Goal: Transaction & Acquisition: Purchase product/service

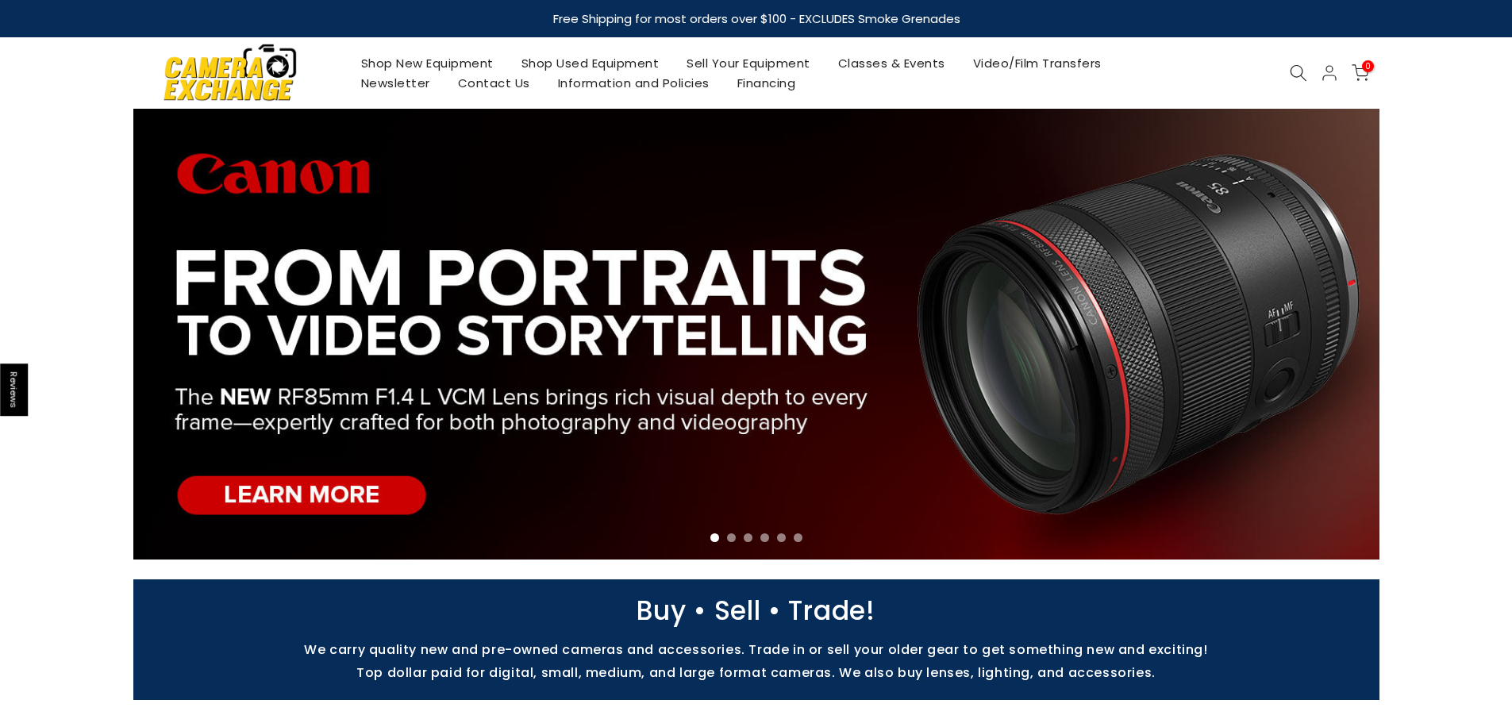
click at [1294, 71] on icon at bounding box center [1298, 72] width 17 height 17
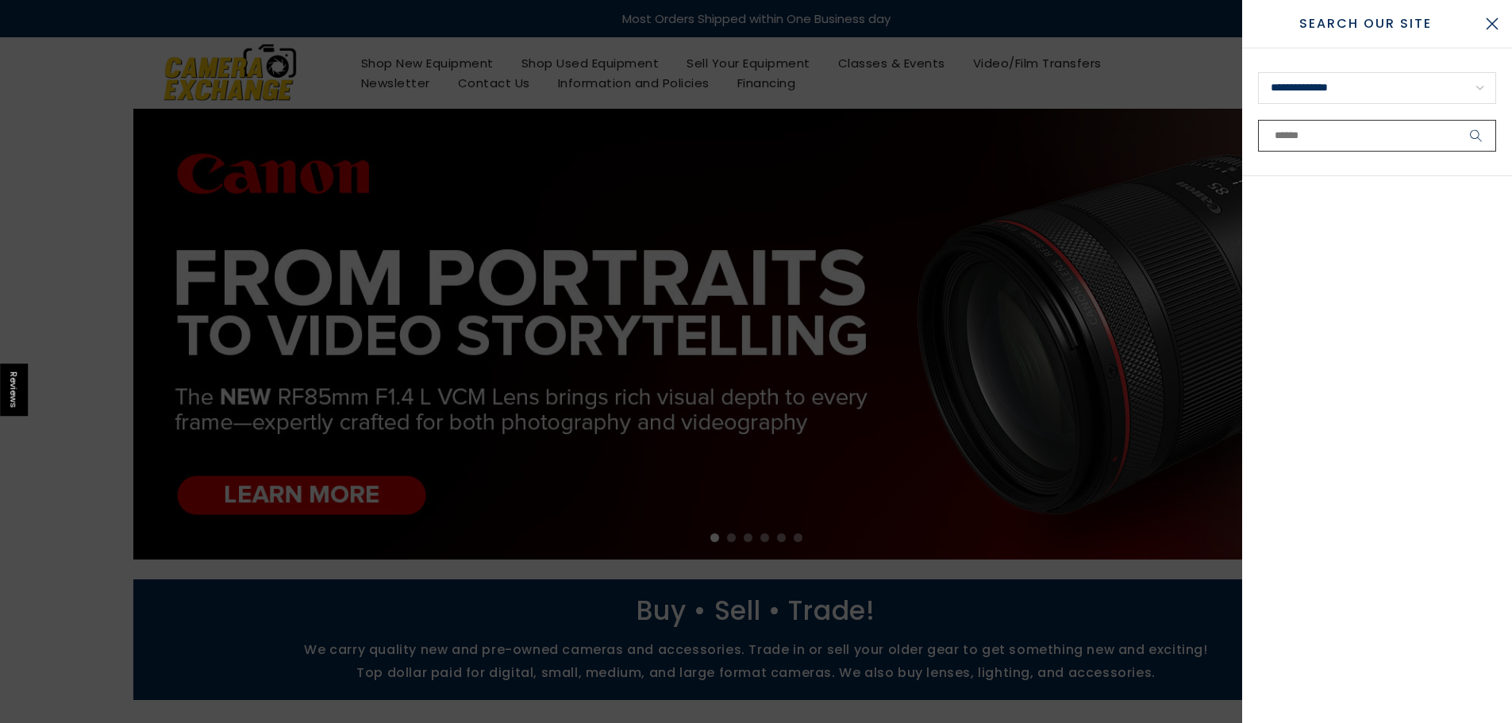
paste input "**********"
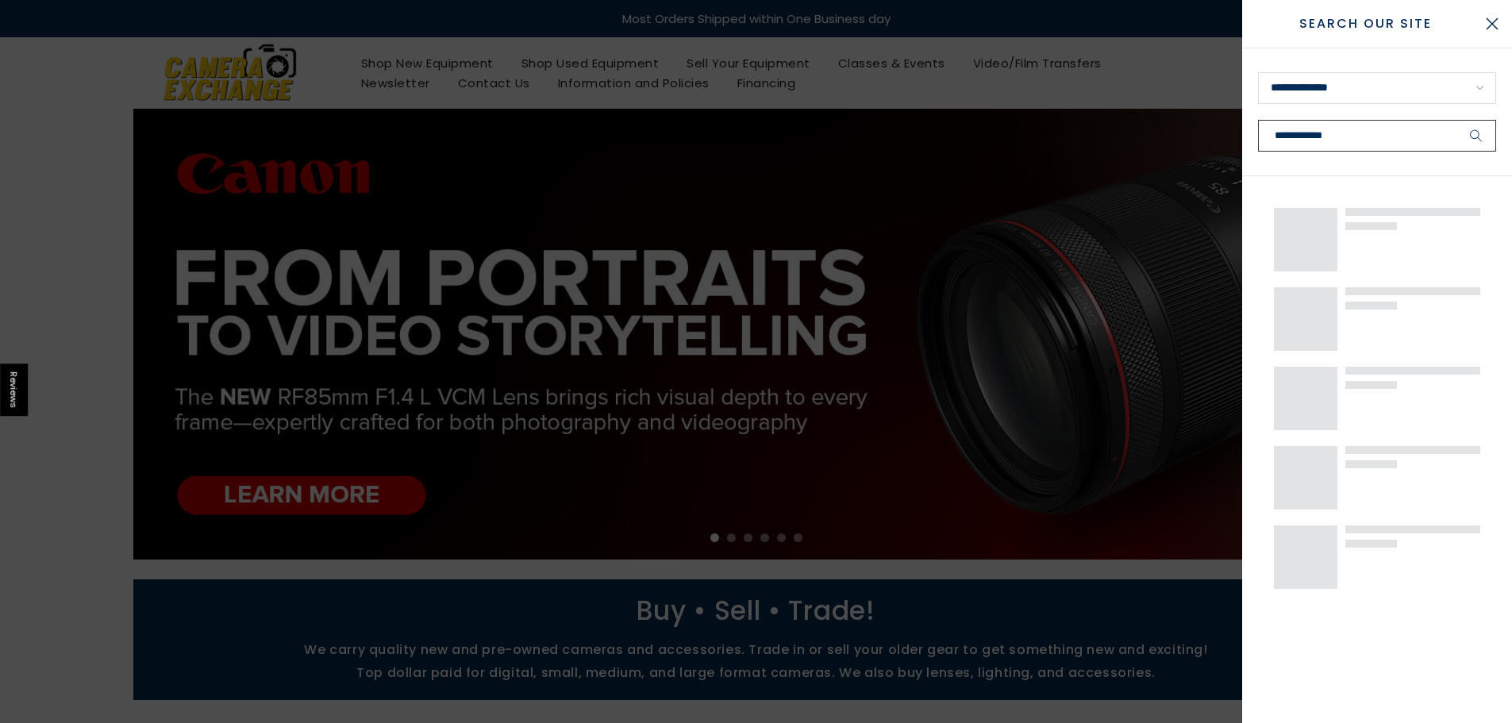
type input "**********"
click at [1456, 120] on button "submit" at bounding box center [1476, 136] width 40 height 32
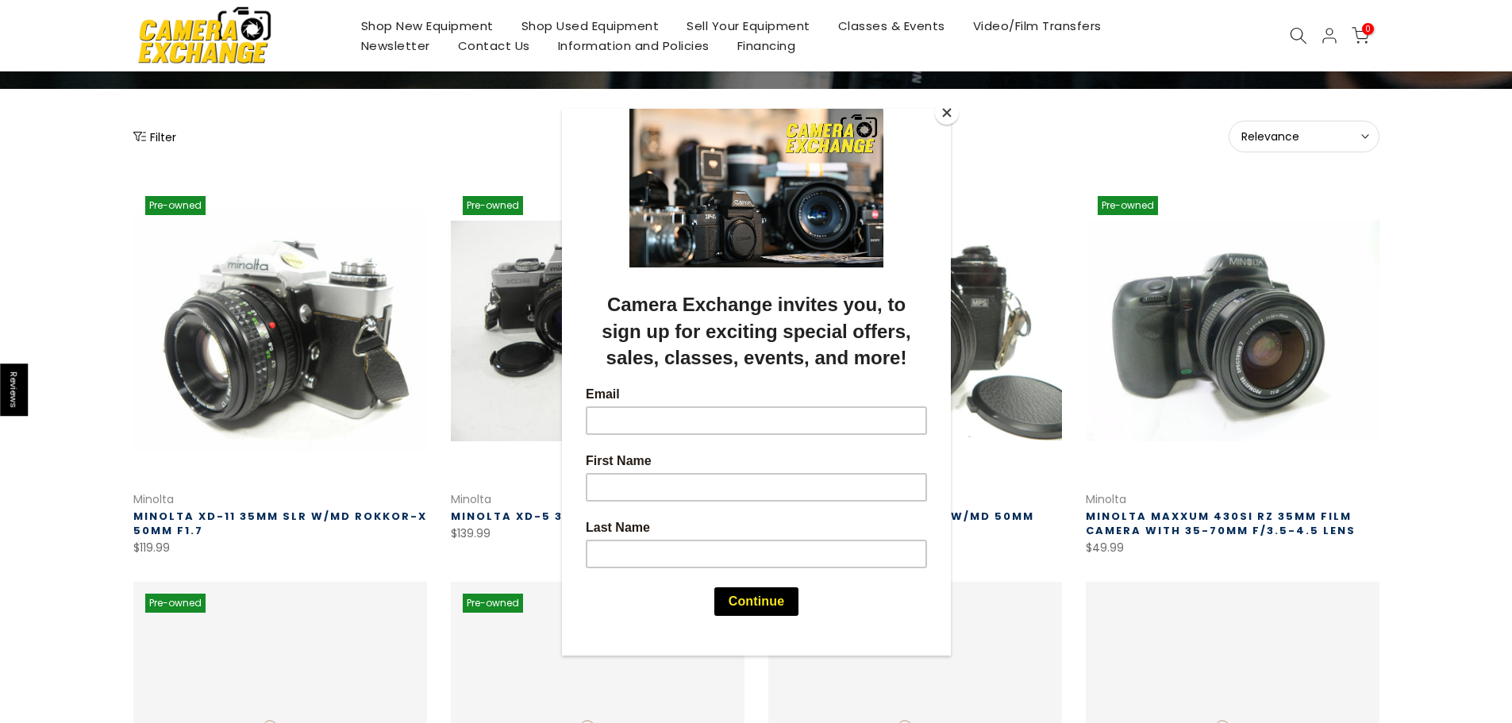
scroll to position [159, 0]
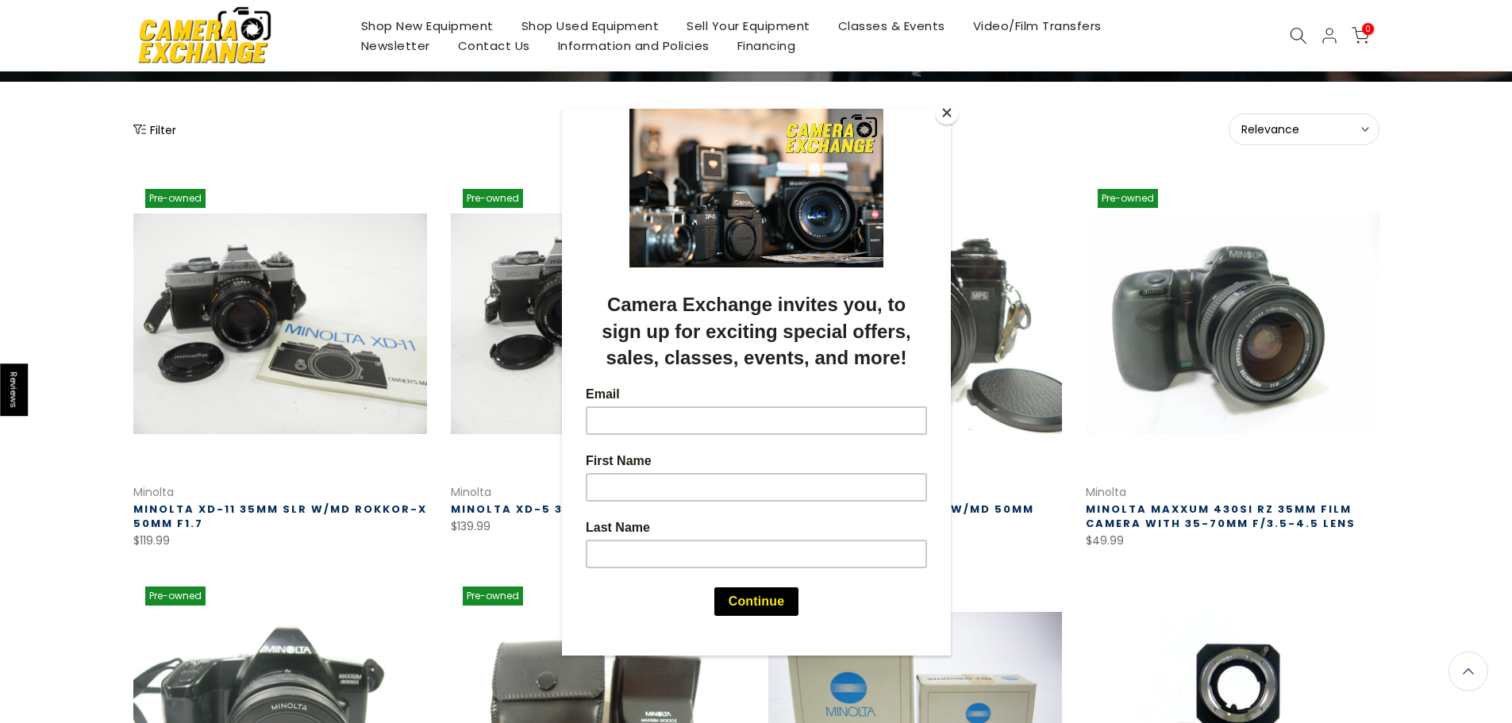
click at [63, 549] on div at bounding box center [756, 361] width 1512 height 723
click at [943, 113] on button "Close" at bounding box center [947, 113] width 24 height 24
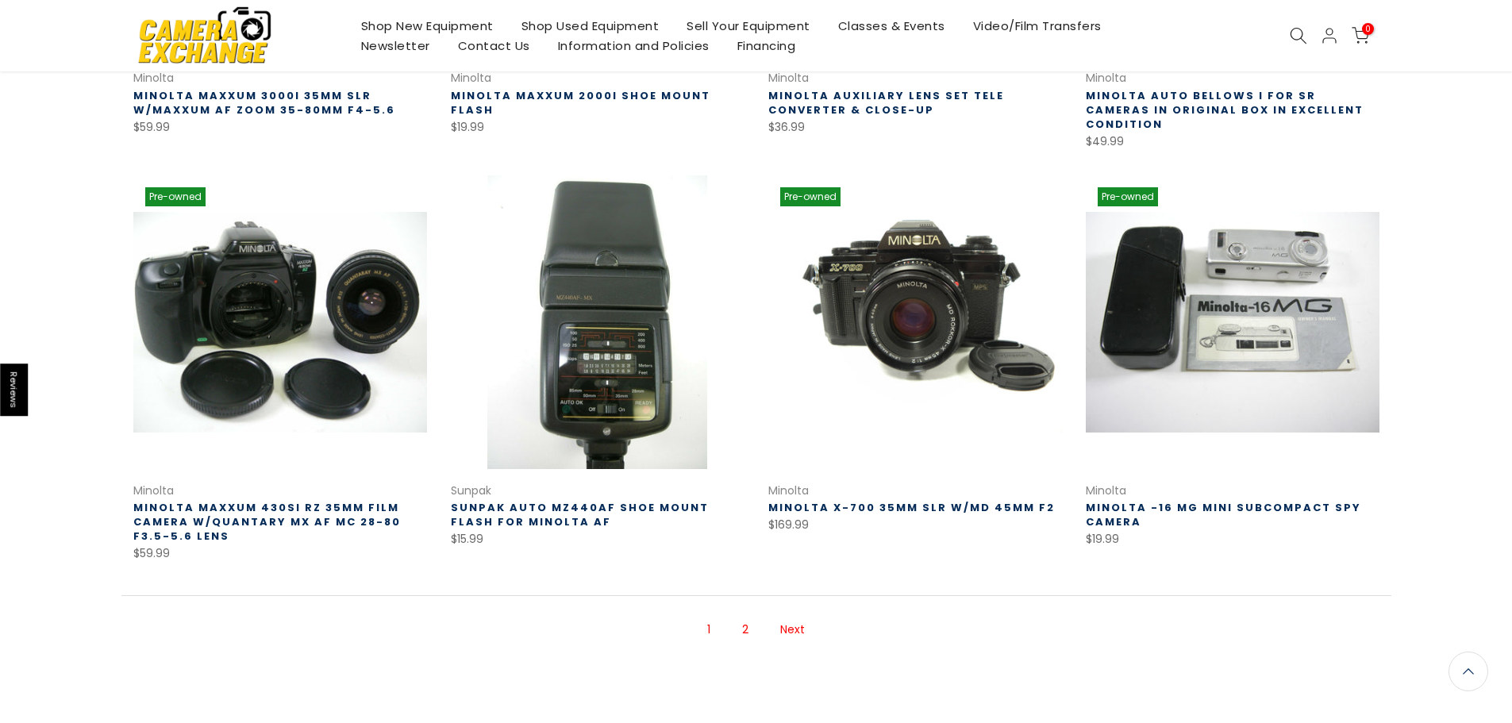
scroll to position [1090, 0]
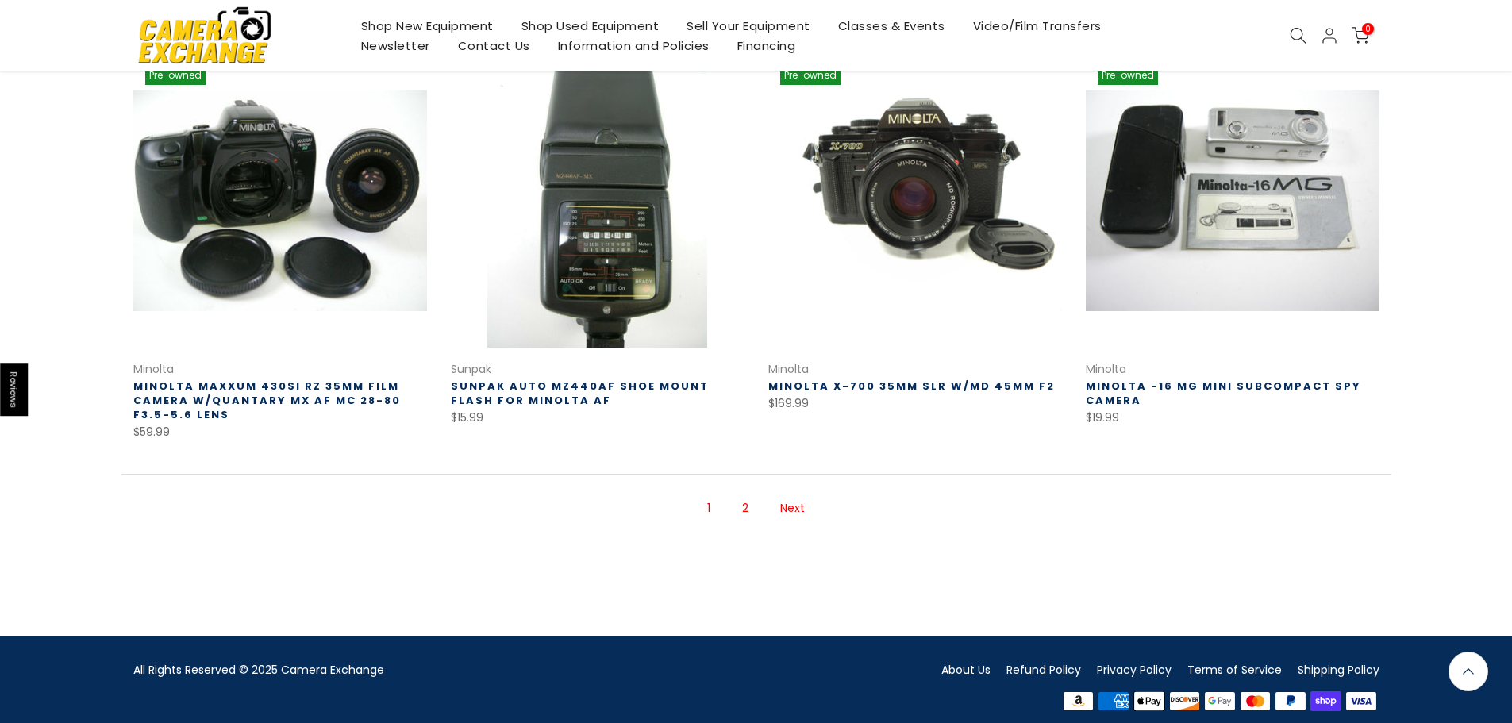
click at [787, 502] on link "Next" at bounding box center [792, 508] width 40 height 28
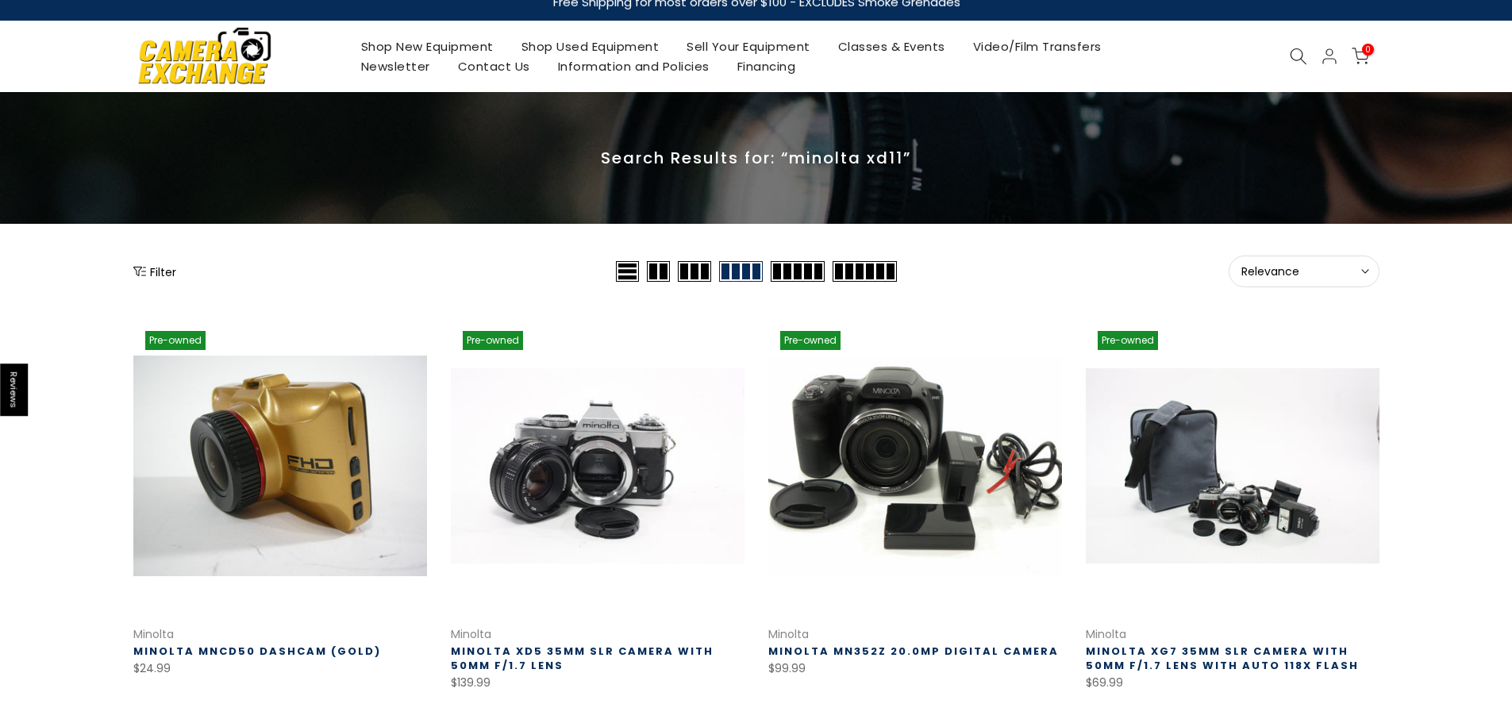
scroll to position [18, 0]
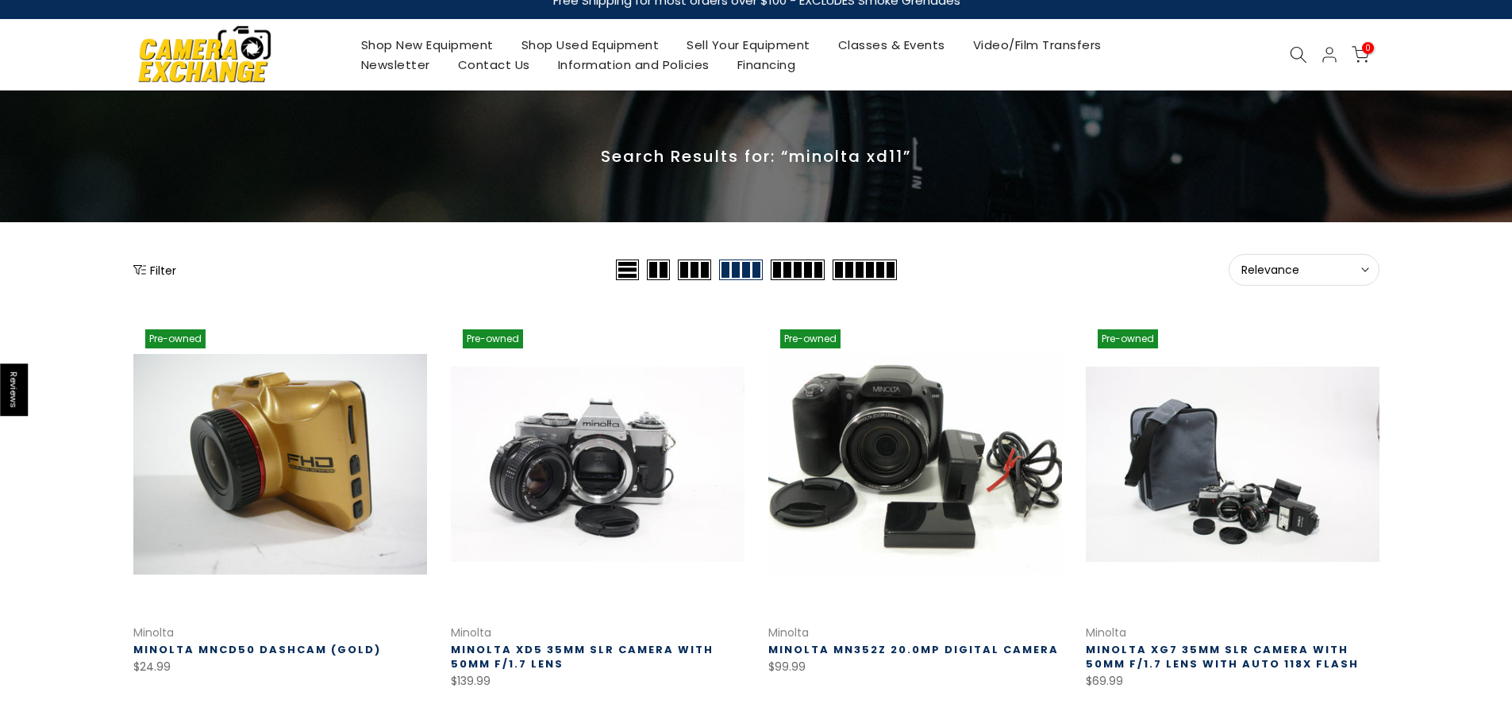
click at [1297, 49] on icon at bounding box center [1298, 54] width 17 height 17
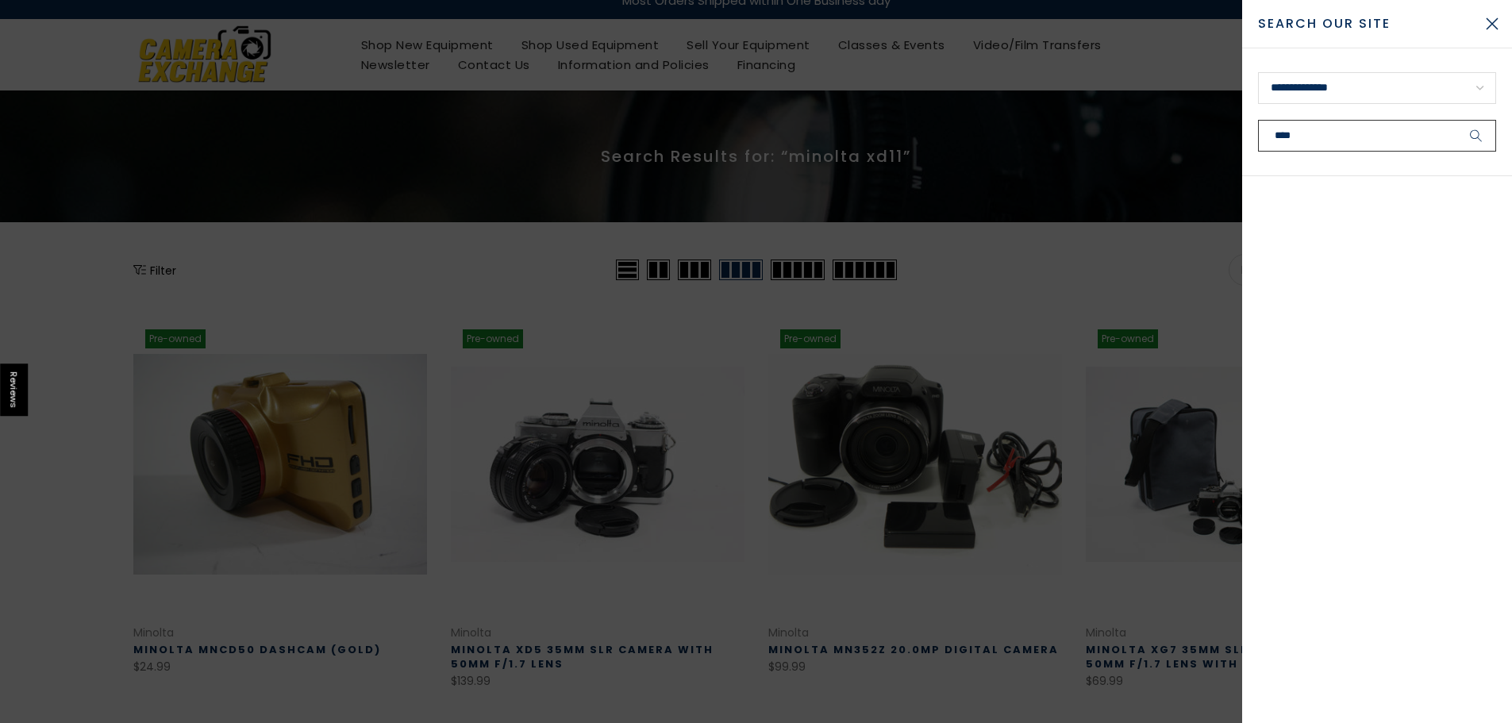
type input "****"
click at [1456, 120] on button "submit" at bounding box center [1476, 136] width 40 height 32
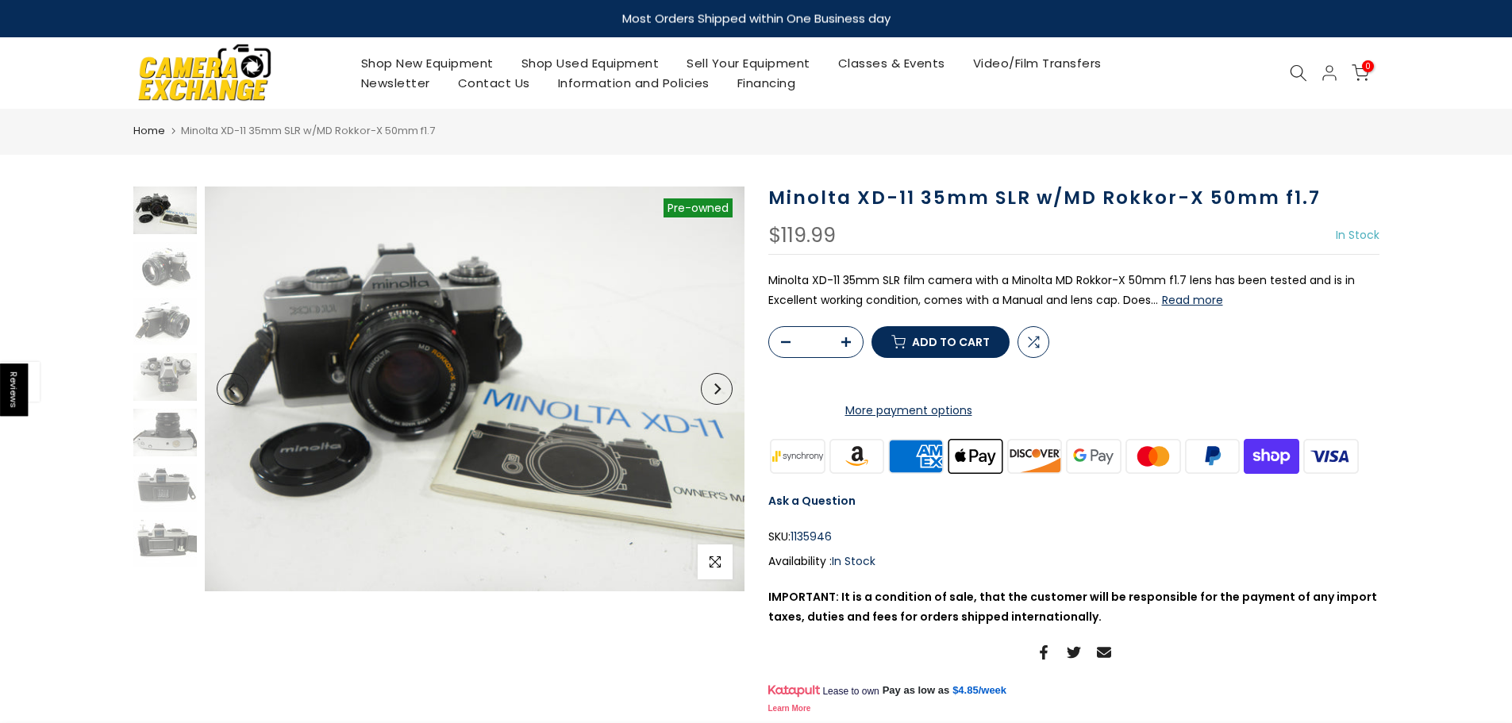
click at [1198, 297] on button "Read more" at bounding box center [1192, 300] width 61 height 14
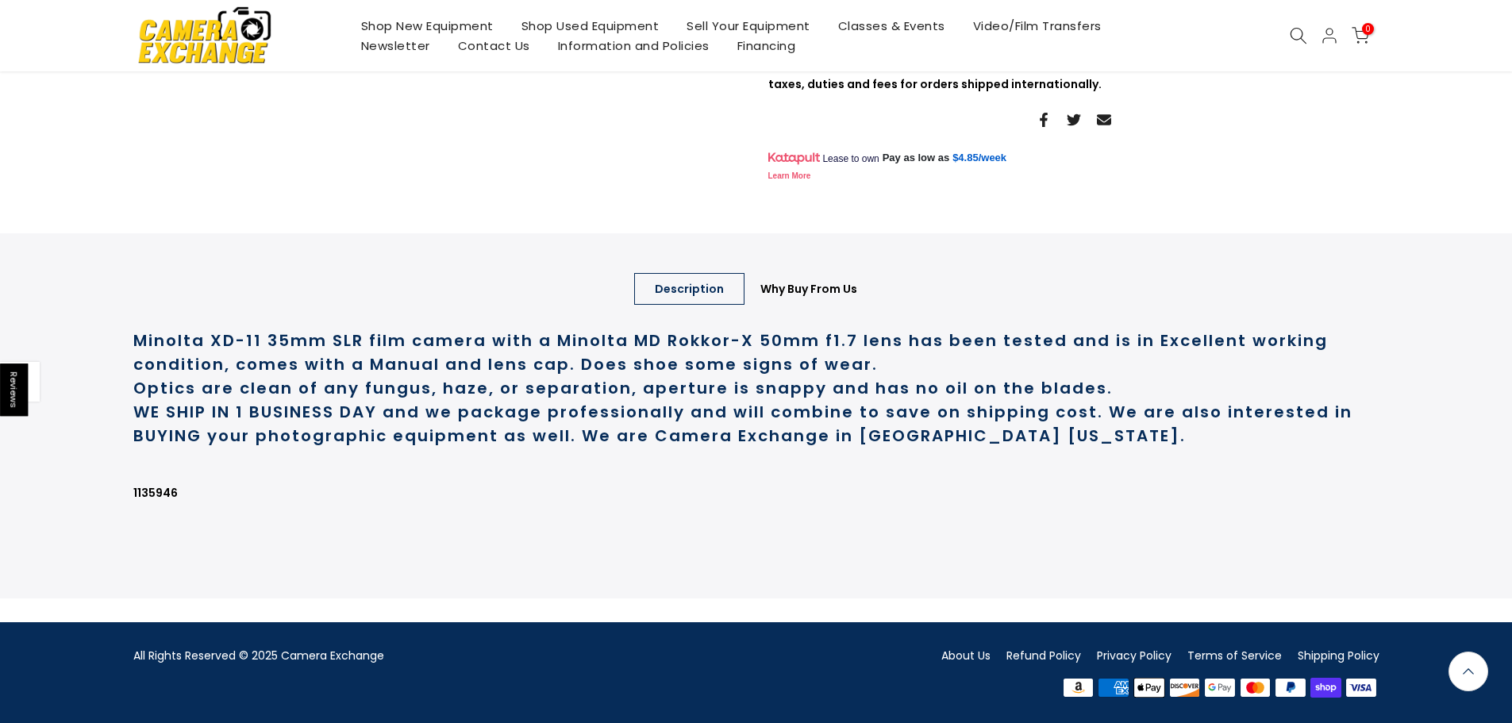
scroll to position [596, 0]
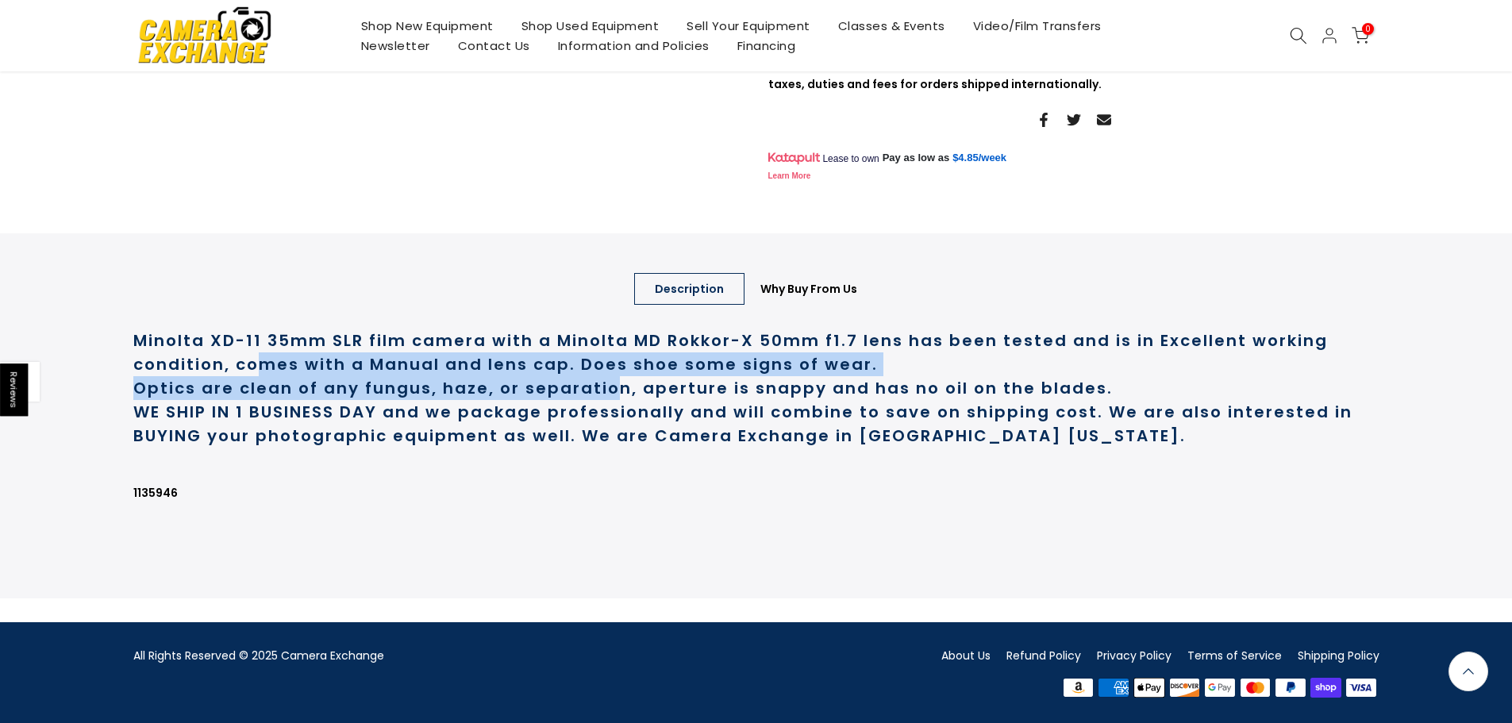
drag, startPoint x: 259, startPoint y: 361, endPoint x: 609, endPoint y: 386, distance: 351.6
click at [609, 386] on div "Minolta XD-11 35mm SLR film camera with a Minolta MD Rokkor-X 50mm f1.7 lens ha…" at bounding box center [756, 442] width 1246 height 267
click at [609, 386] on strong "Optics are clean of any fungus, haze, or separation, aperture is snappy and has…" at bounding box center [622, 388] width 979 height 22
drag, startPoint x: 621, startPoint y: 359, endPoint x: 643, endPoint y: 389, distance: 36.3
click at [643, 389] on div "Minolta XD-11 35mm SLR film camera with a Minolta MD Rokkor-X 50mm f1.7 lens ha…" at bounding box center [756, 442] width 1246 height 267
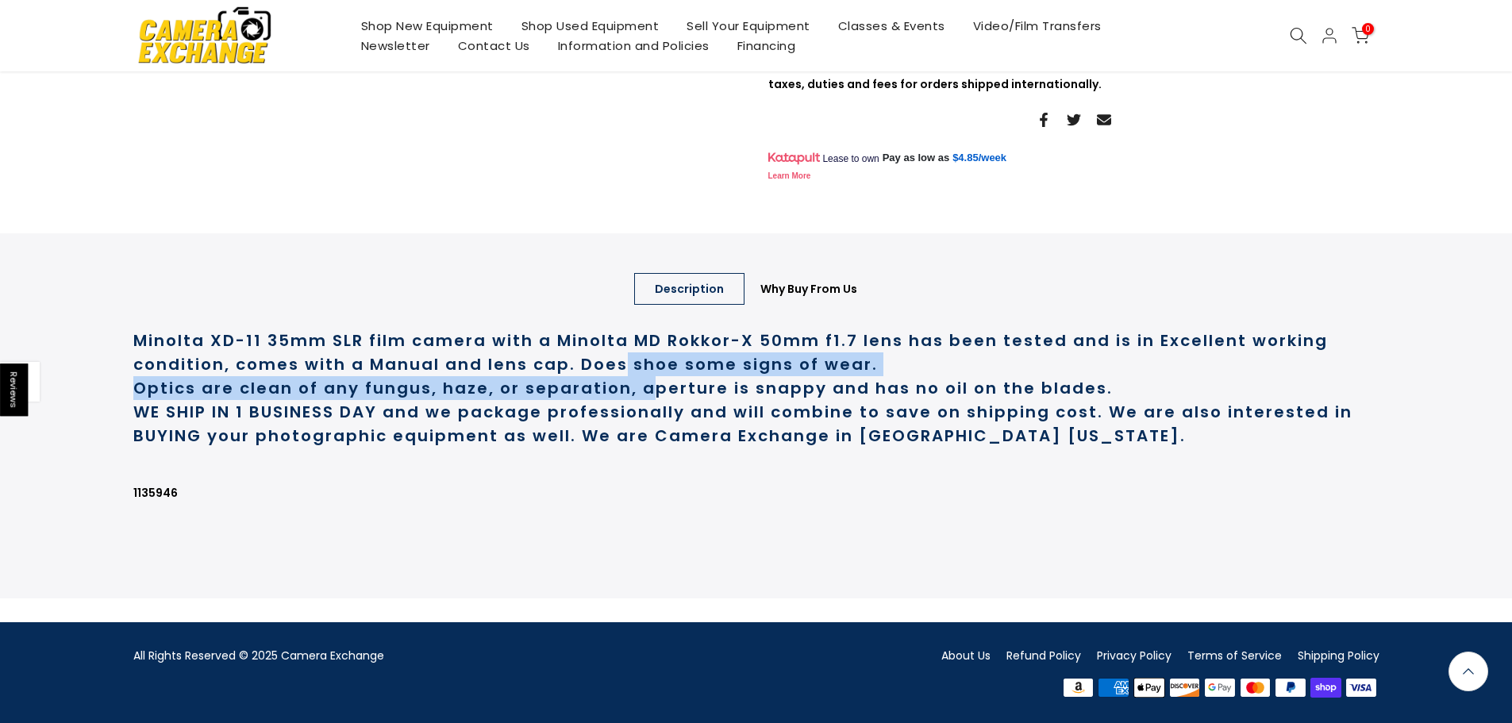
click at [643, 389] on strong "Optics are clean of any fungus, haze, or separation, aperture is snappy and has…" at bounding box center [622, 388] width 979 height 22
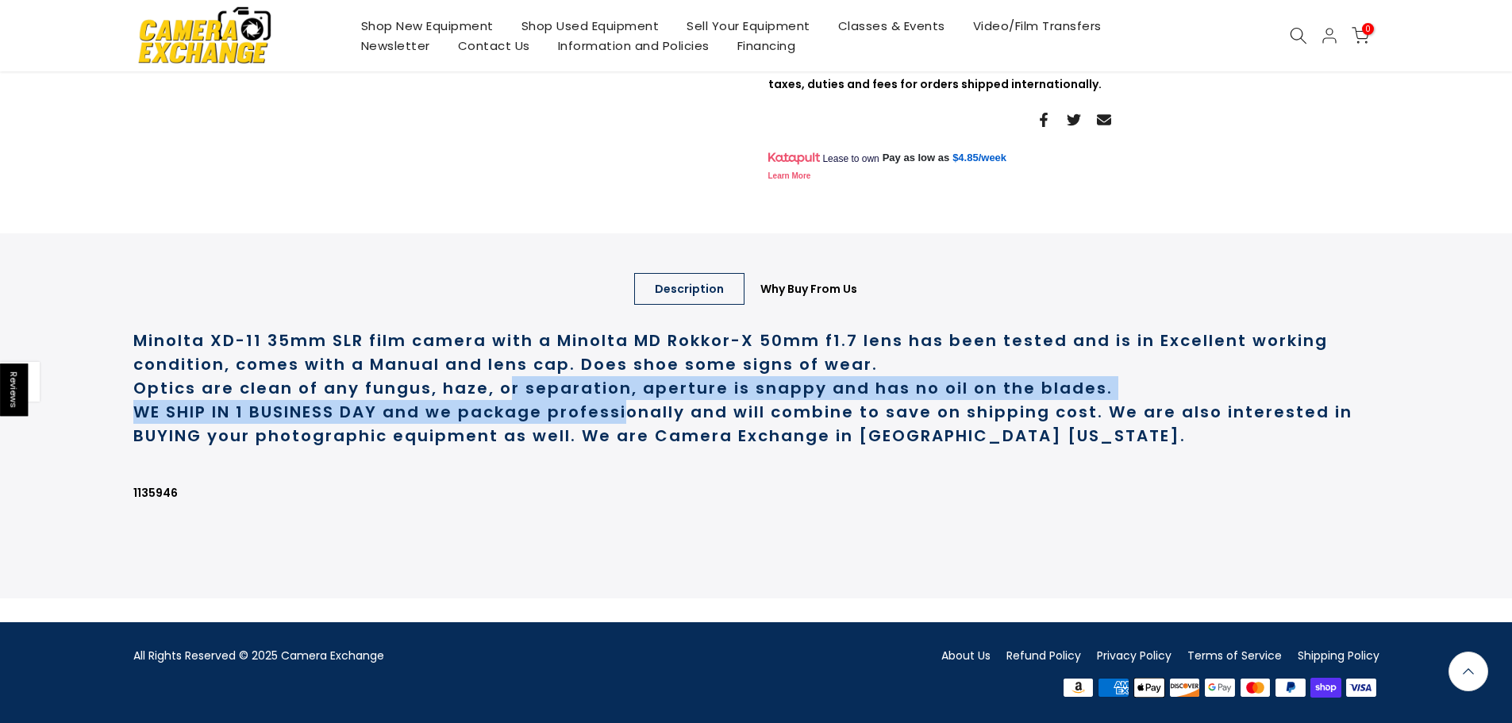
drag, startPoint x: 508, startPoint y: 386, endPoint x: 631, endPoint y: 411, distance: 125.4
click at [631, 411] on div "Minolta XD-11 35mm SLR film camera with a Minolta MD Rokkor-X 50mm f1.7 lens ha…" at bounding box center [756, 442] width 1246 height 267
click at [631, 411] on strong "WE SHIP IN 1 BUSINESS DAY and we package professionally and will combine to sav…" at bounding box center [742, 424] width 1219 height 46
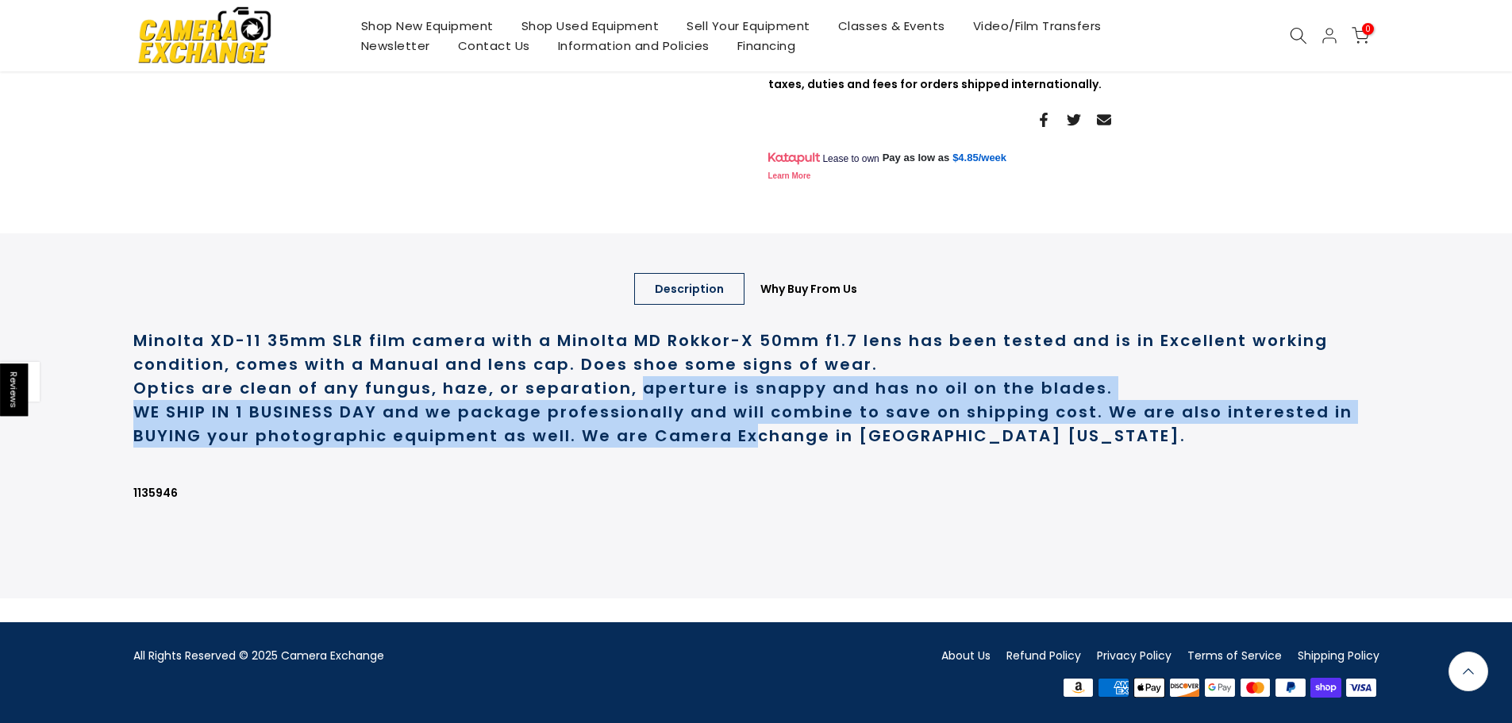
drag, startPoint x: 639, startPoint y: 389, endPoint x: 752, endPoint y: 433, distance: 121.9
click at [752, 433] on div "Minolta XD-11 35mm SLR film camera with a Minolta MD Rokkor-X 50mm f1.7 lens ha…" at bounding box center [756, 442] width 1246 height 267
click at [752, 433] on strong "WE SHIP IN 1 BUSINESS DAY and we package professionally and will combine to sav…" at bounding box center [742, 424] width 1219 height 46
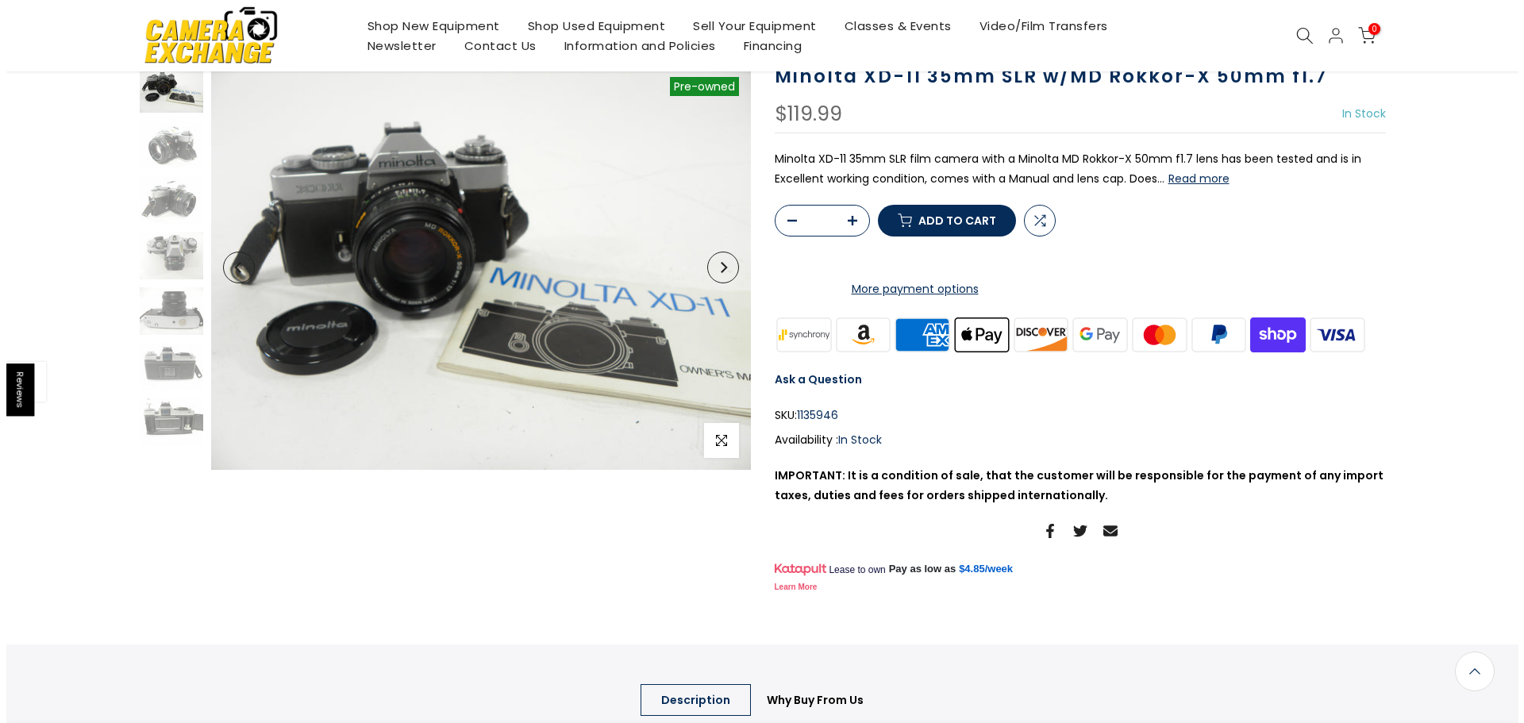
scroll to position [42, 0]
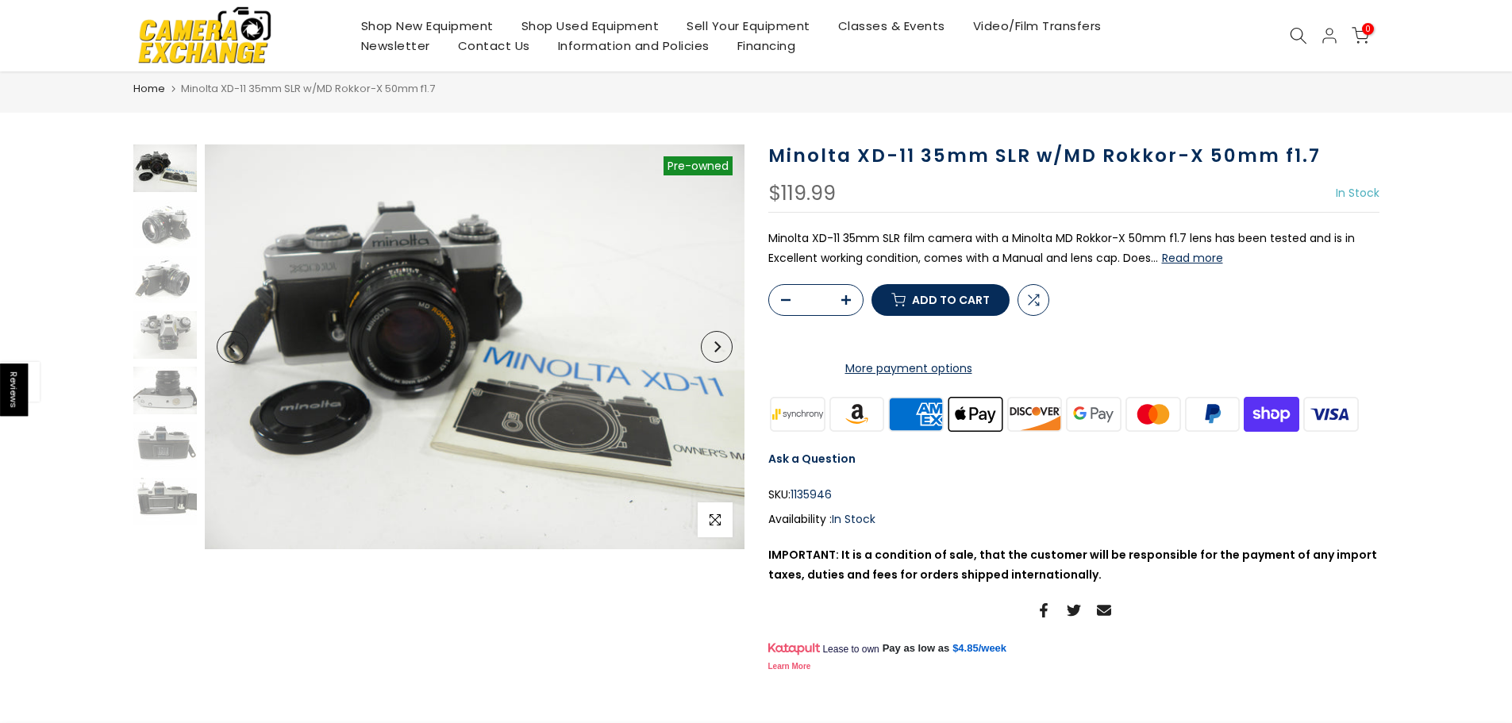
click at [966, 306] on span "Add to cart" at bounding box center [951, 299] width 78 height 11
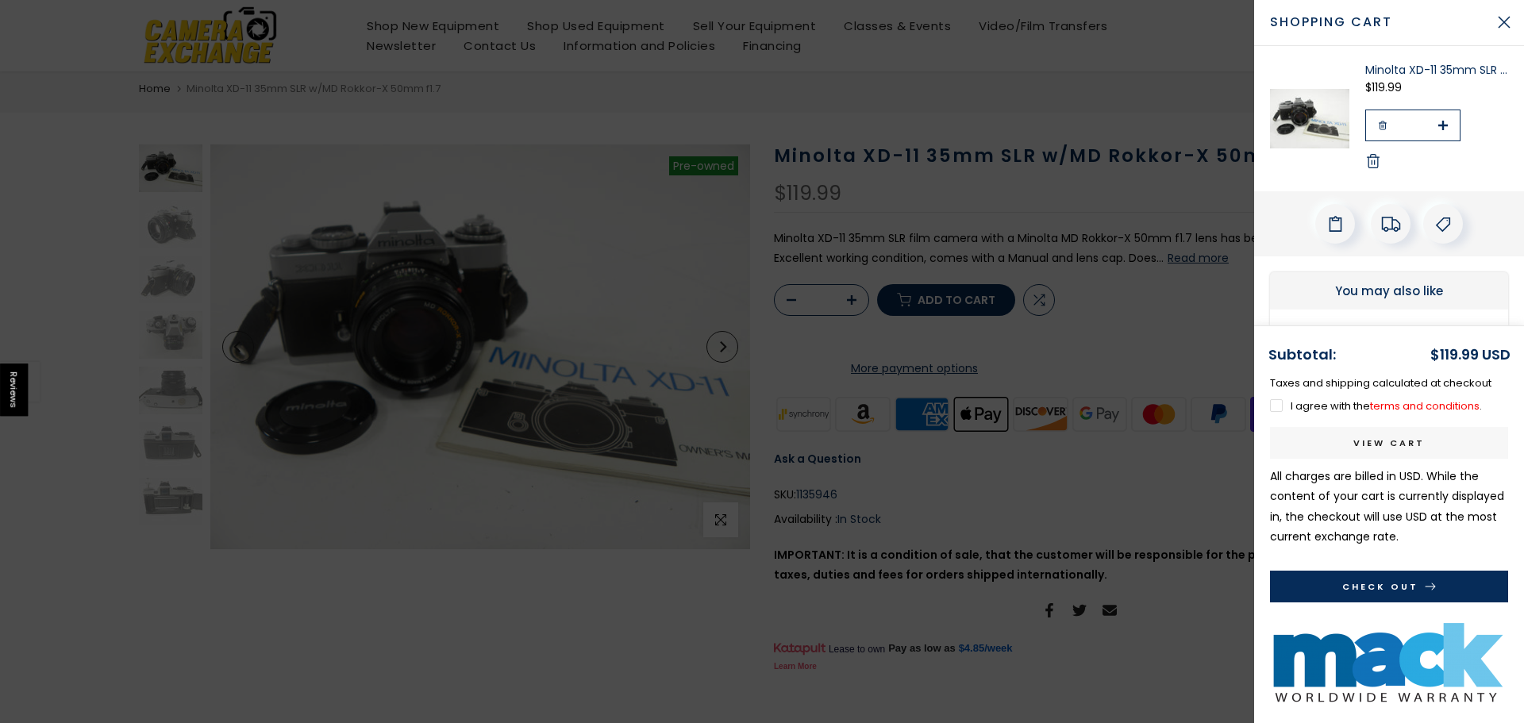
click at [1026, 233] on div at bounding box center [762, 361] width 1524 height 723
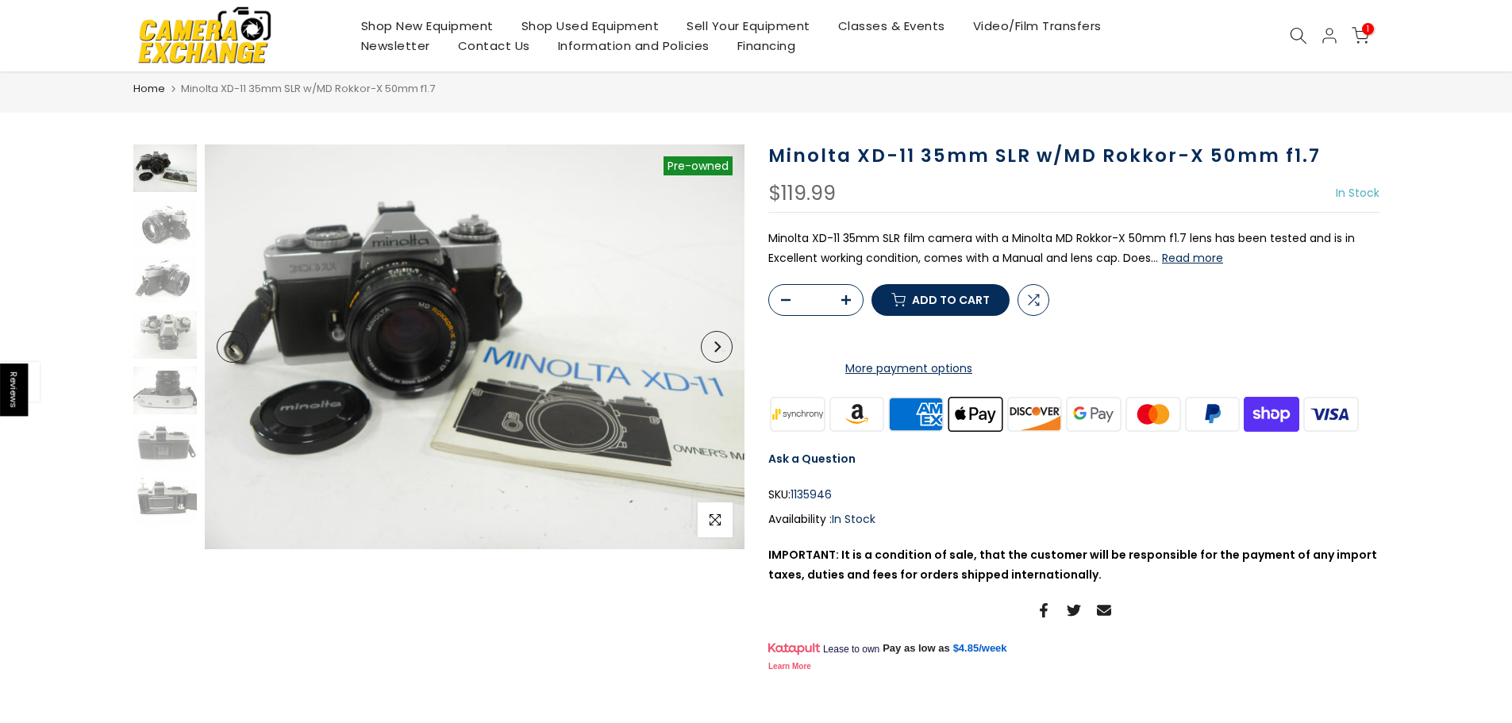
click at [1299, 33] on icon at bounding box center [1298, 35] width 17 height 17
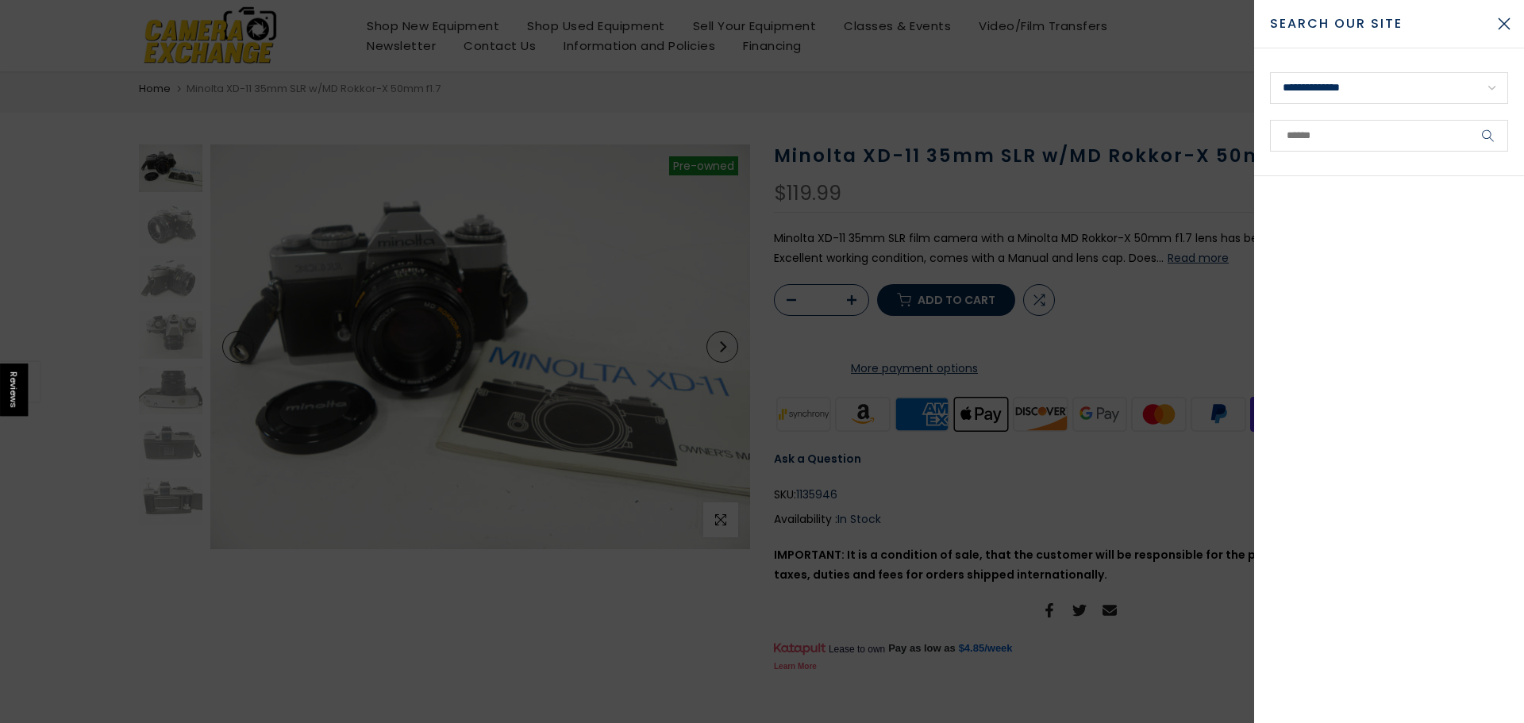
scroll to position [40, 0]
paste input "**********"
type input "**********"
click at [1468, 120] on button "submit" at bounding box center [1488, 136] width 40 height 32
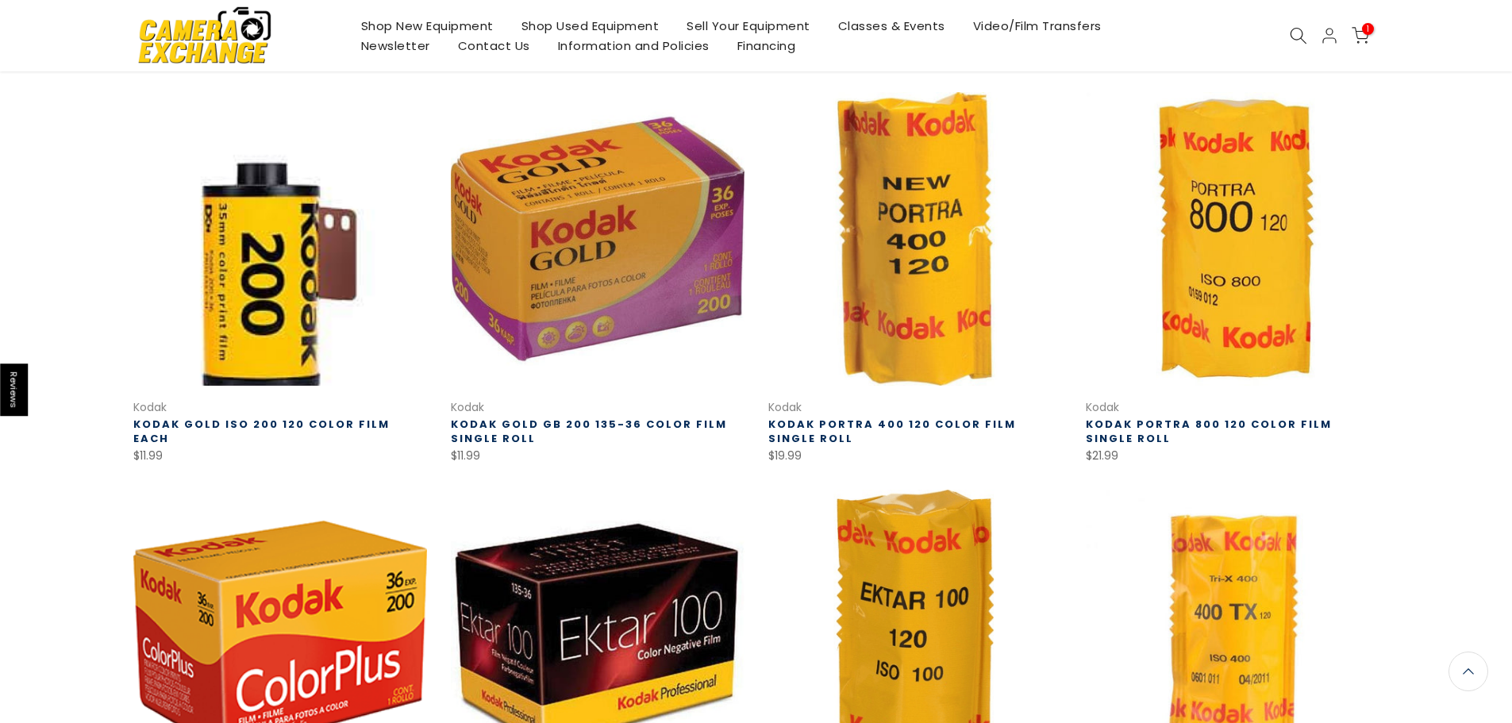
scroll to position [237, 0]
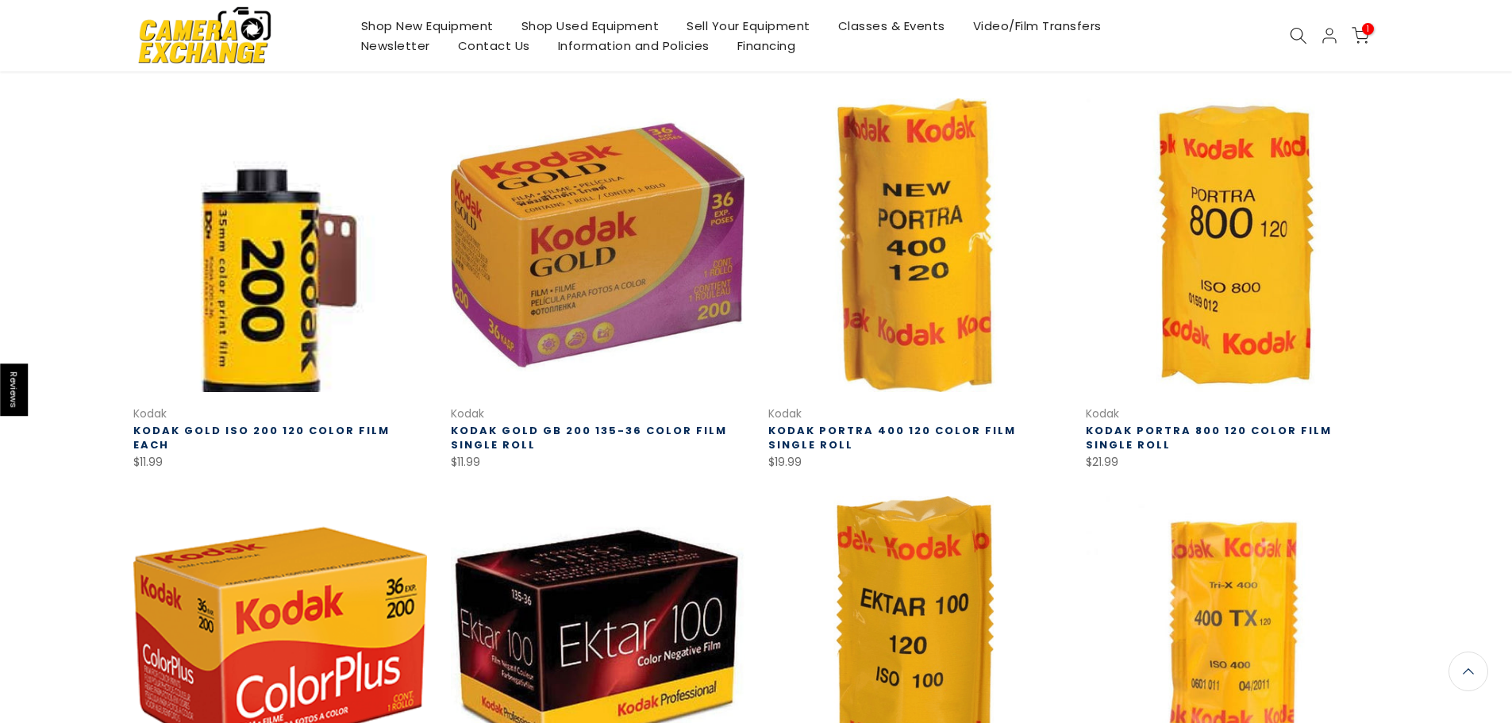
click at [329, 307] on link at bounding box center [280, 245] width 294 height 294
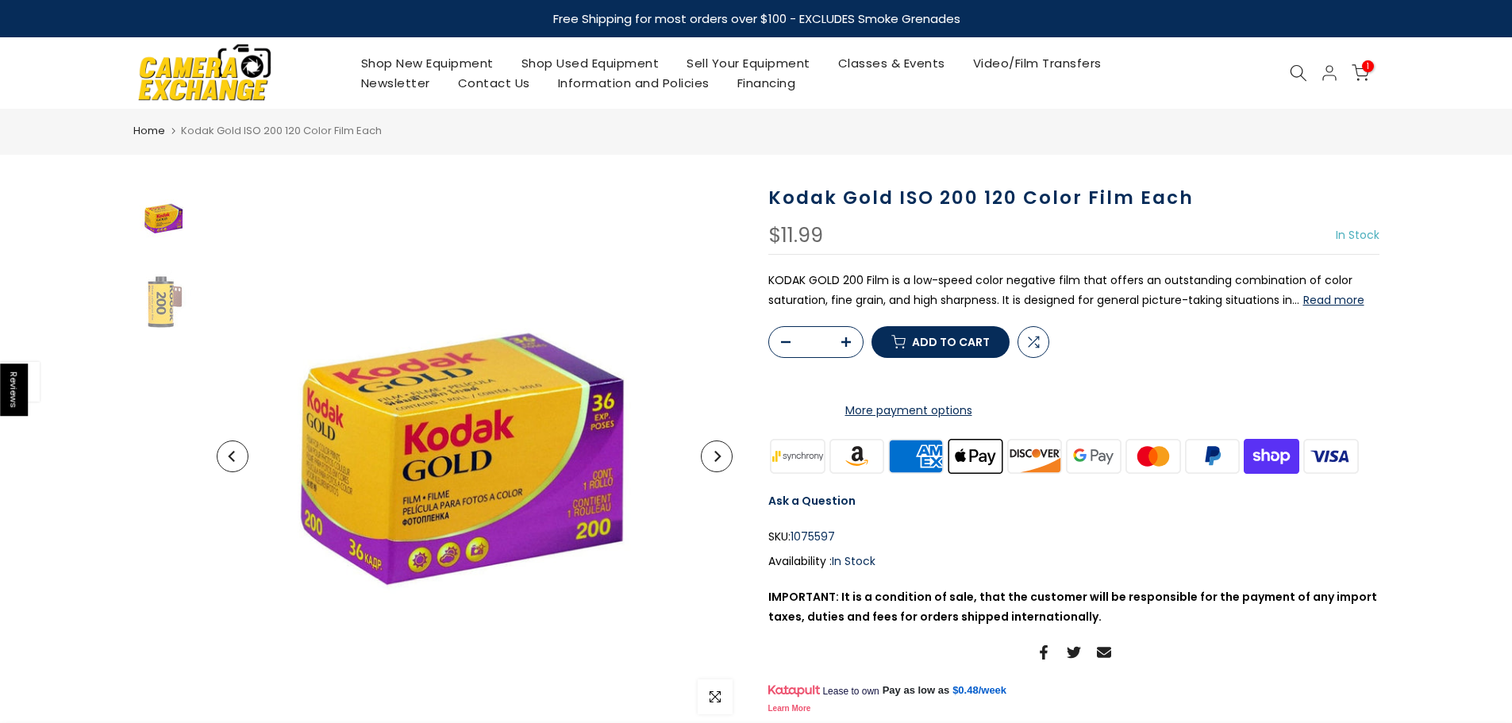
click at [920, 348] on span "Add to cart" at bounding box center [951, 341] width 78 height 11
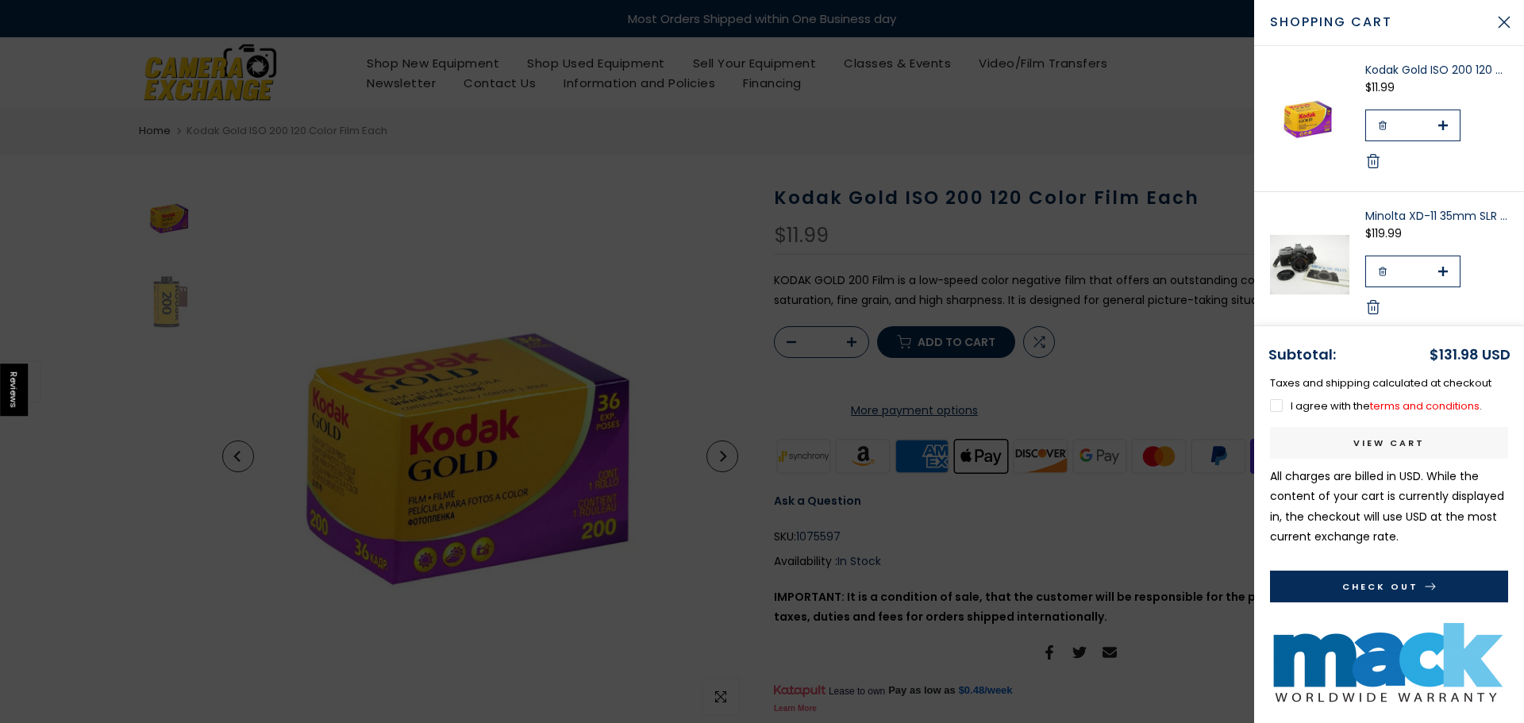
click at [1100, 137] on div at bounding box center [762, 361] width 1524 height 723
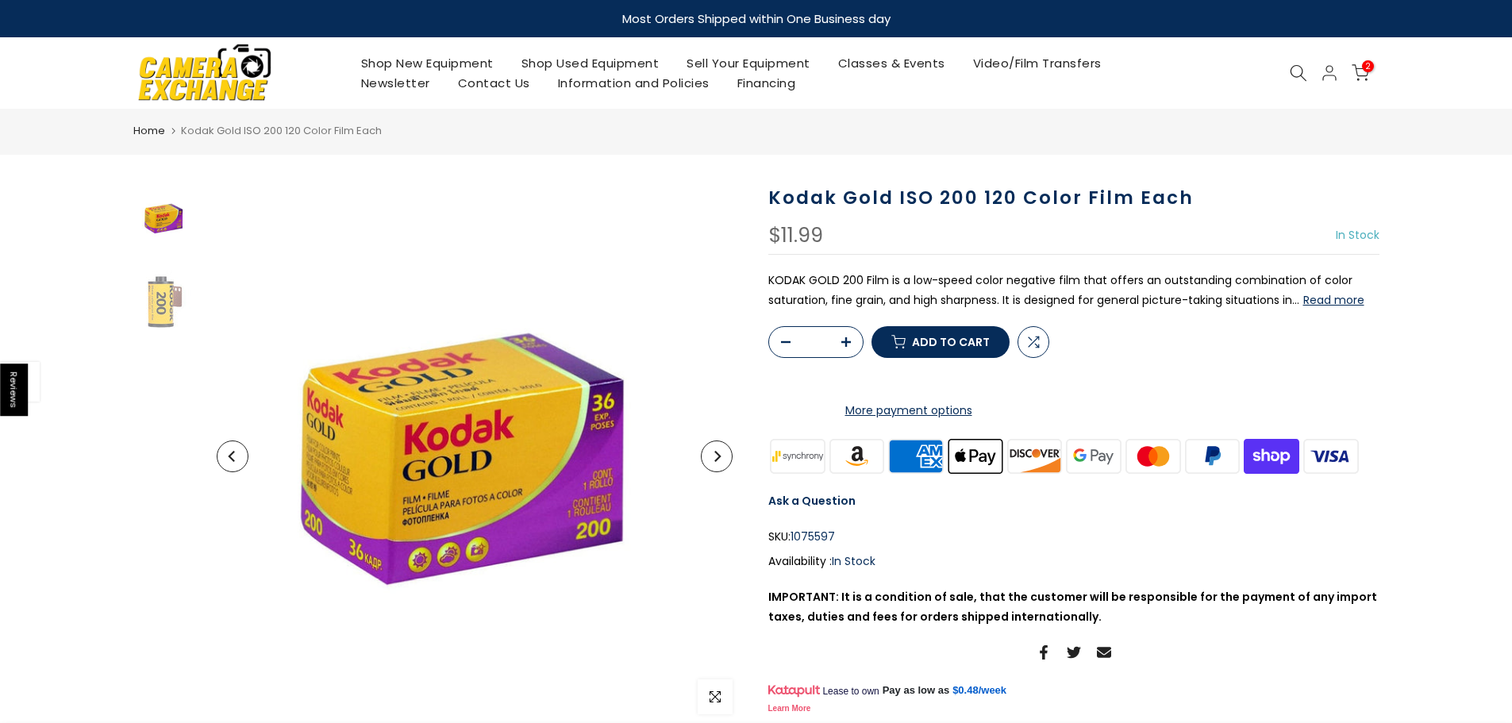
click at [1302, 71] on use at bounding box center [1298, 73] width 16 height 16
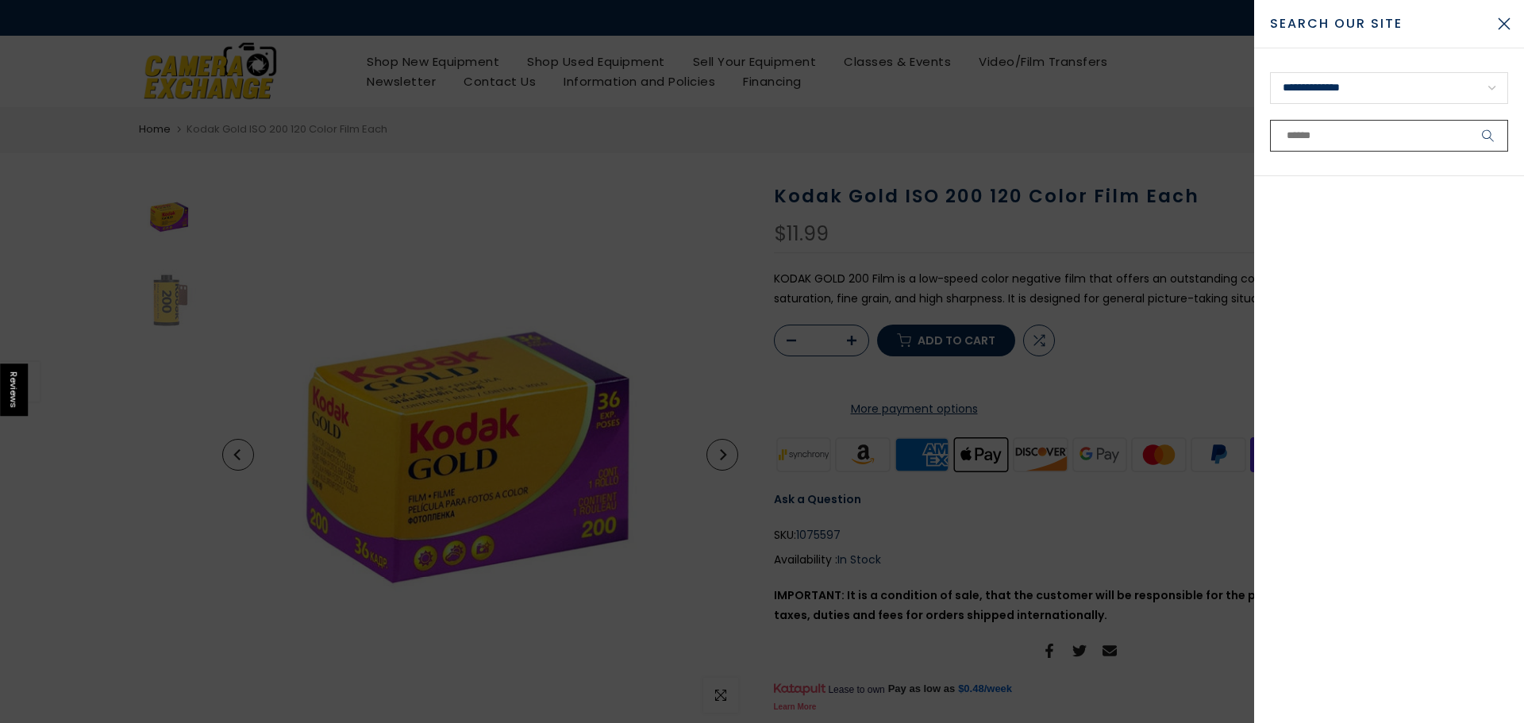
paste input "**********"
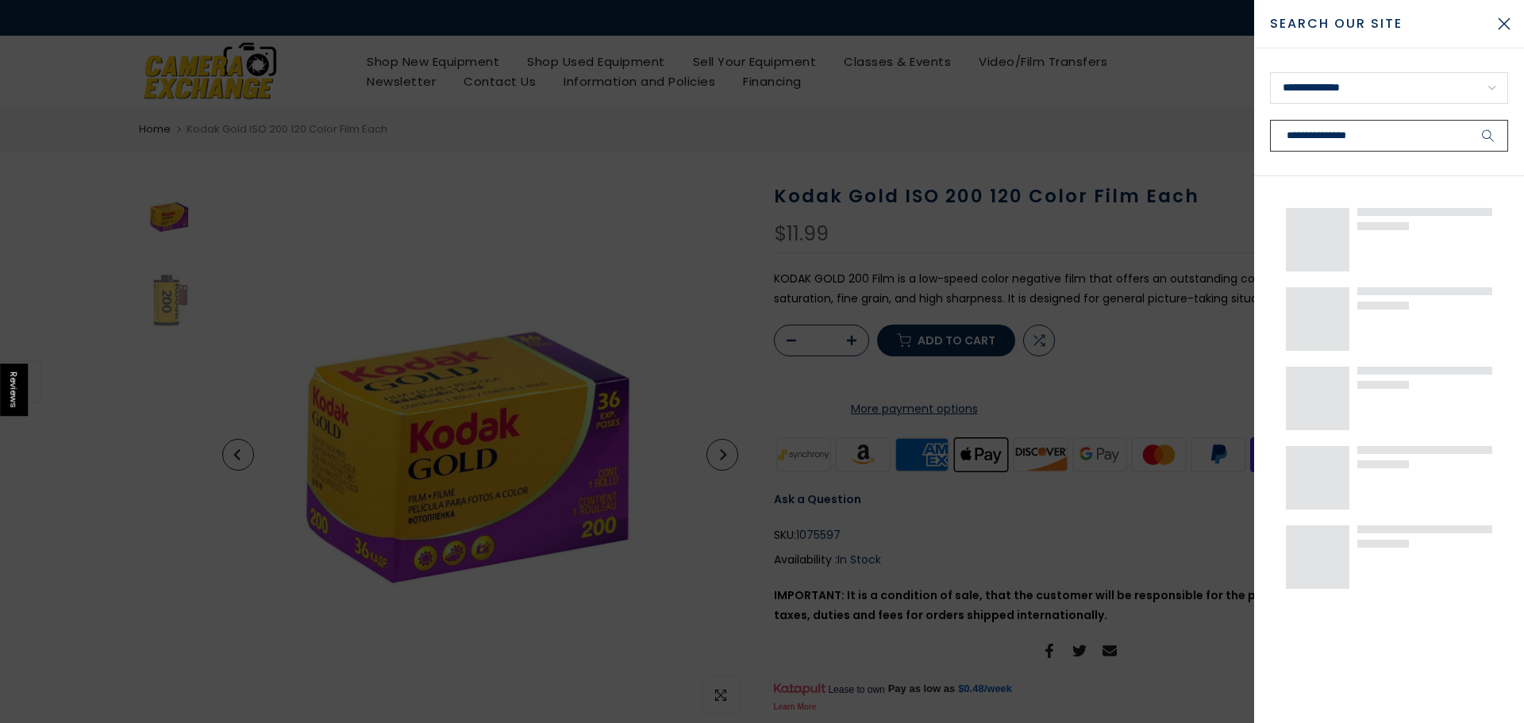
type input "**********"
click at [1468, 120] on button "submit" at bounding box center [1488, 136] width 40 height 32
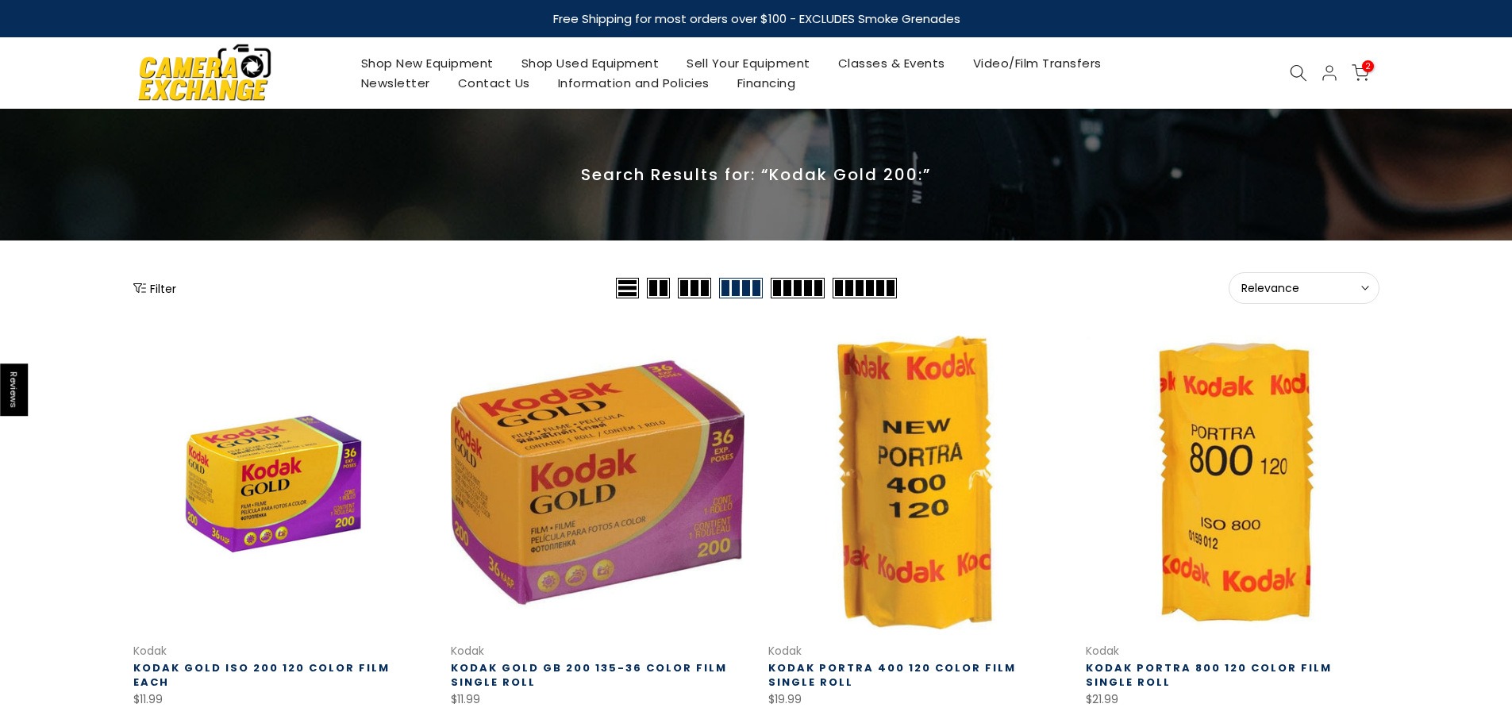
click at [1299, 76] on icon at bounding box center [1298, 72] width 17 height 17
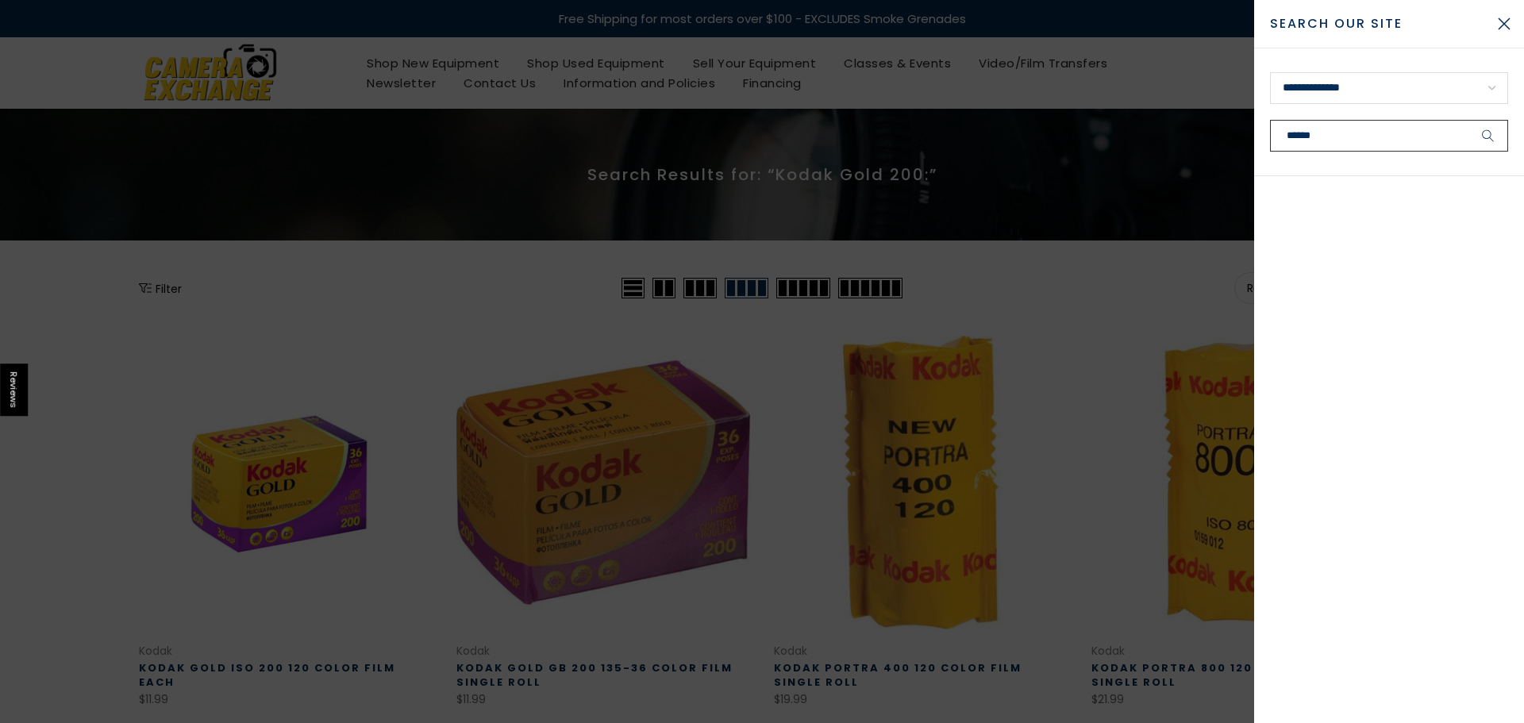
paste input "**********"
type input "**********"
click at [1468, 120] on button "submit" at bounding box center [1488, 136] width 40 height 32
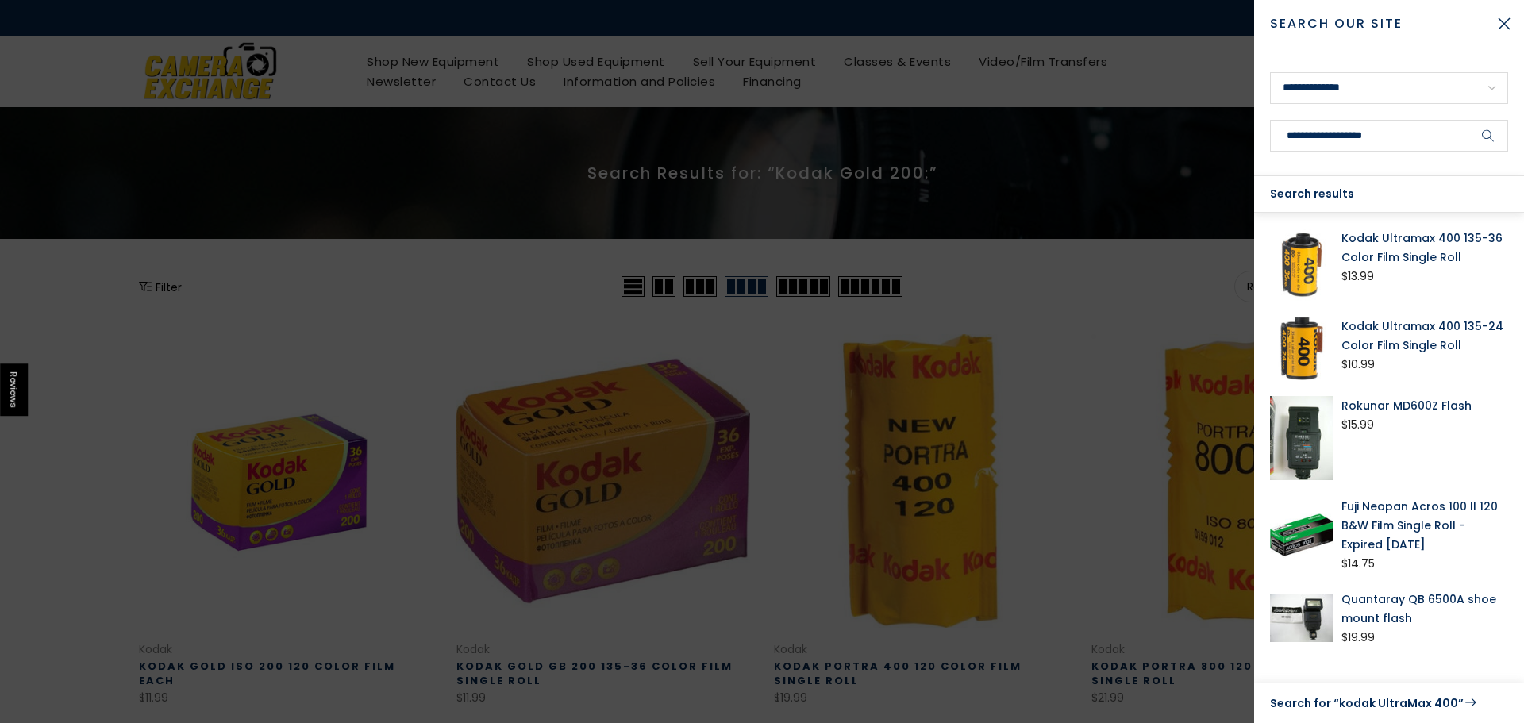
click at [457, 382] on div at bounding box center [762, 361] width 1524 height 723
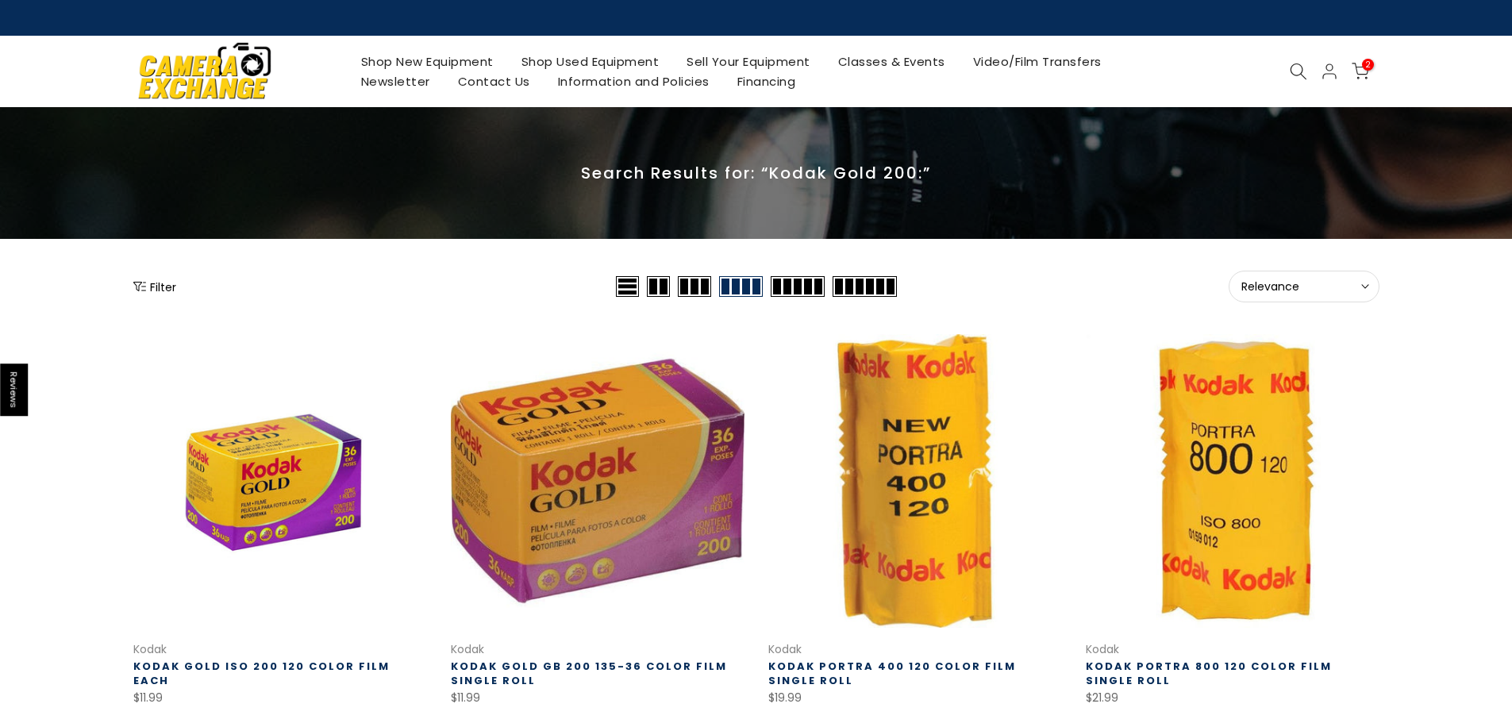
click at [1307, 86] on div "Shop New Equipment Shop Used Equipment Sell Your Equipment Classes & Events Vid…" at bounding box center [756, 71] width 1262 height 71
click at [1307, 83] on div "Shop New Equipment Shop Used Equipment Sell Your Equipment Classes & Events Vid…" at bounding box center [756, 71] width 1262 height 71
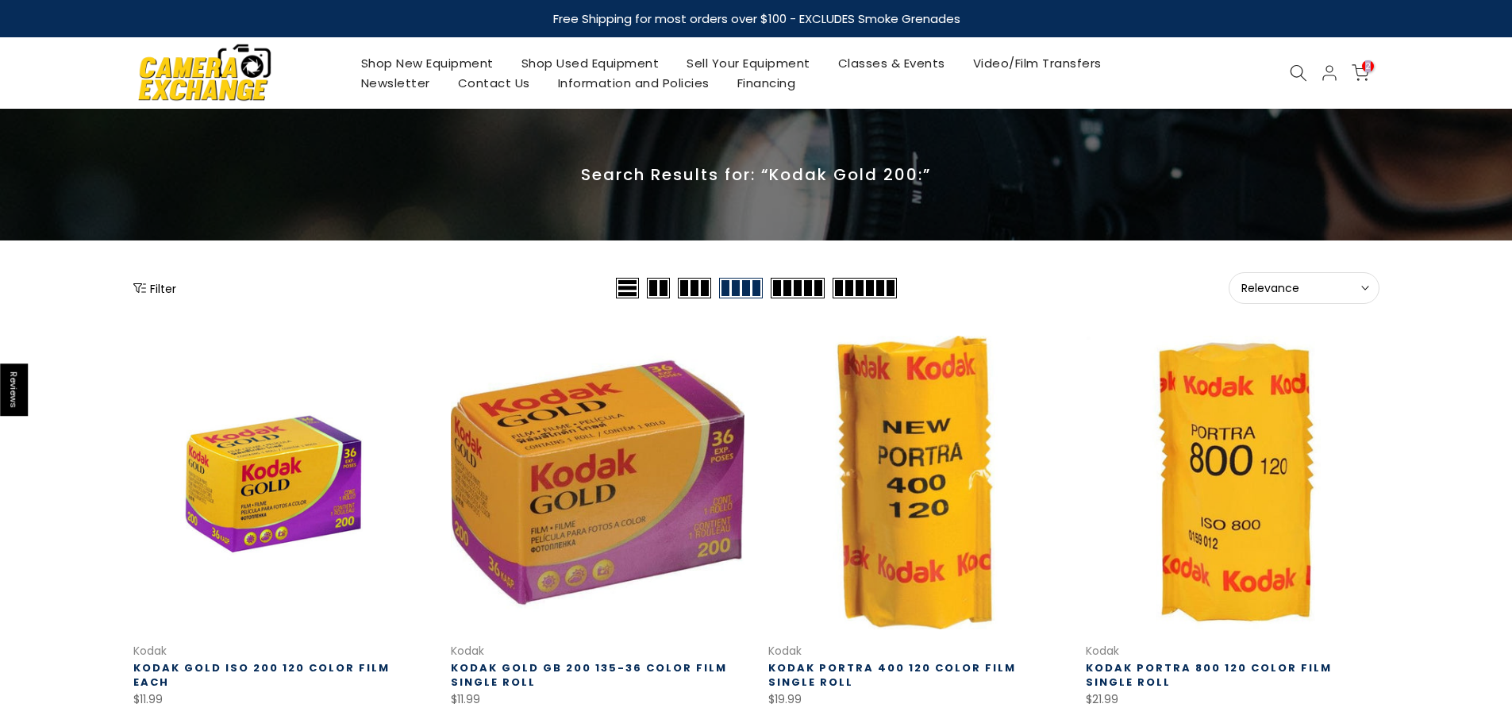
click at [1307, 82] on div "2 / $131.98" at bounding box center [1329, 72] width 92 height 19
click at [1285, 58] on div "Shop New Equipment Shop Used Equipment Sell Your Equipment Classes & Events Vid…" at bounding box center [756, 72] width 1262 height 71
click at [1296, 60] on div "Shop New Equipment Shop Used Equipment Sell Your Equipment Classes & Events Vid…" at bounding box center [756, 72] width 1262 height 71
click at [1295, 61] on div "Shop New Equipment Shop Used Equipment Sell Your Equipment Classes & Events Vid…" at bounding box center [756, 72] width 1262 height 71
click at [1294, 64] on icon at bounding box center [1298, 72] width 17 height 17
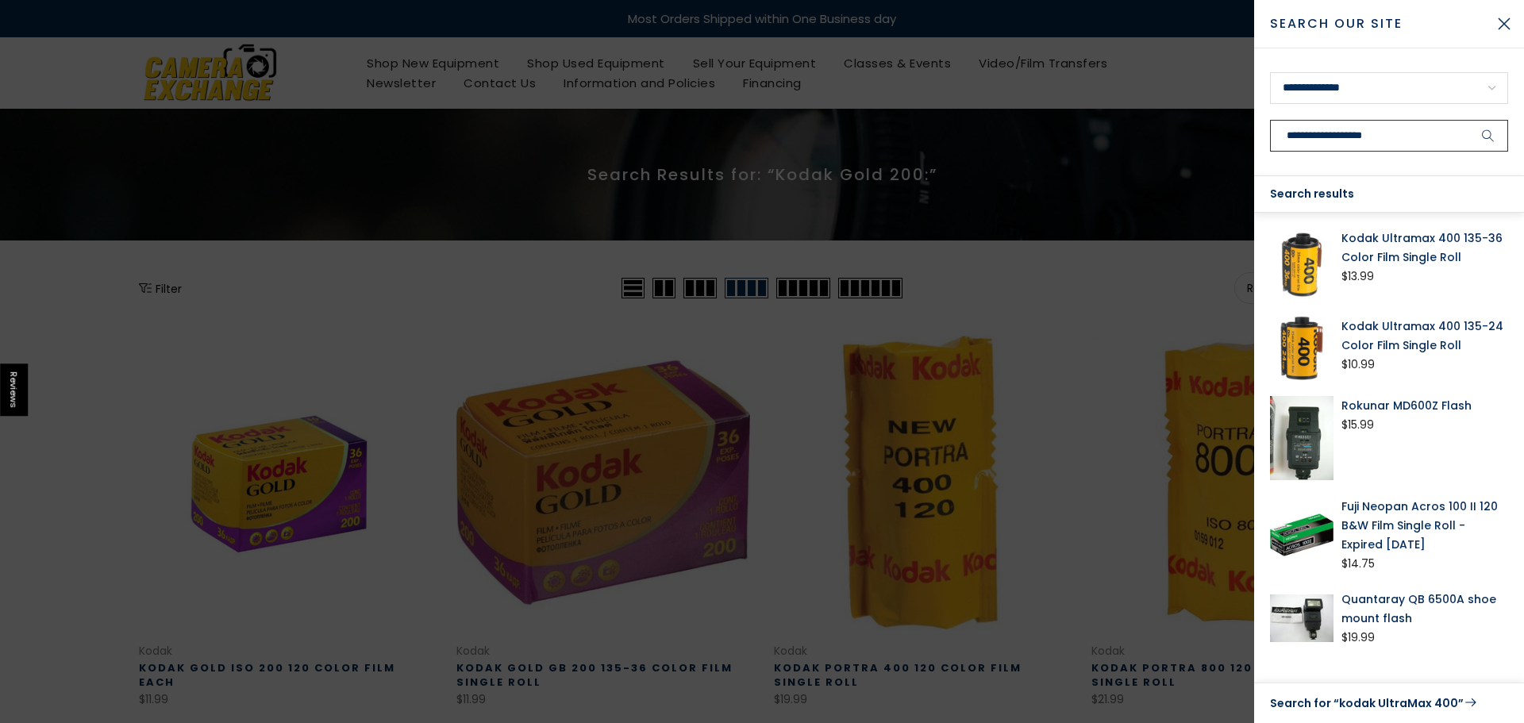
click at [1468, 120] on button "submit" at bounding box center [1488, 136] width 40 height 32
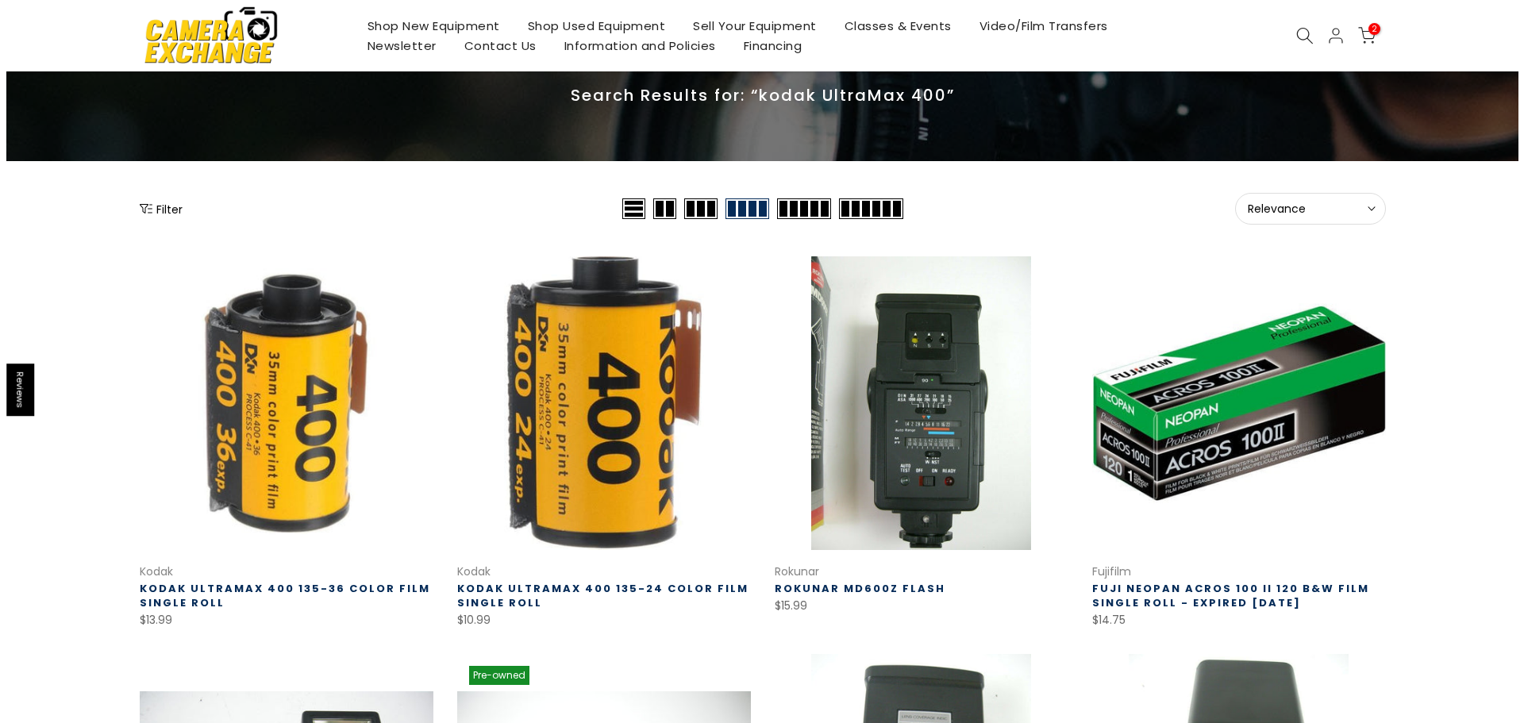
scroll to position [81, 0]
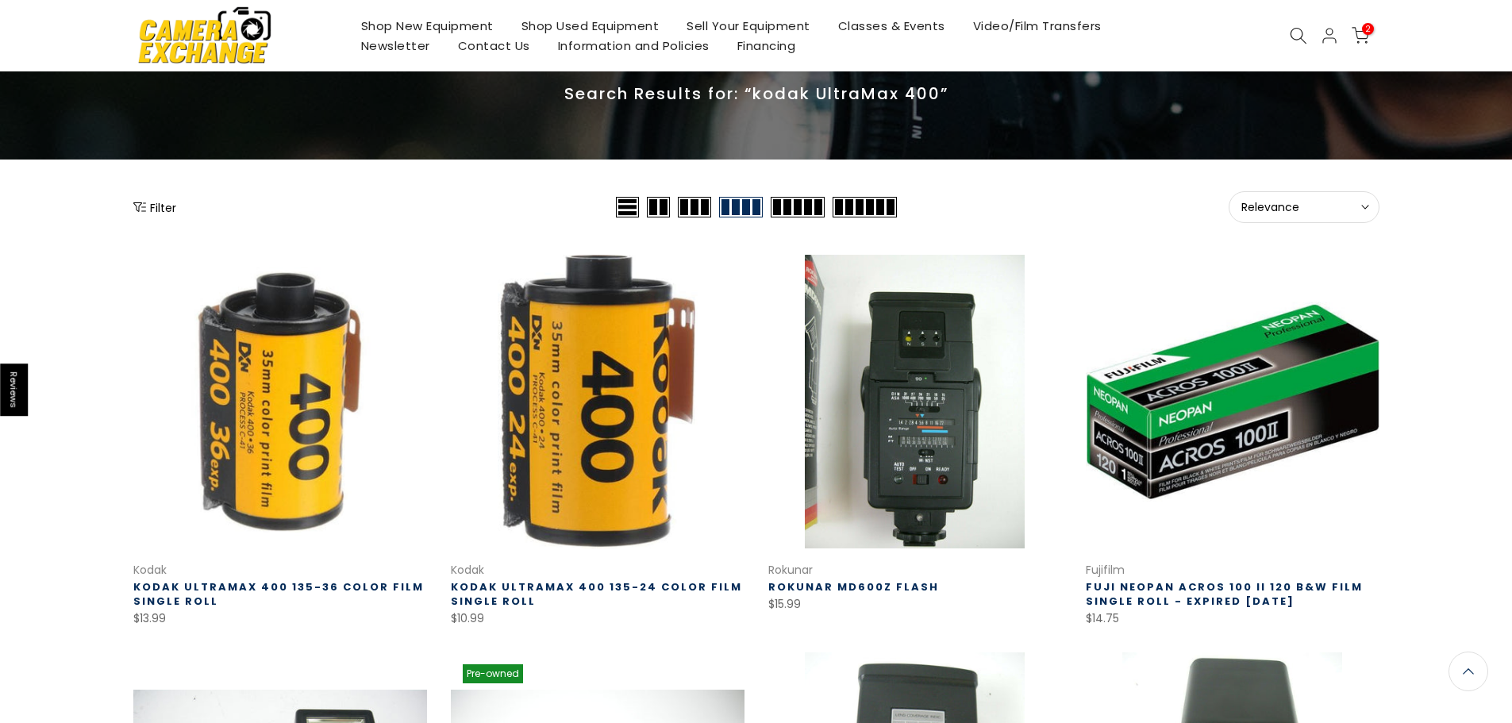
click at [1291, 30] on icon at bounding box center [1298, 35] width 17 height 17
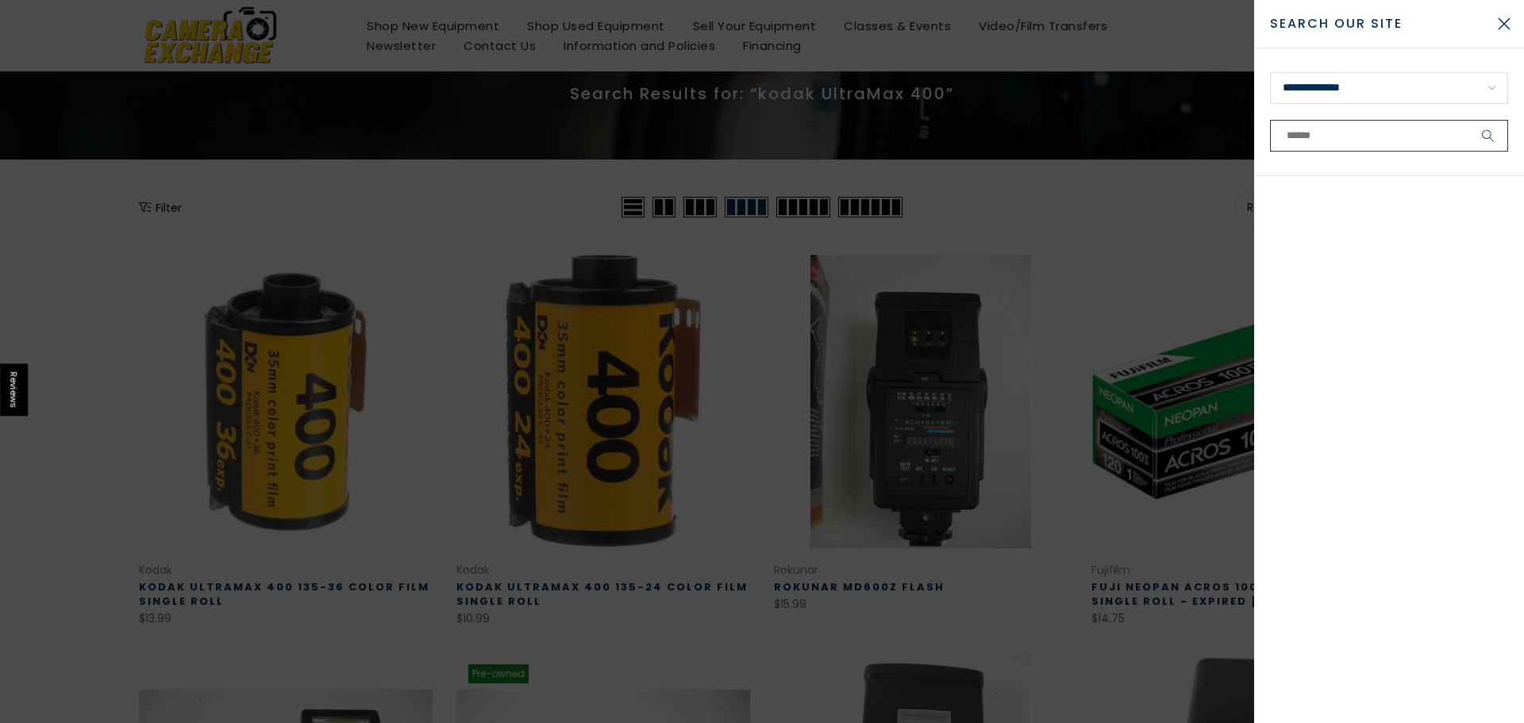
paste input "**********"
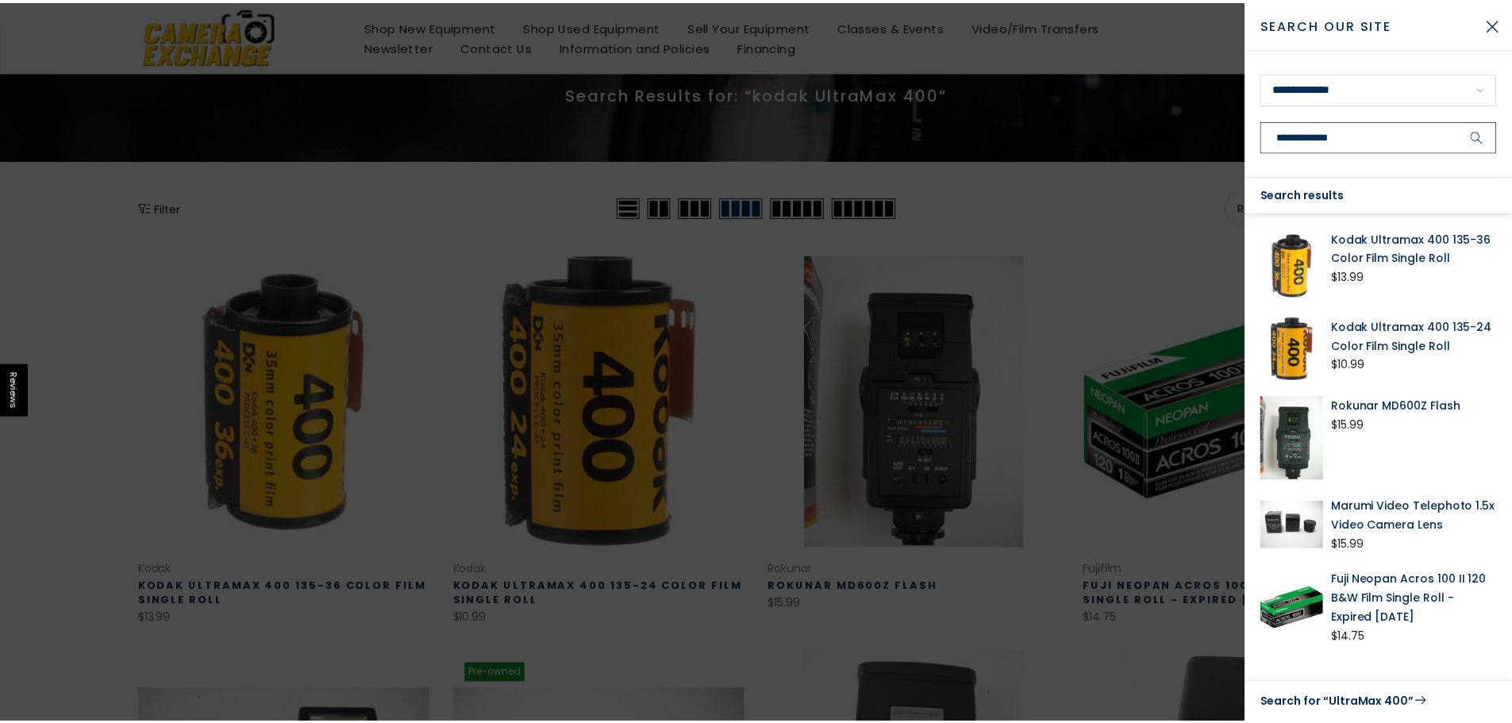
scroll to position [79, 0]
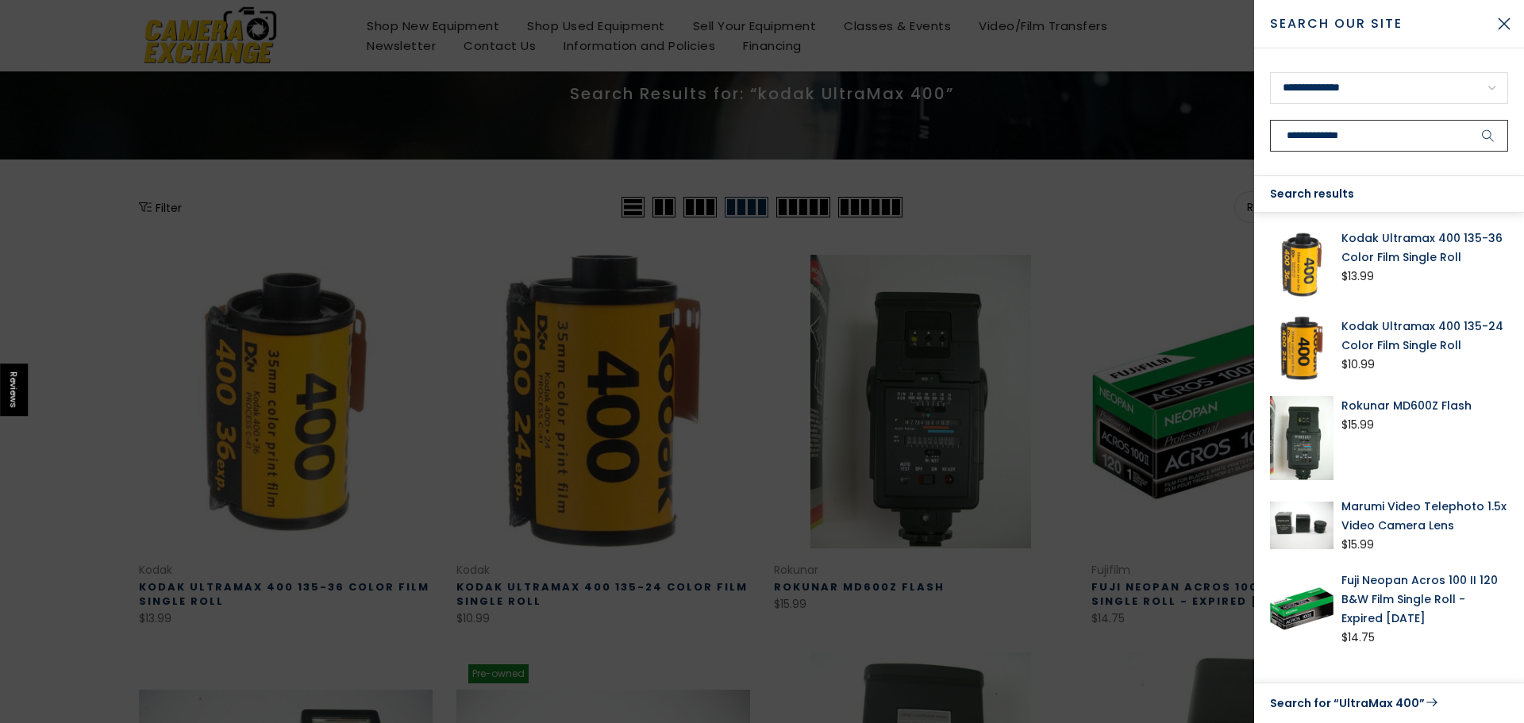
type input "**********"
click at [292, 301] on div at bounding box center [762, 361] width 1524 height 723
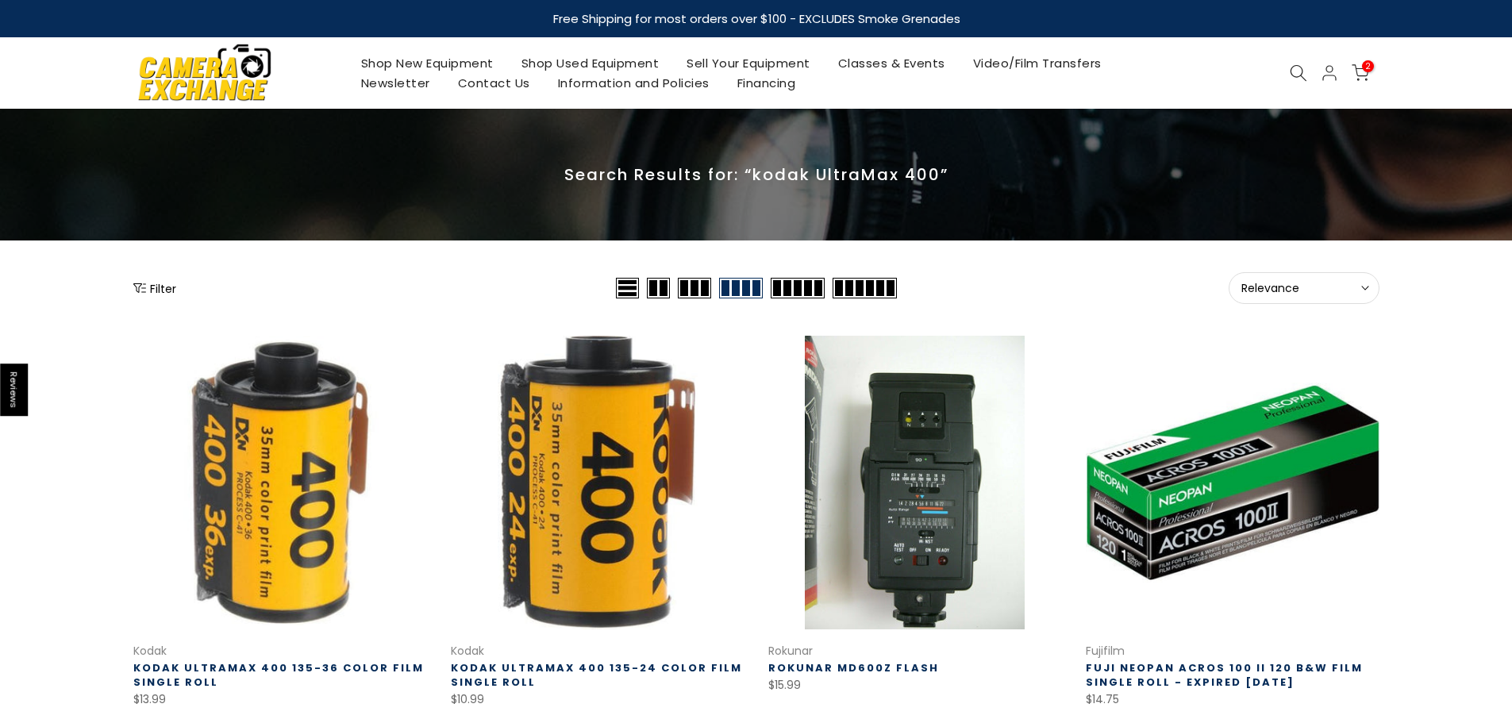
click at [270, 463] on link at bounding box center [280, 483] width 294 height 294
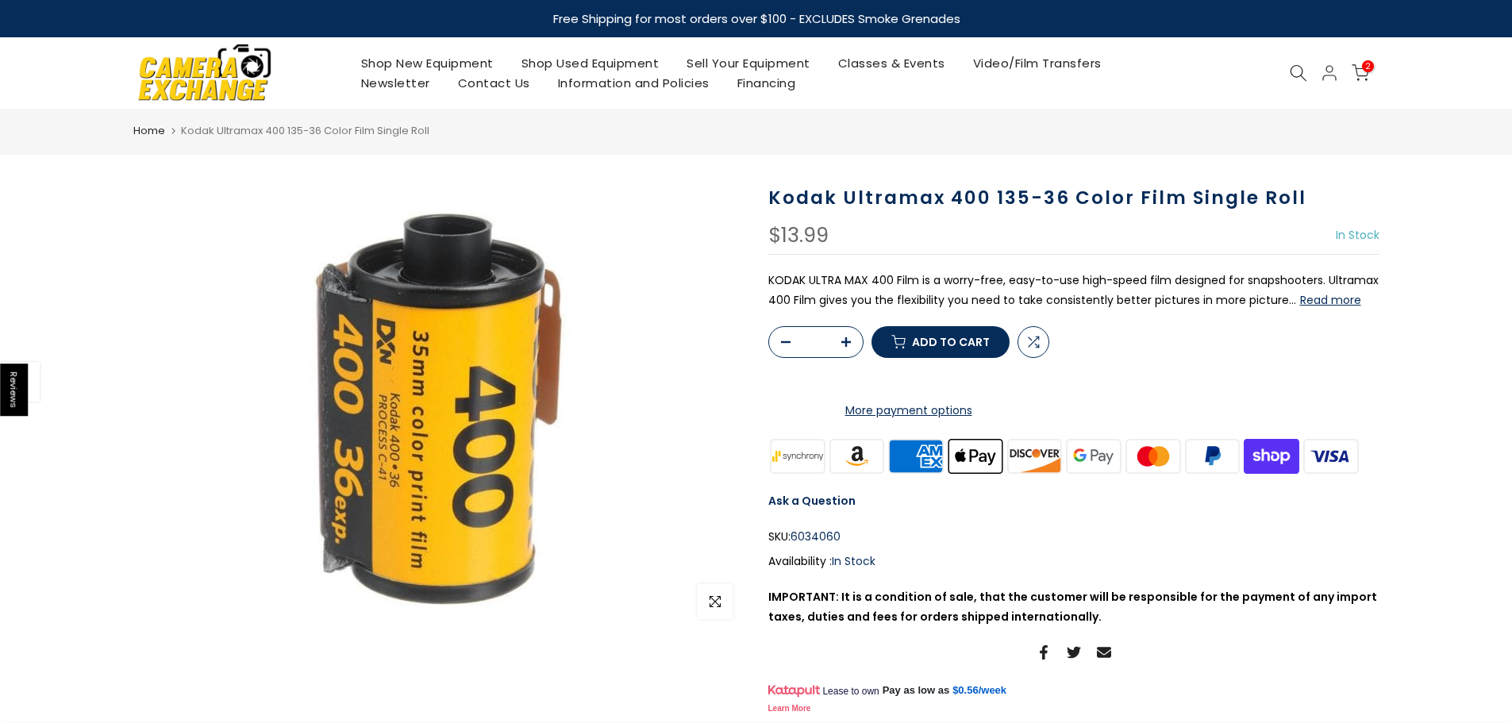
click at [943, 343] on span "Add to cart" at bounding box center [951, 341] width 78 height 11
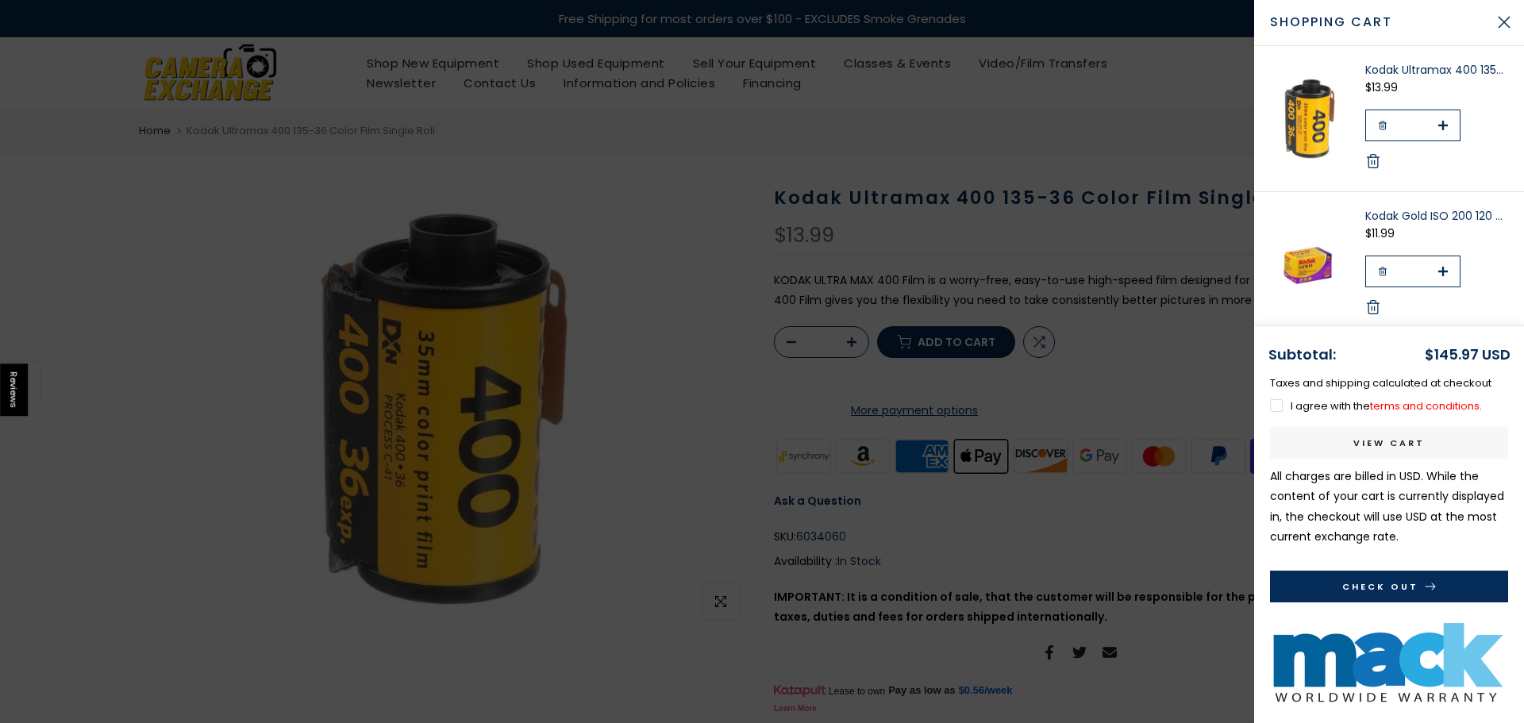
click at [1135, 149] on div at bounding box center [762, 361] width 1524 height 723
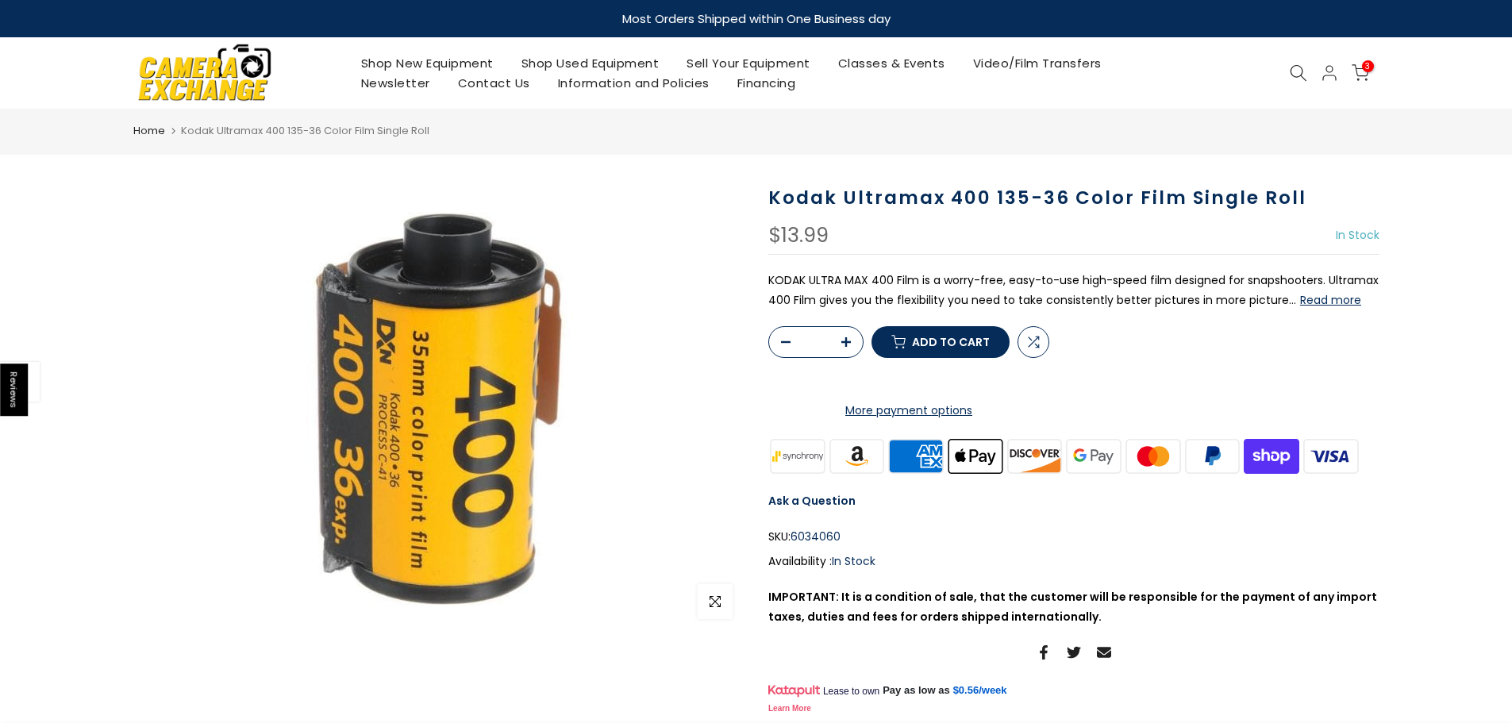
click at [1366, 67] on span "3" at bounding box center [1368, 66] width 12 height 12
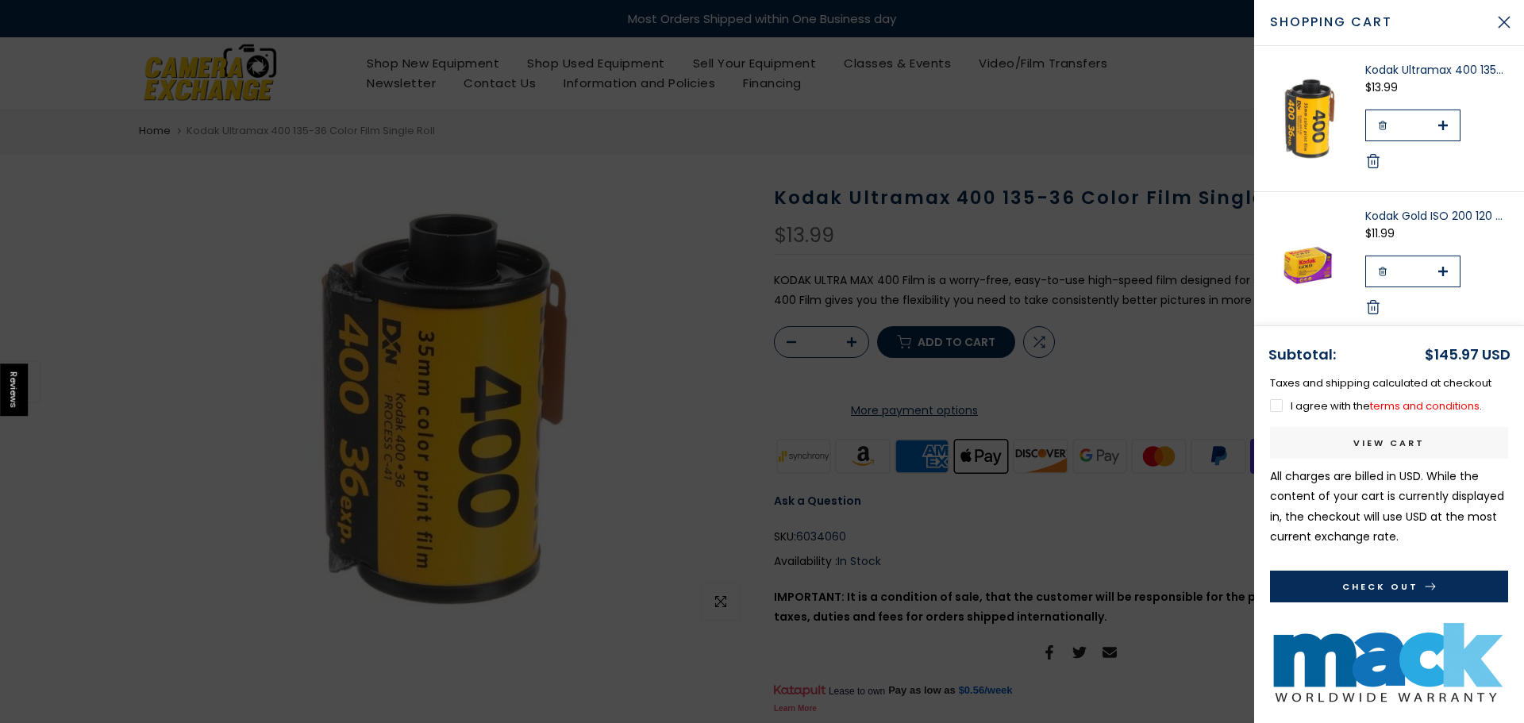
click at [1210, 277] on div at bounding box center [762, 361] width 1524 height 723
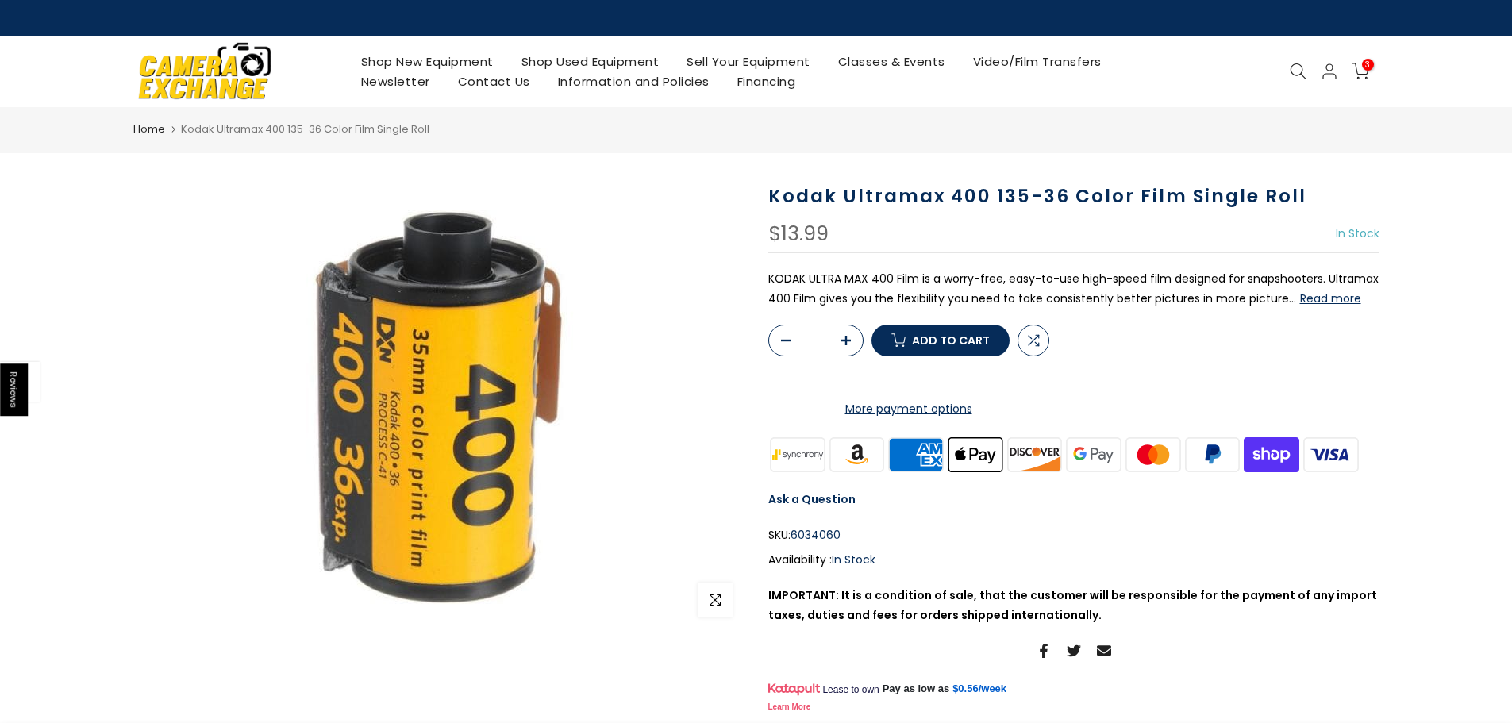
click at [1362, 75] on icon at bounding box center [1359, 71] width 17 height 17
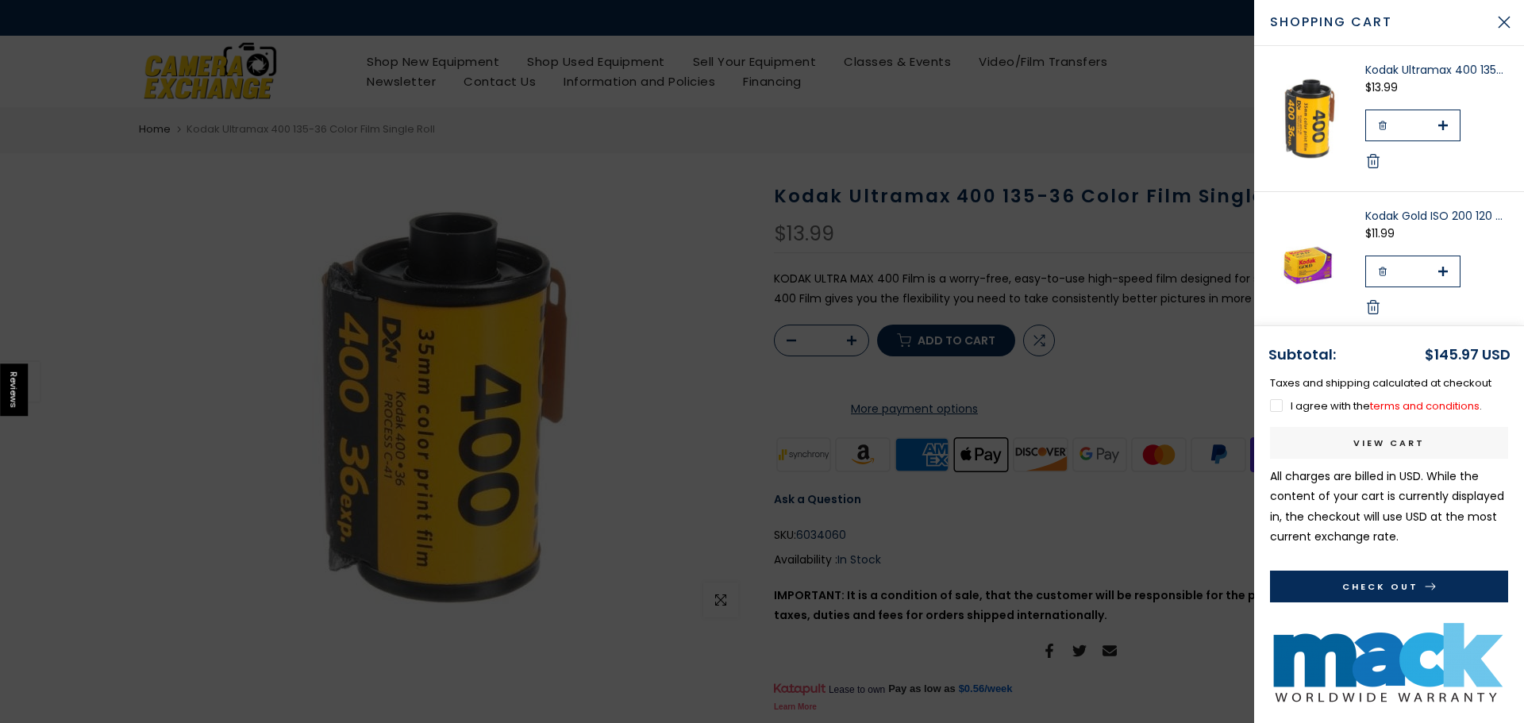
scroll to position [79, 0]
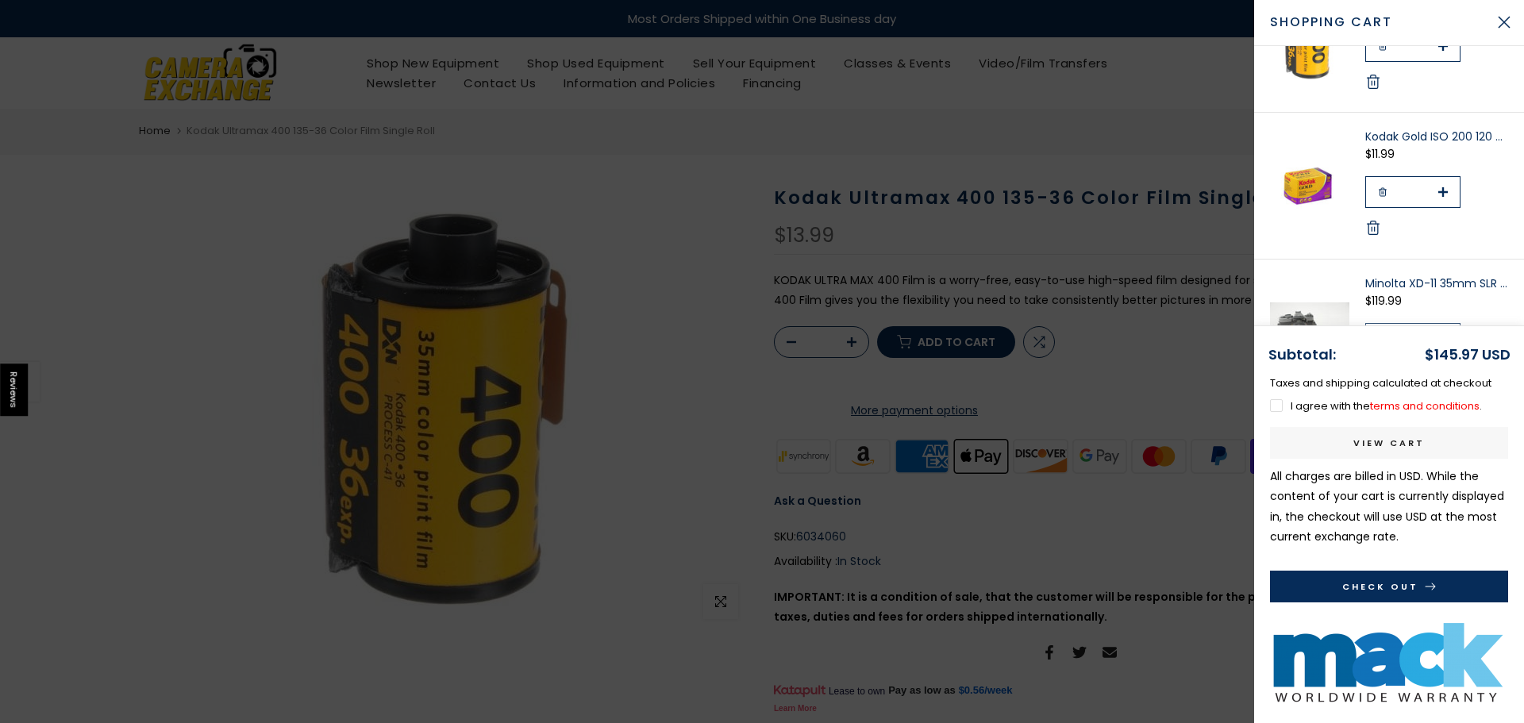
click at [1176, 153] on div at bounding box center [762, 361] width 1524 height 723
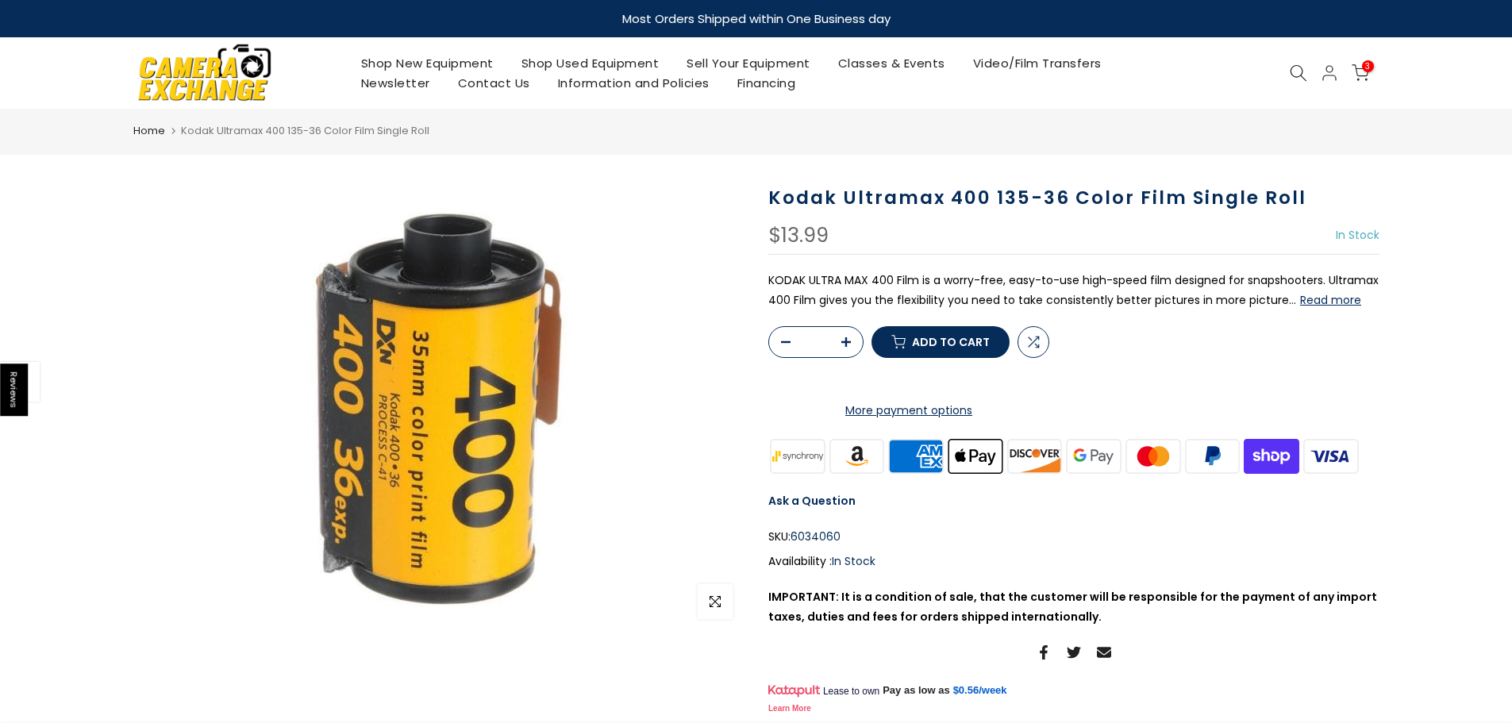
click at [1296, 68] on icon at bounding box center [1298, 72] width 17 height 17
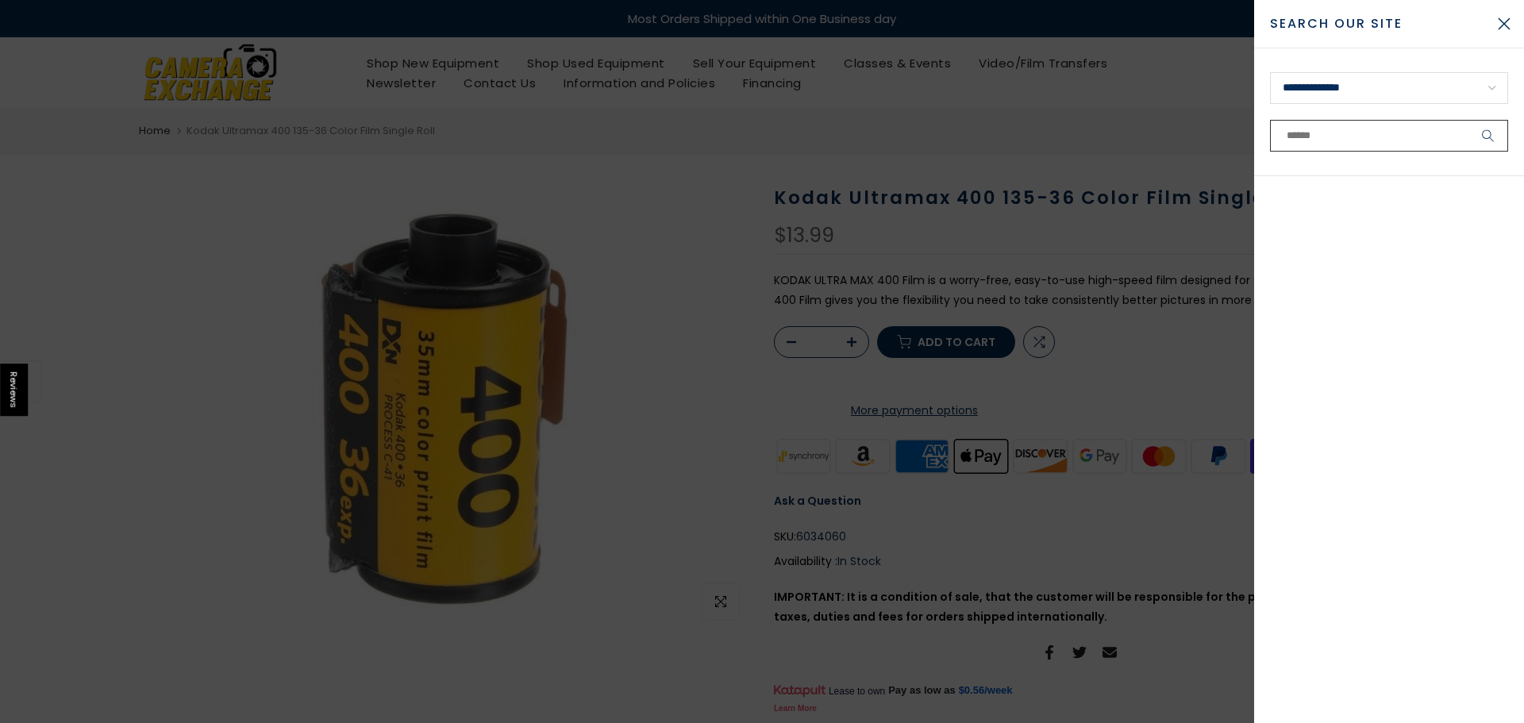
paste input "**********"
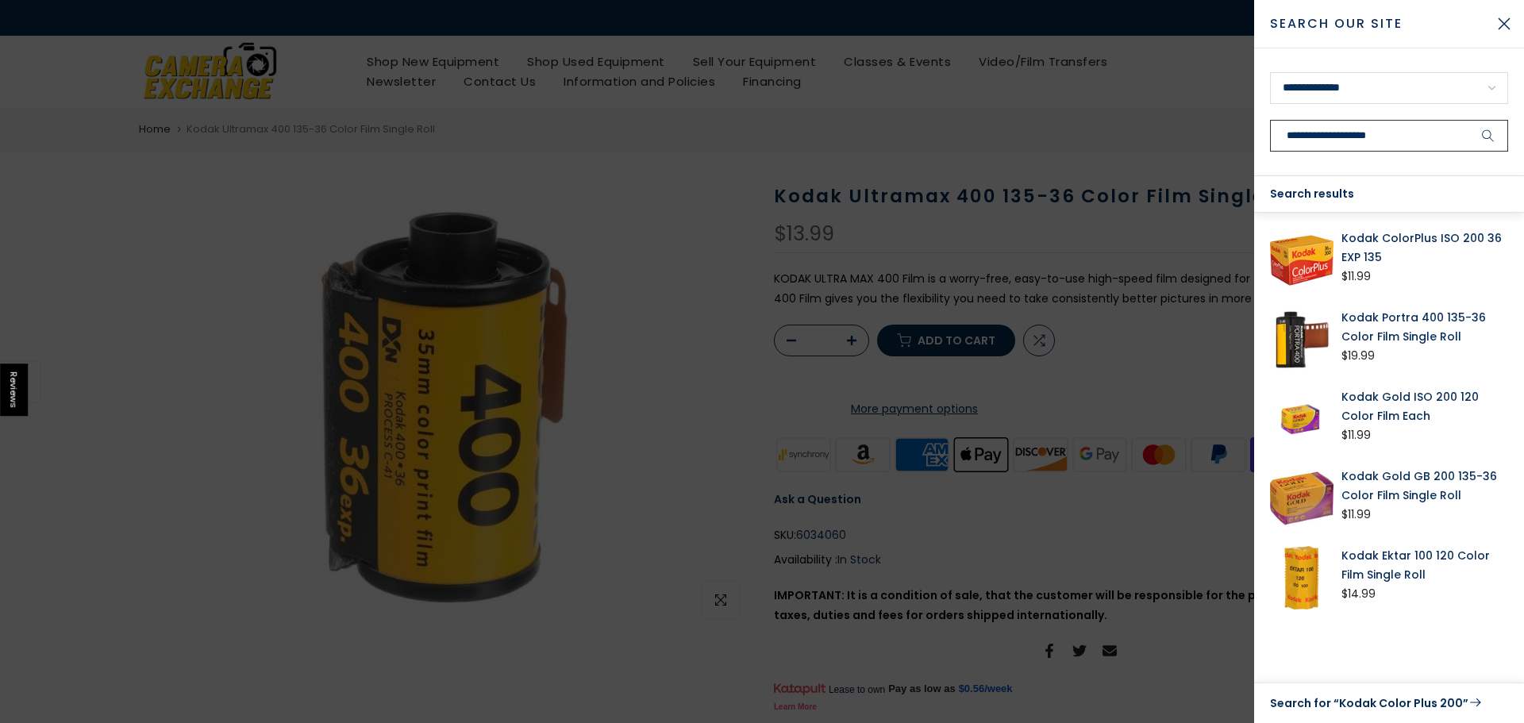
type input "**********"
click at [1176, 175] on div at bounding box center [762, 361] width 1524 height 723
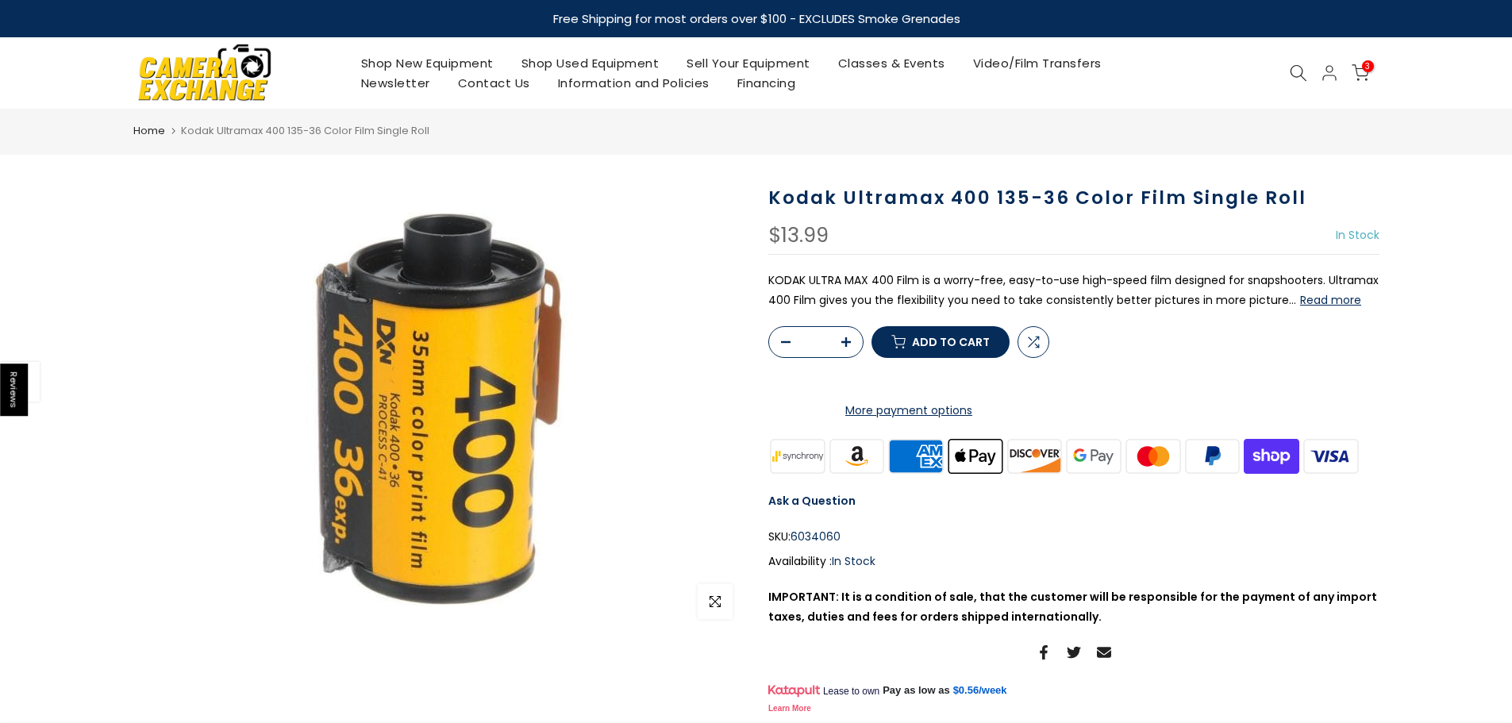
click at [1363, 60] on div "Shop New Equipment Shop Used Equipment Sell Your Equipment Classes & Events Vid…" at bounding box center [756, 72] width 1262 height 71
click at [1358, 66] on icon at bounding box center [1359, 72] width 17 height 17
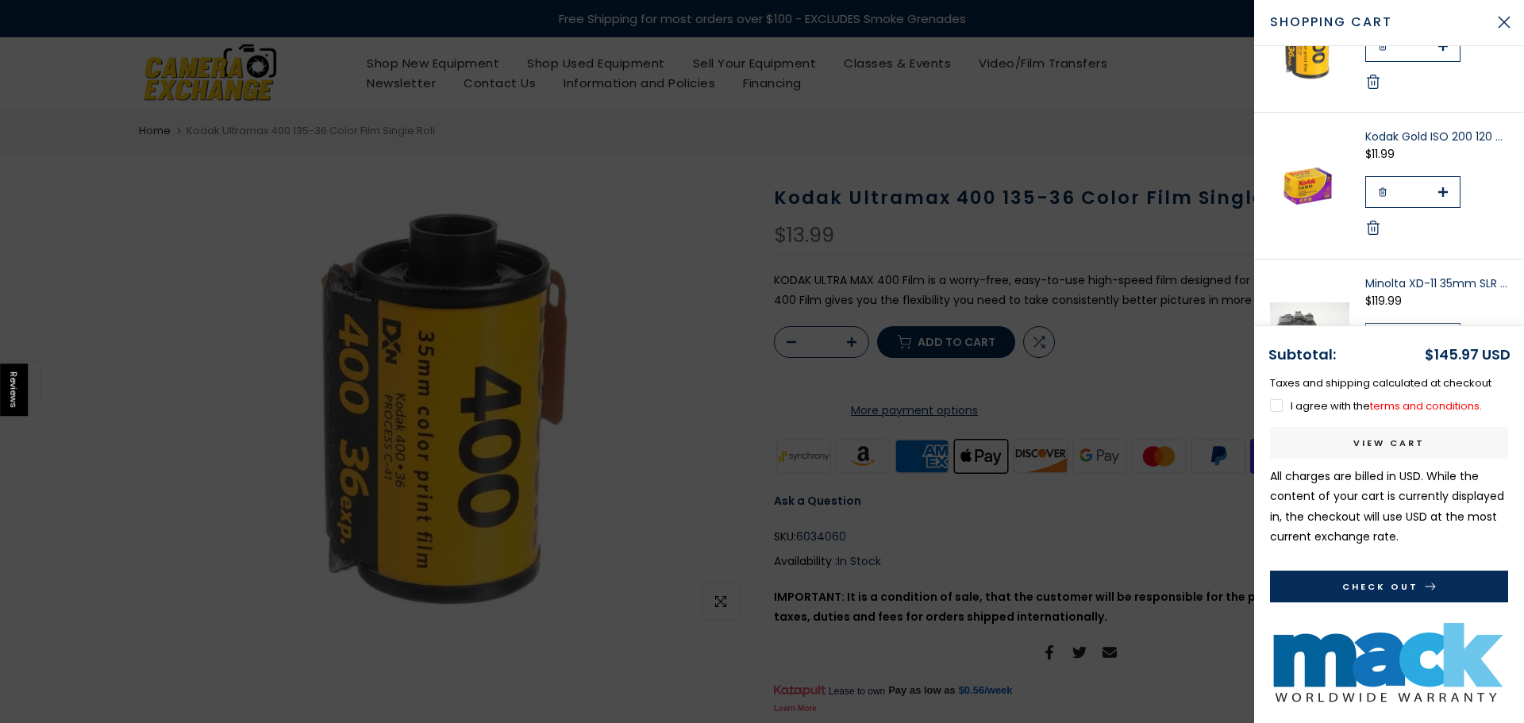
click at [1401, 585] on button "Check Out" at bounding box center [1389, 587] width 238 height 32
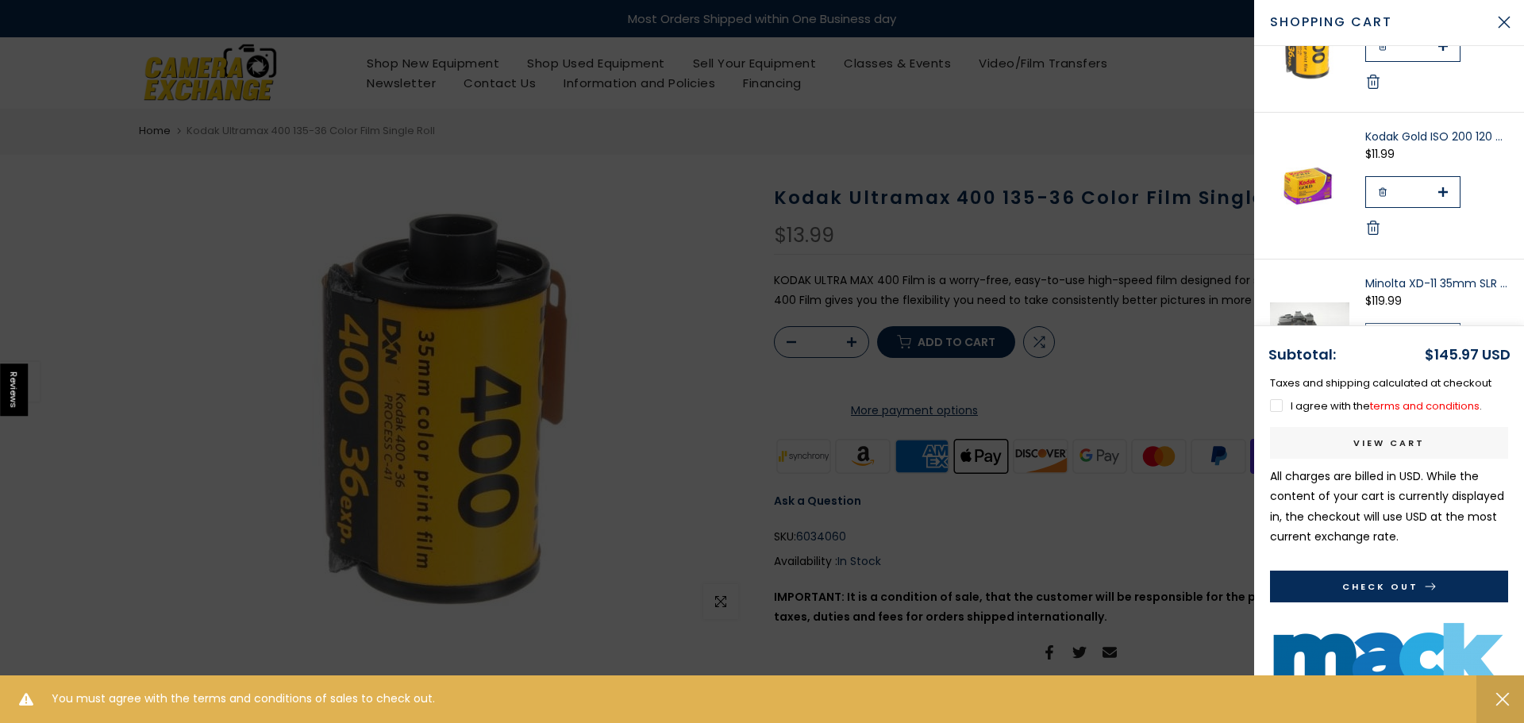
click at [1293, 401] on label "I agree with the terms and conditions ." at bounding box center [1376, 405] width 212 height 15
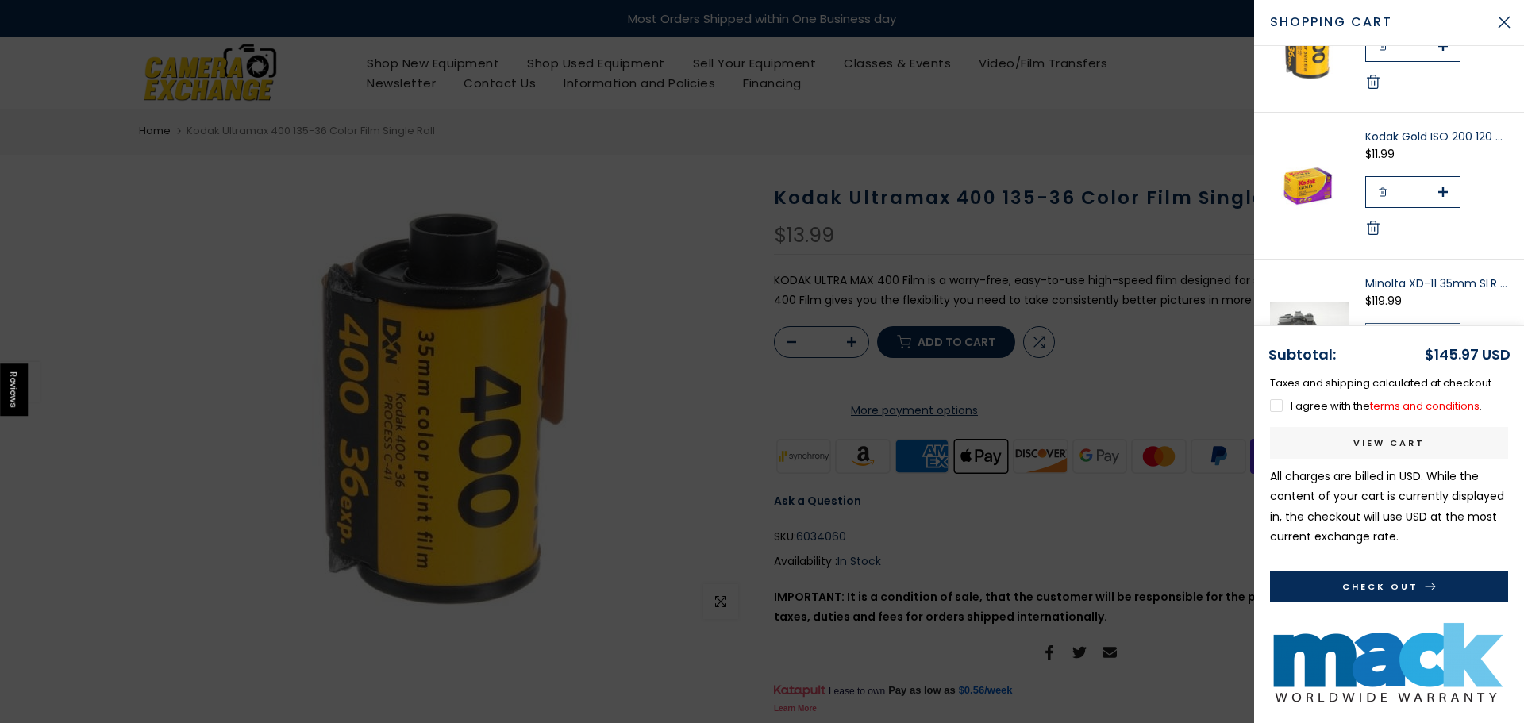
click at [1377, 579] on button "Check Out" at bounding box center [1389, 587] width 238 height 32
click at [1390, 286] on link "Minolta XD-11 35mm SLR w/MD Rokkor-X 50mm f1.7" at bounding box center [1436, 283] width 143 height 16
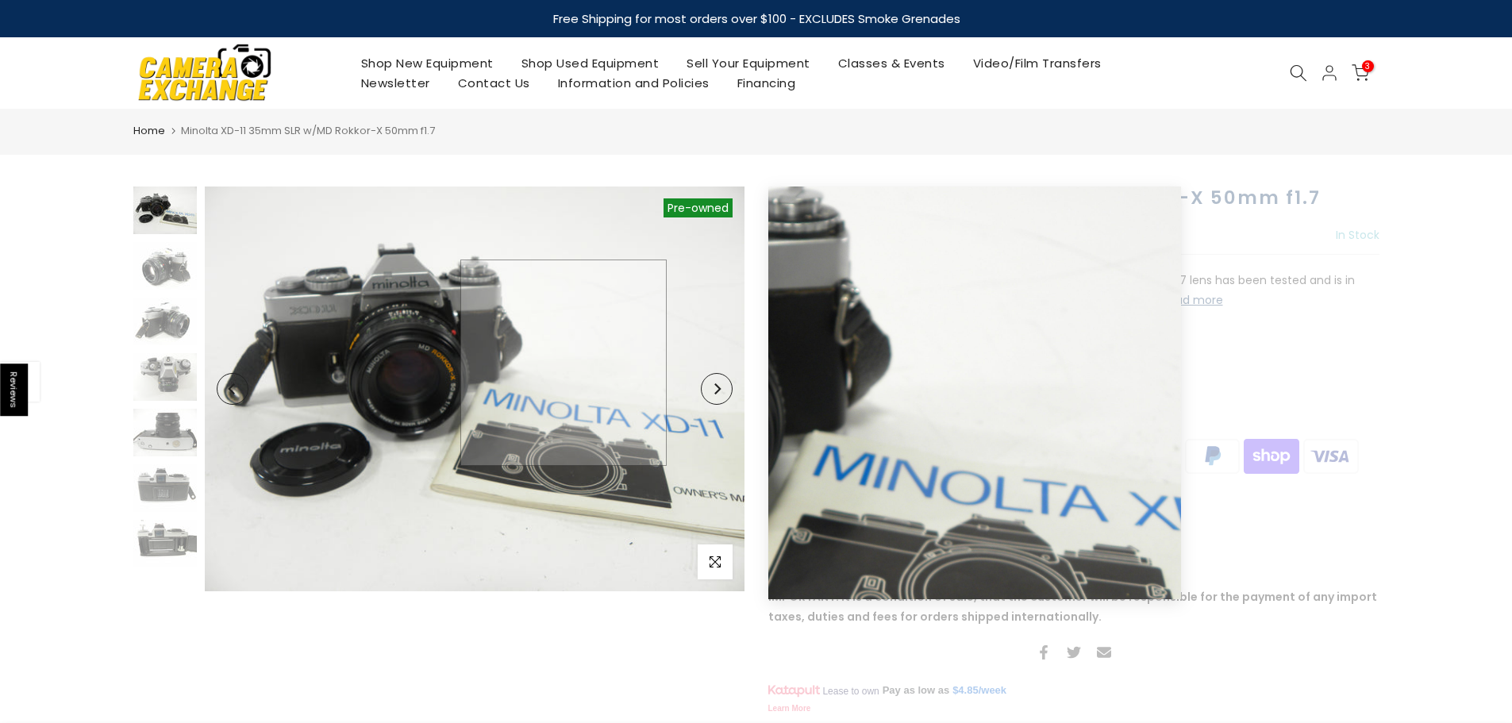
click at [560, 363] on img at bounding box center [475, 388] width 540 height 405
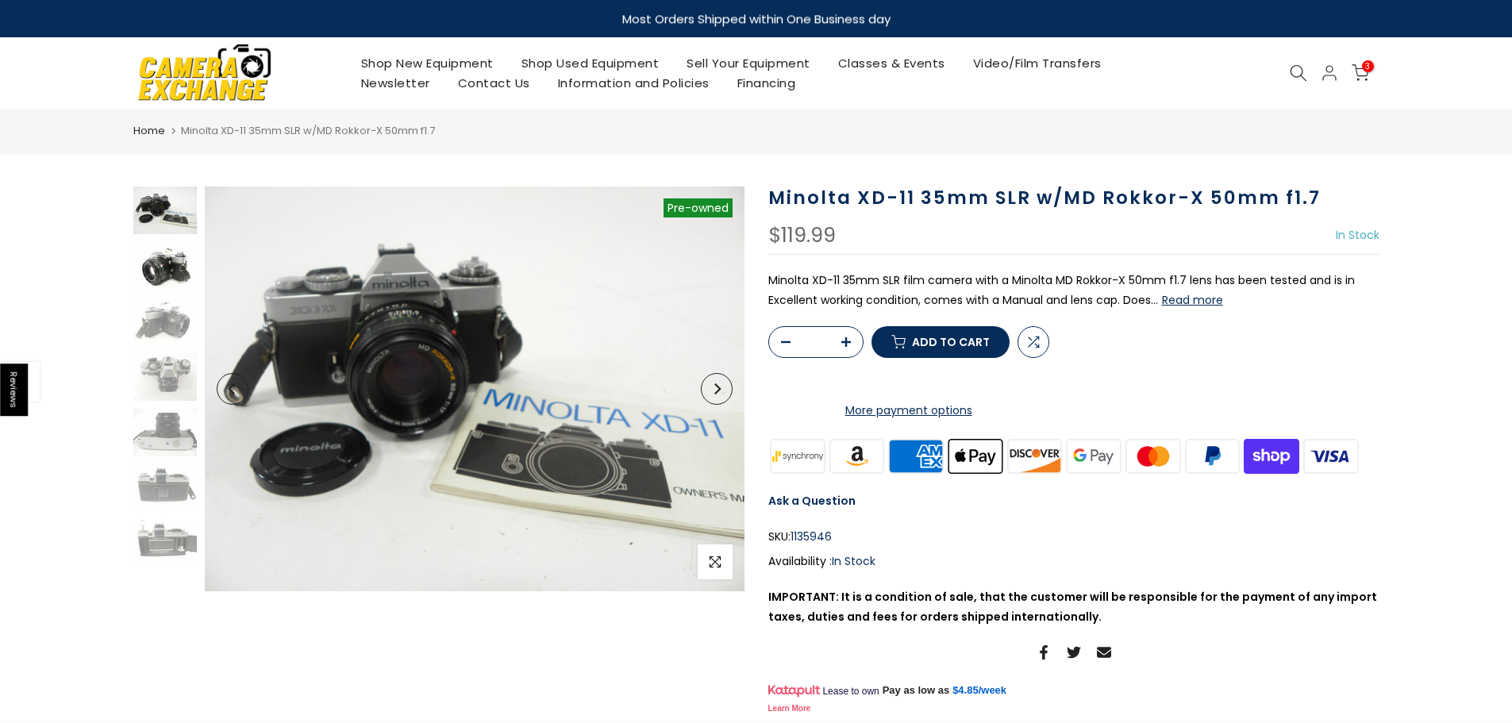
click at [152, 256] on img at bounding box center [164, 266] width 63 height 48
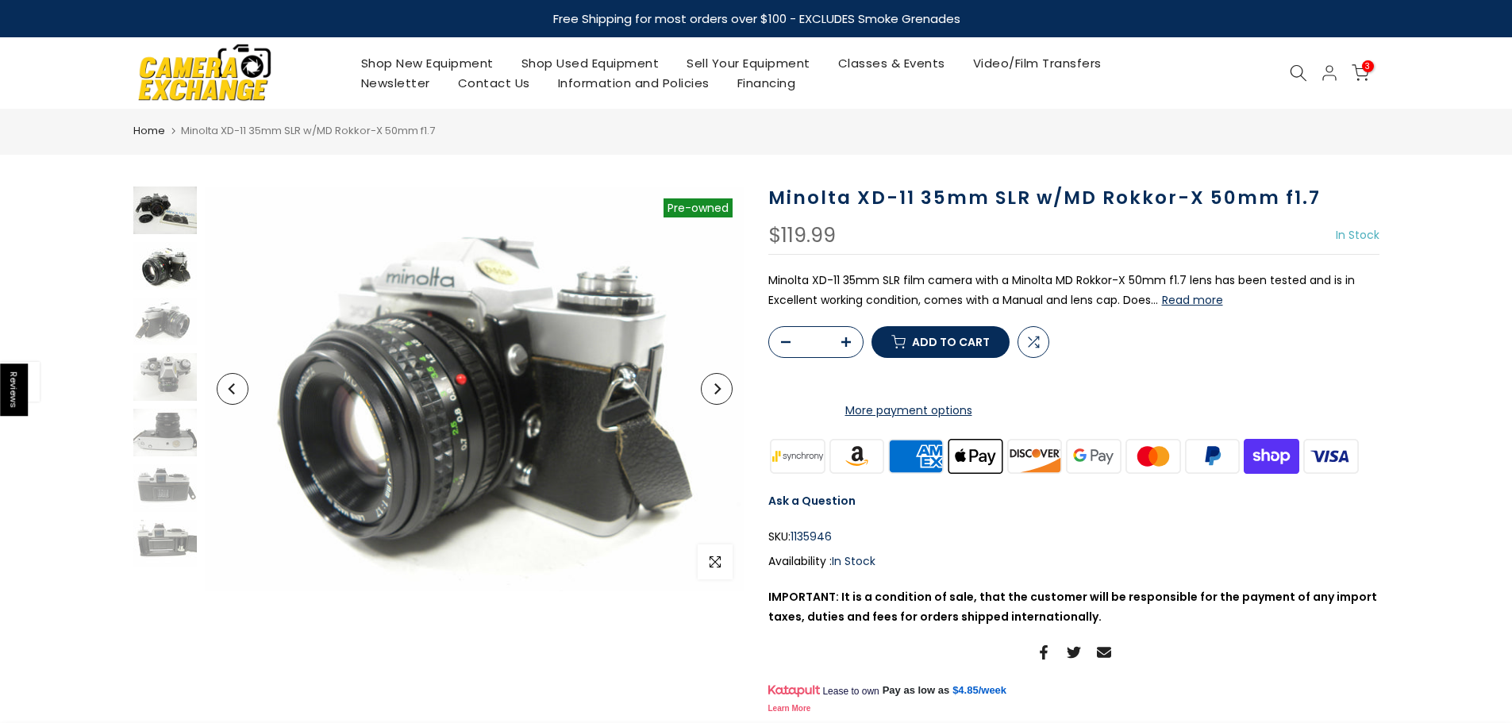
click at [167, 213] on img at bounding box center [164, 210] width 63 height 48
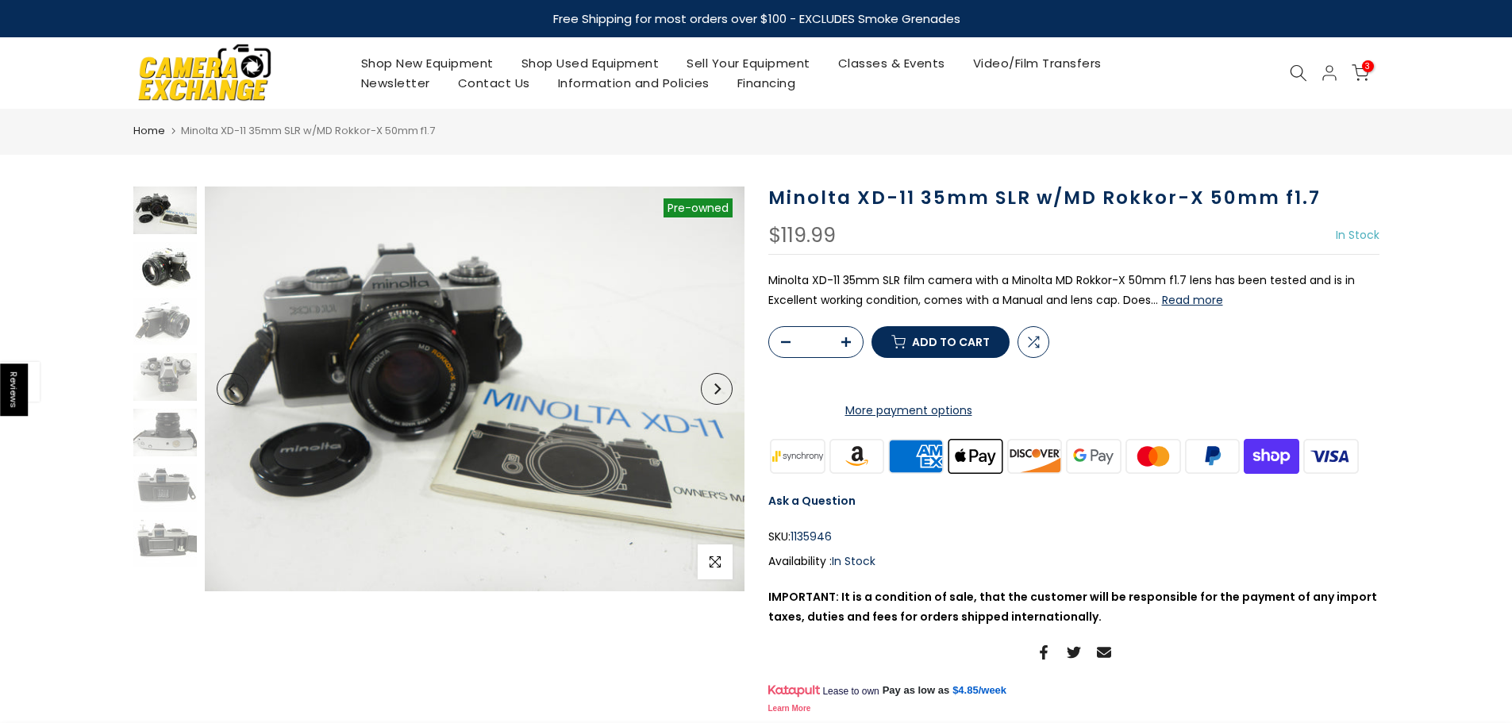
click at [150, 269] on img at bounding box center [164, 266] width 63 height 48
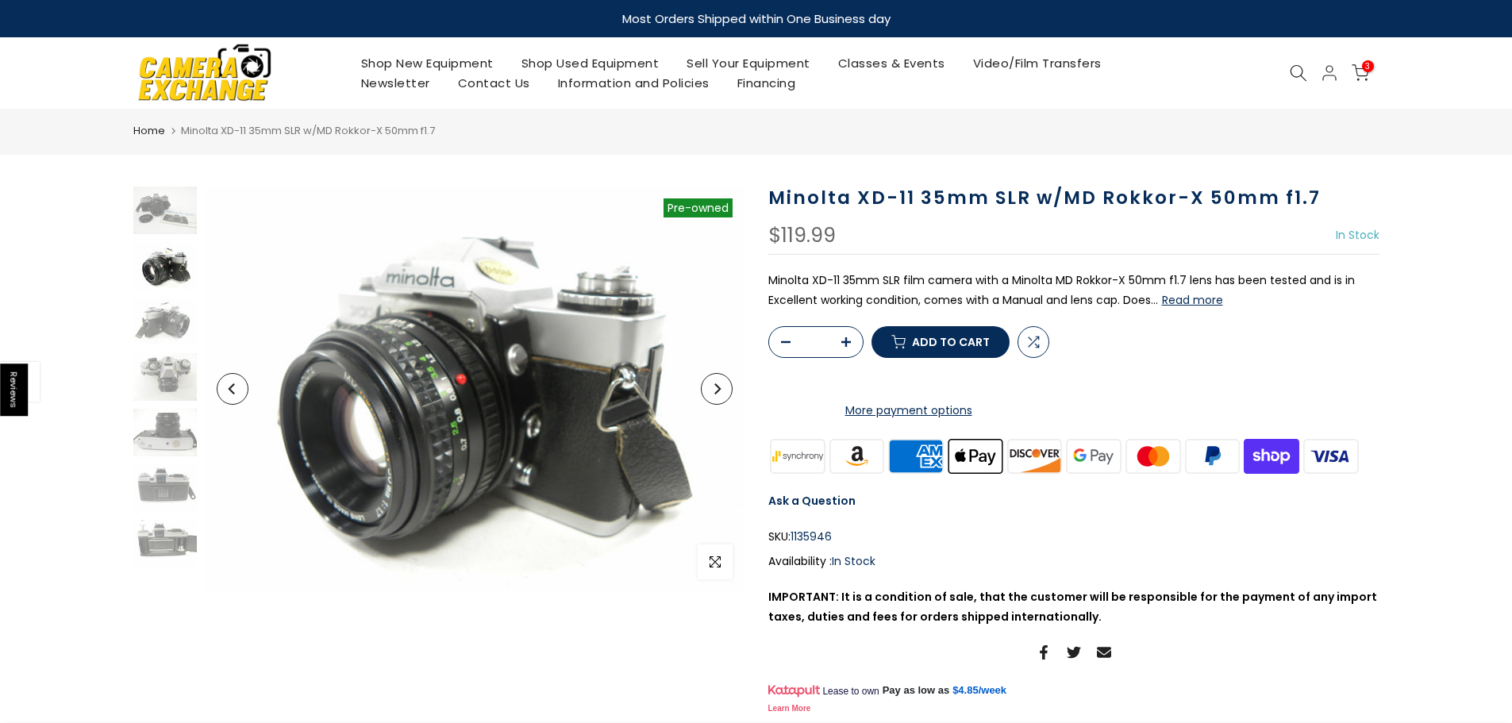
click at [178, 346] on div at bounding box center [164, 376] width 67 height 381
click at [164, 313] on img at bounding box center [164, 322] width 63 height 48
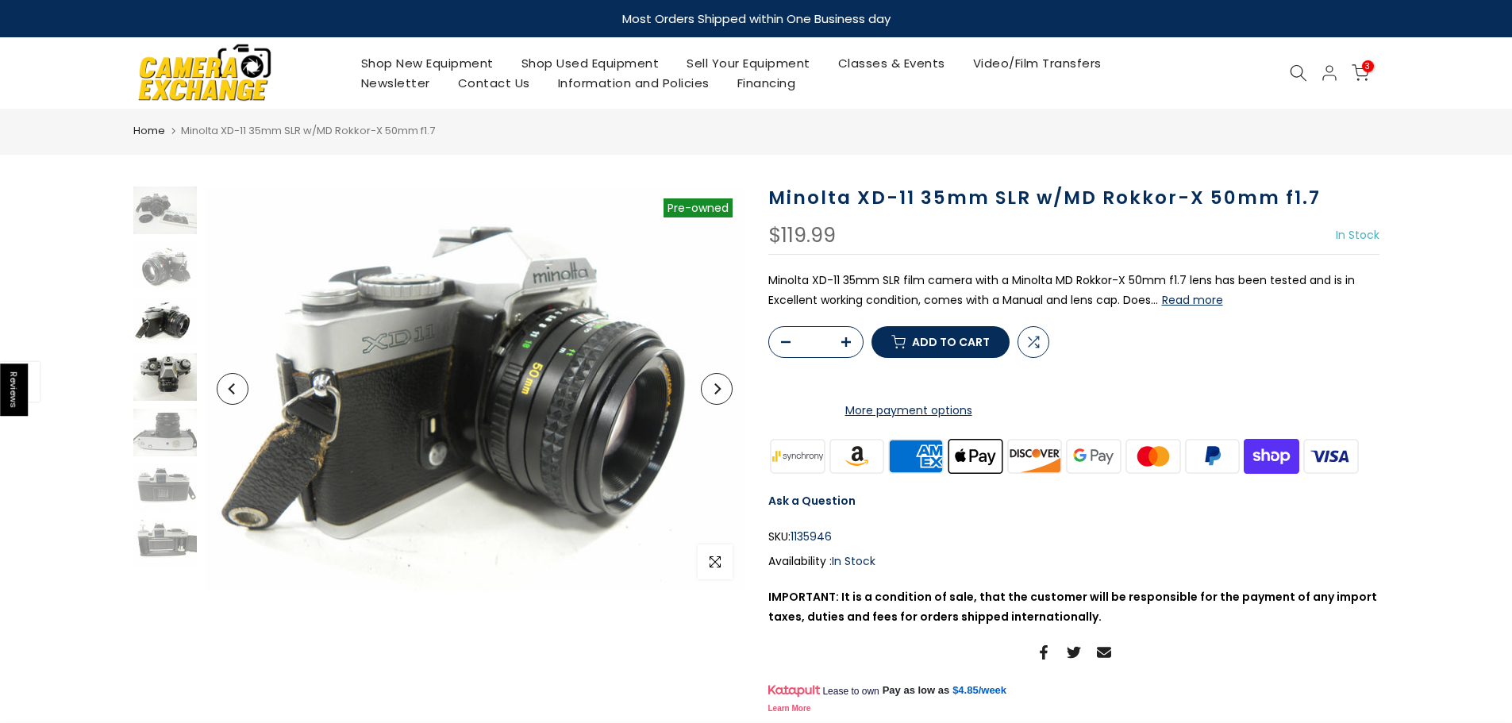
click at [156, 371] on img at bounding box center [164, 377] width 63 height 48
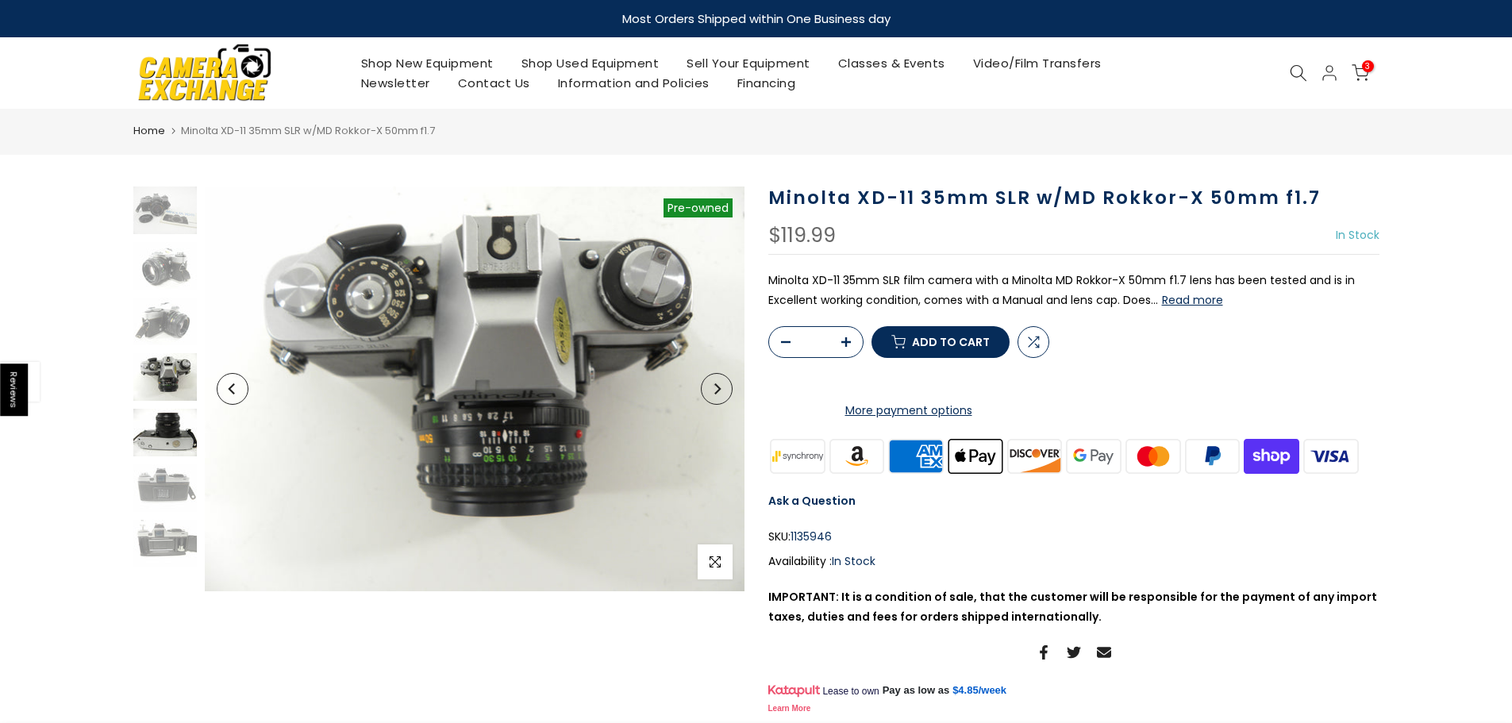
click at [159, 427] on img at bounding box center [164, 433] width 63 height 48
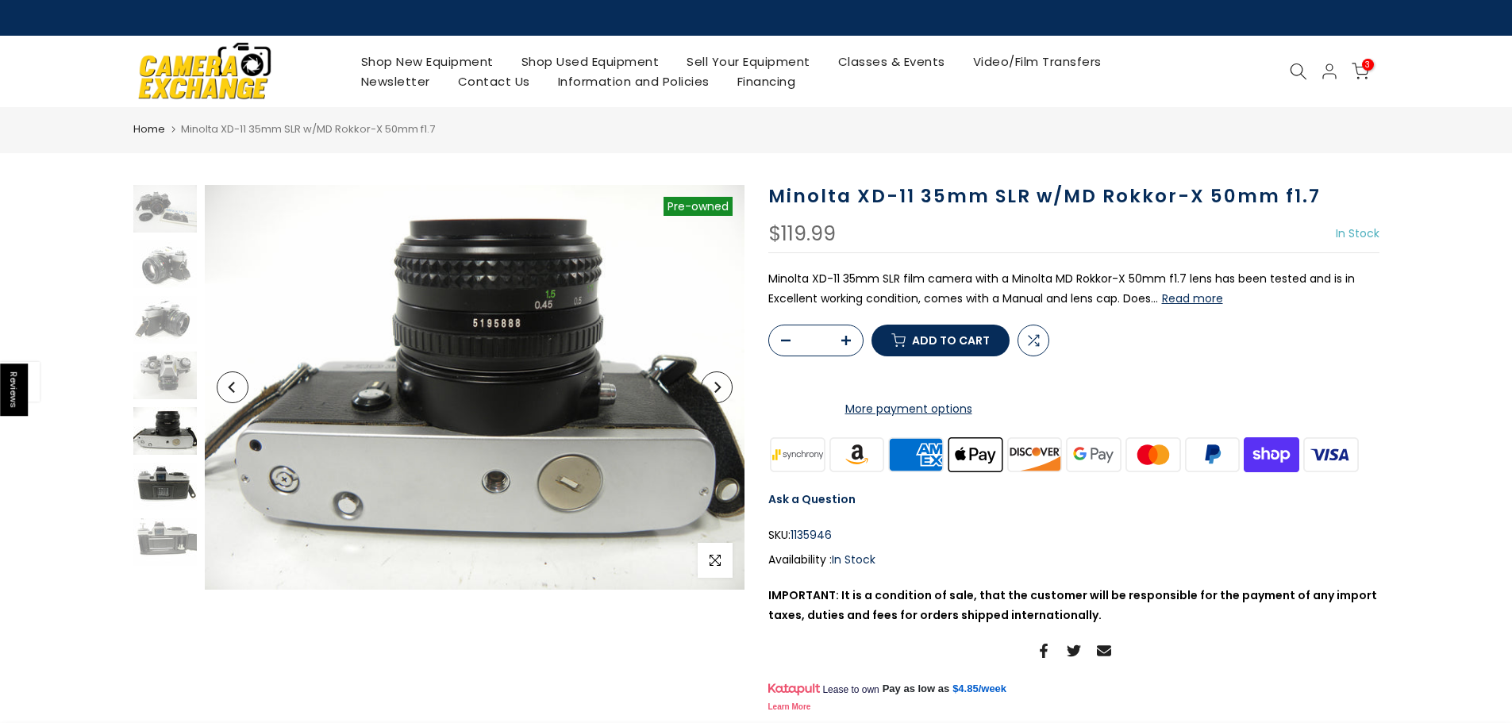
click at [165, 500] on img at bounding box center [164, 487] width 63 height 48
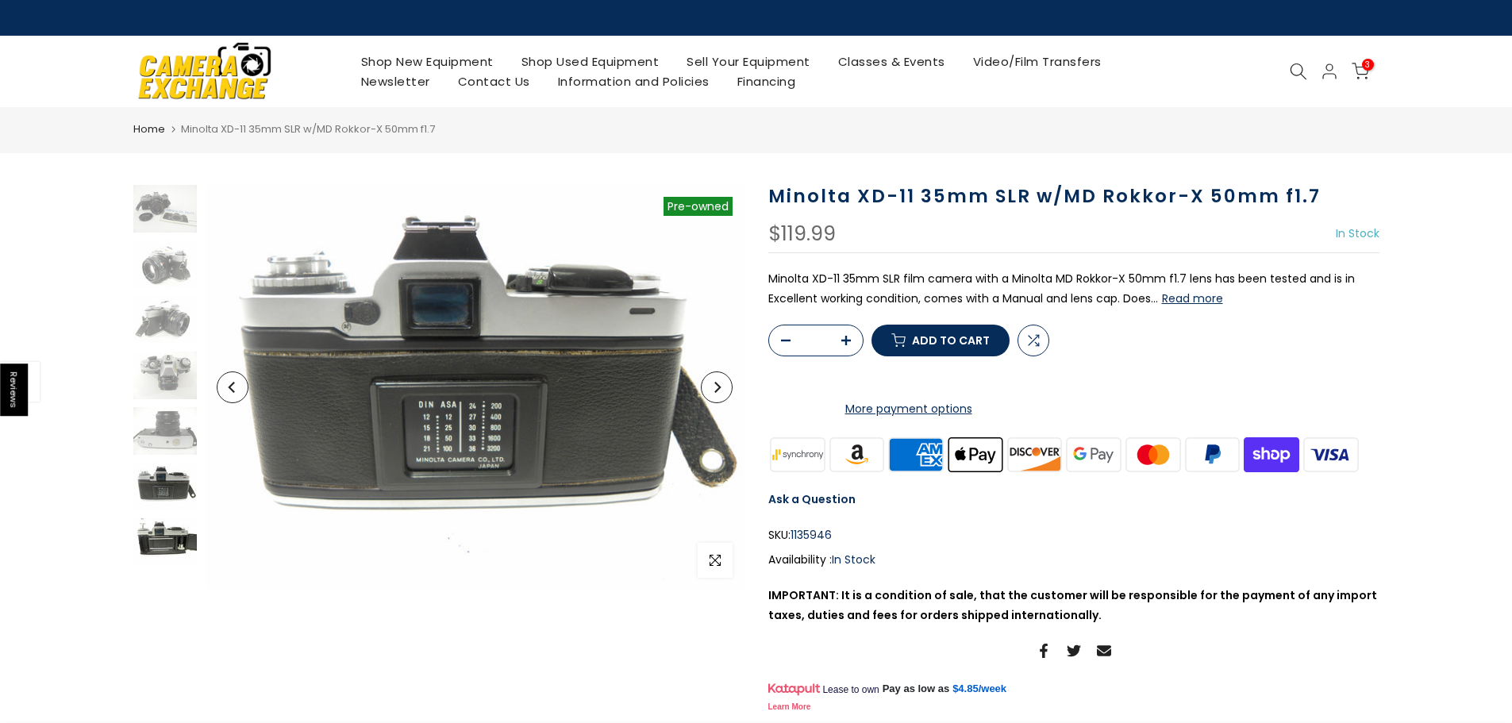
click at [172, 550] on img at bounding box center [164, 542] width 63 height 48
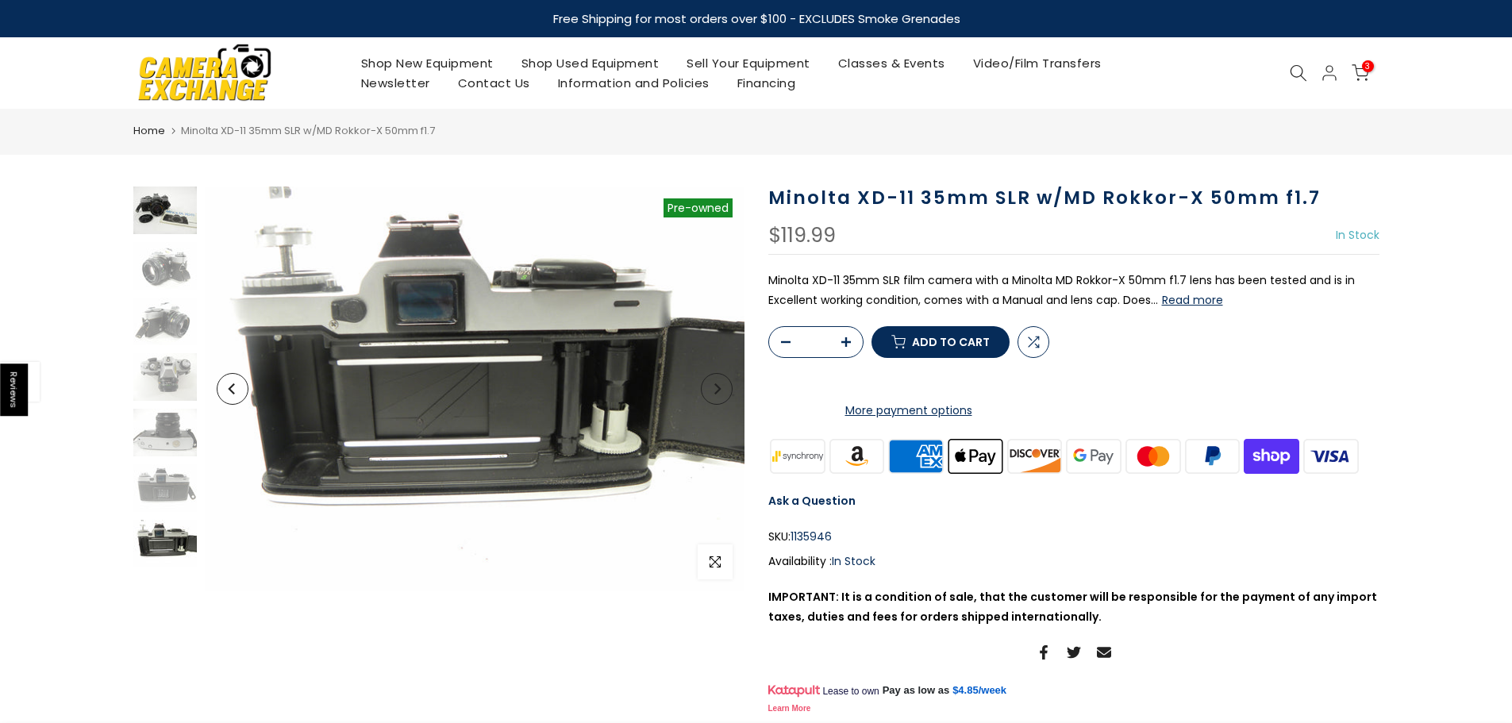
click at [166, 221] on img at bounding box center [164, 210] width 63 height 48
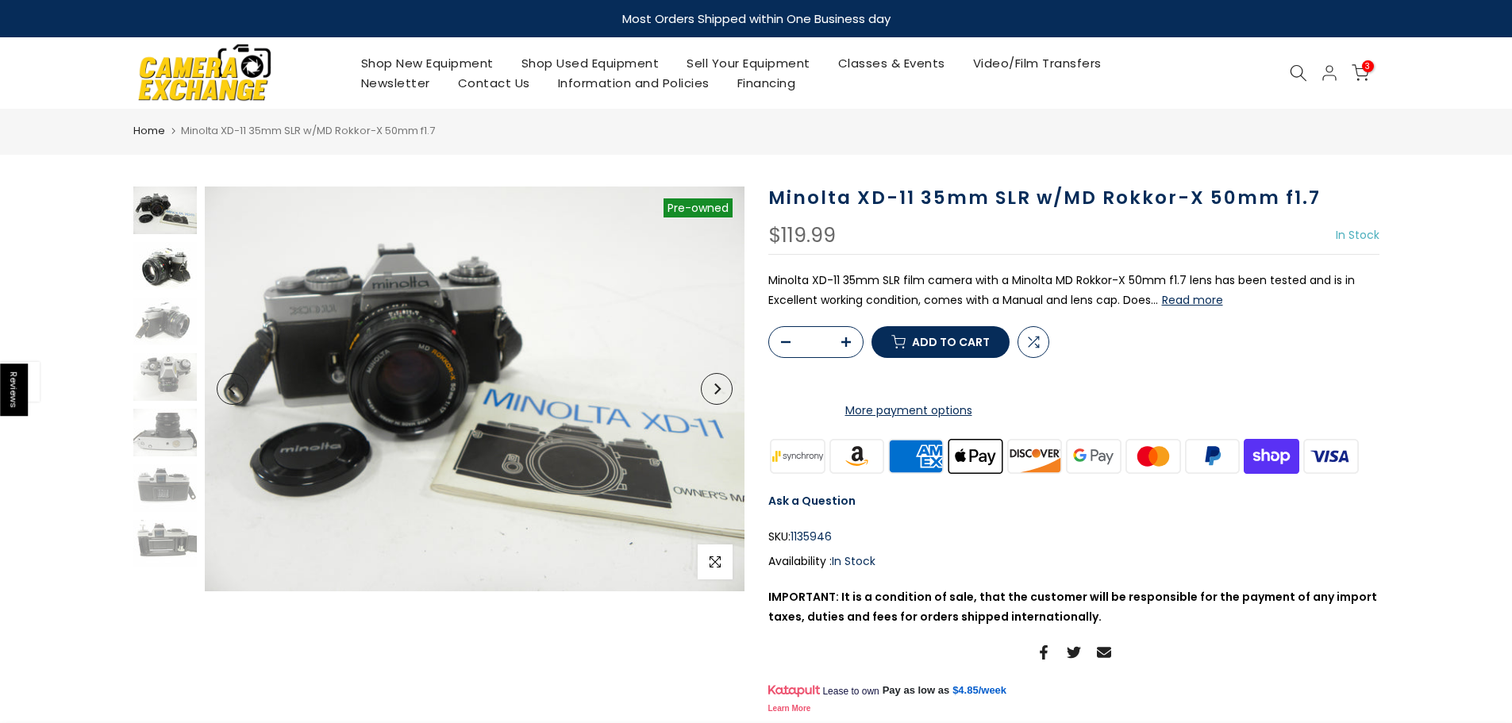
click at [153, 276] on img at bounding box center [164, 266] width 63 height 48
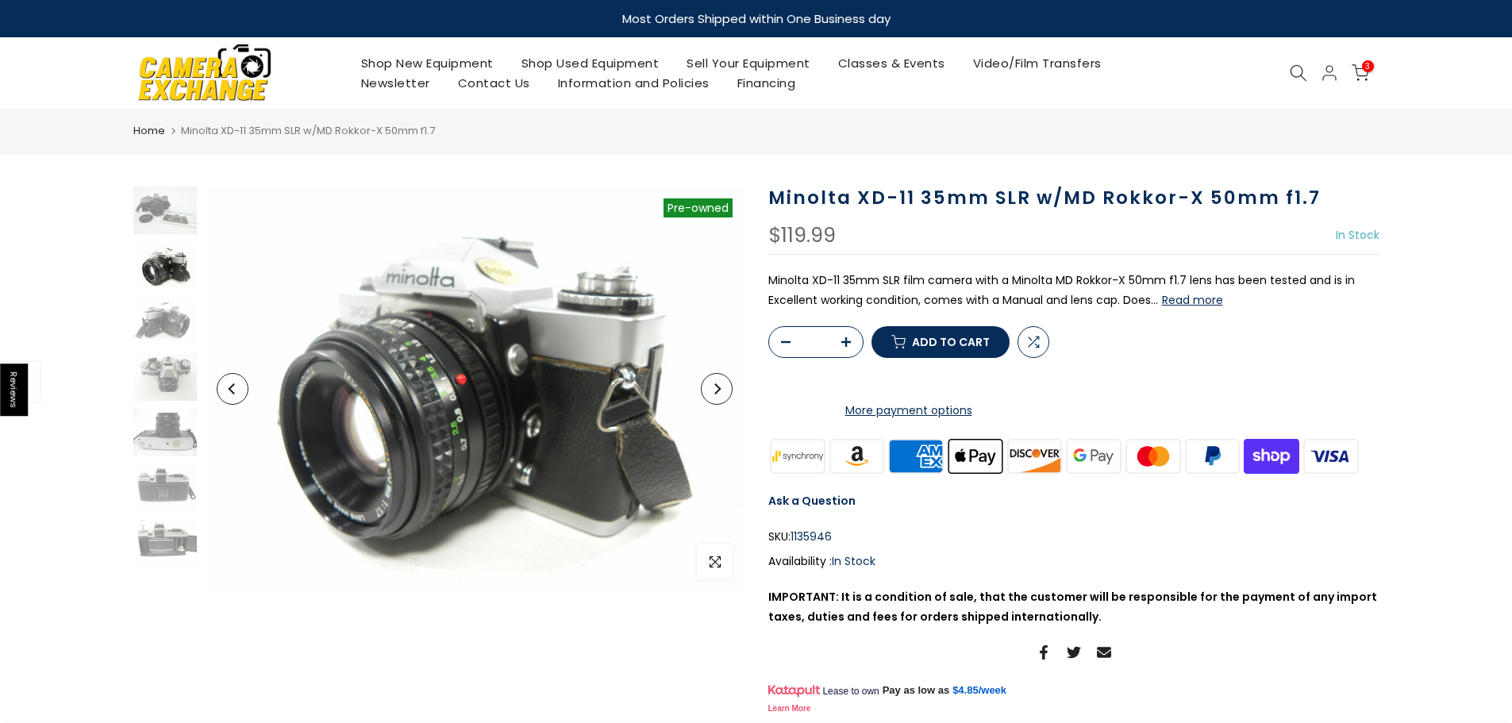
click at [725, 393] on button "Next" at bounding box center [717, 389] width 32 height 32
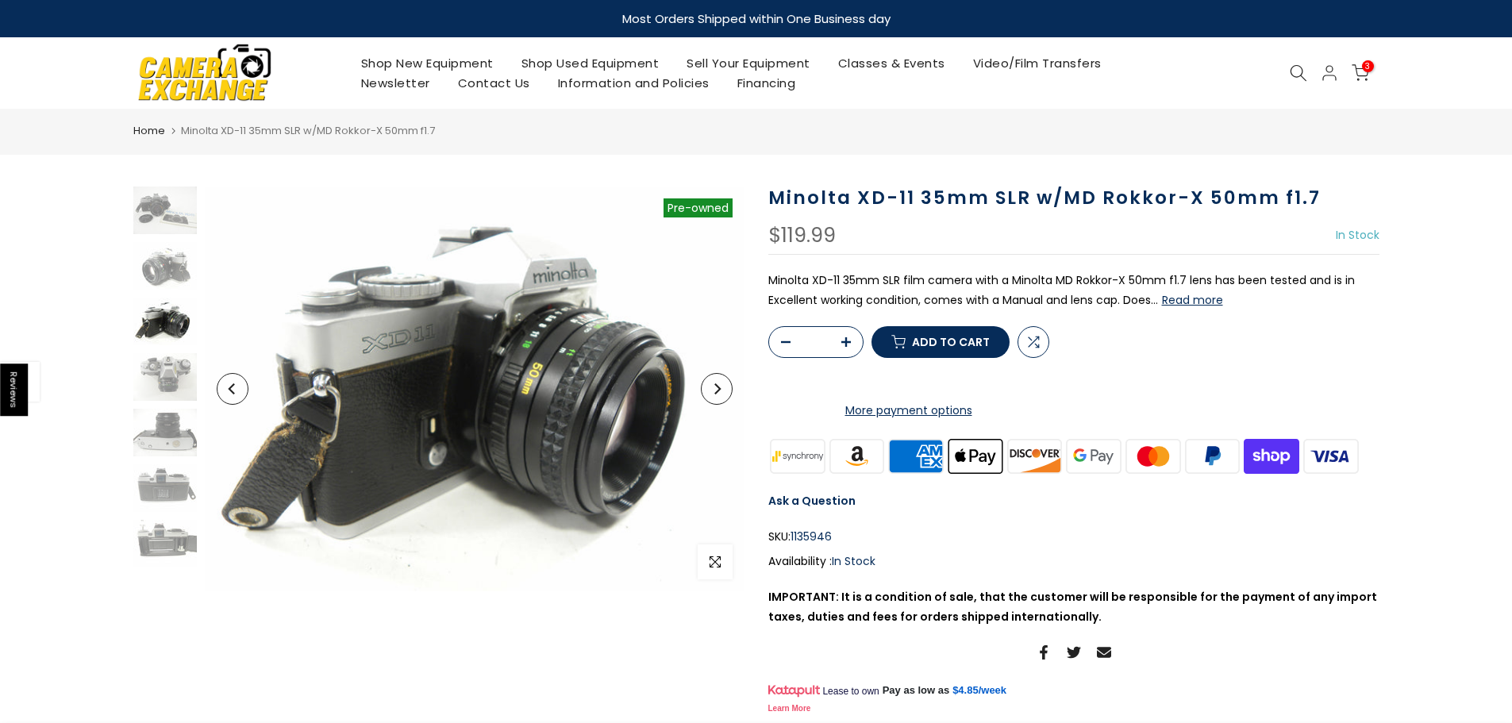
click at [725, 393] on button "Next" at bounding box center [717, 389] width 32 height 32
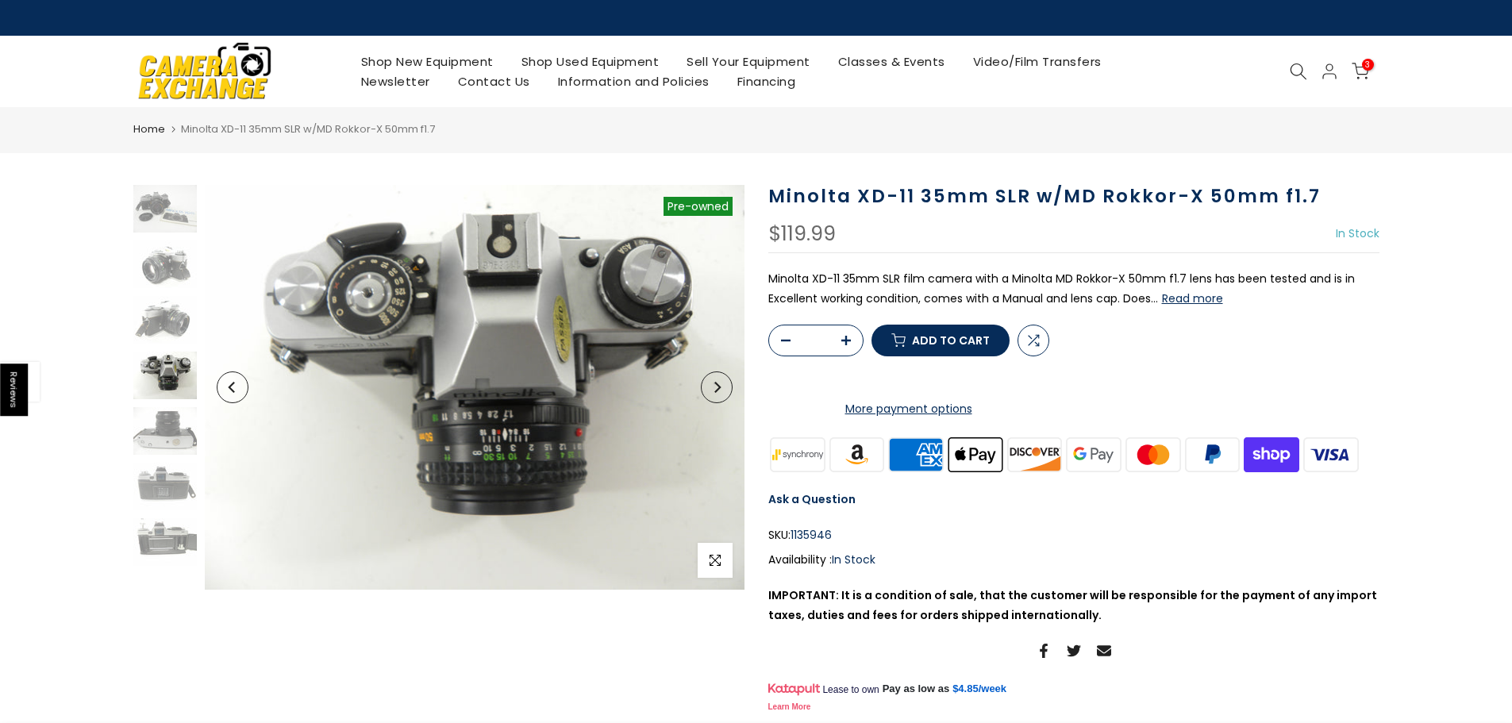
click at [718, 390] on icon "Next" at bounding box center [717, 387] width 6 height 11
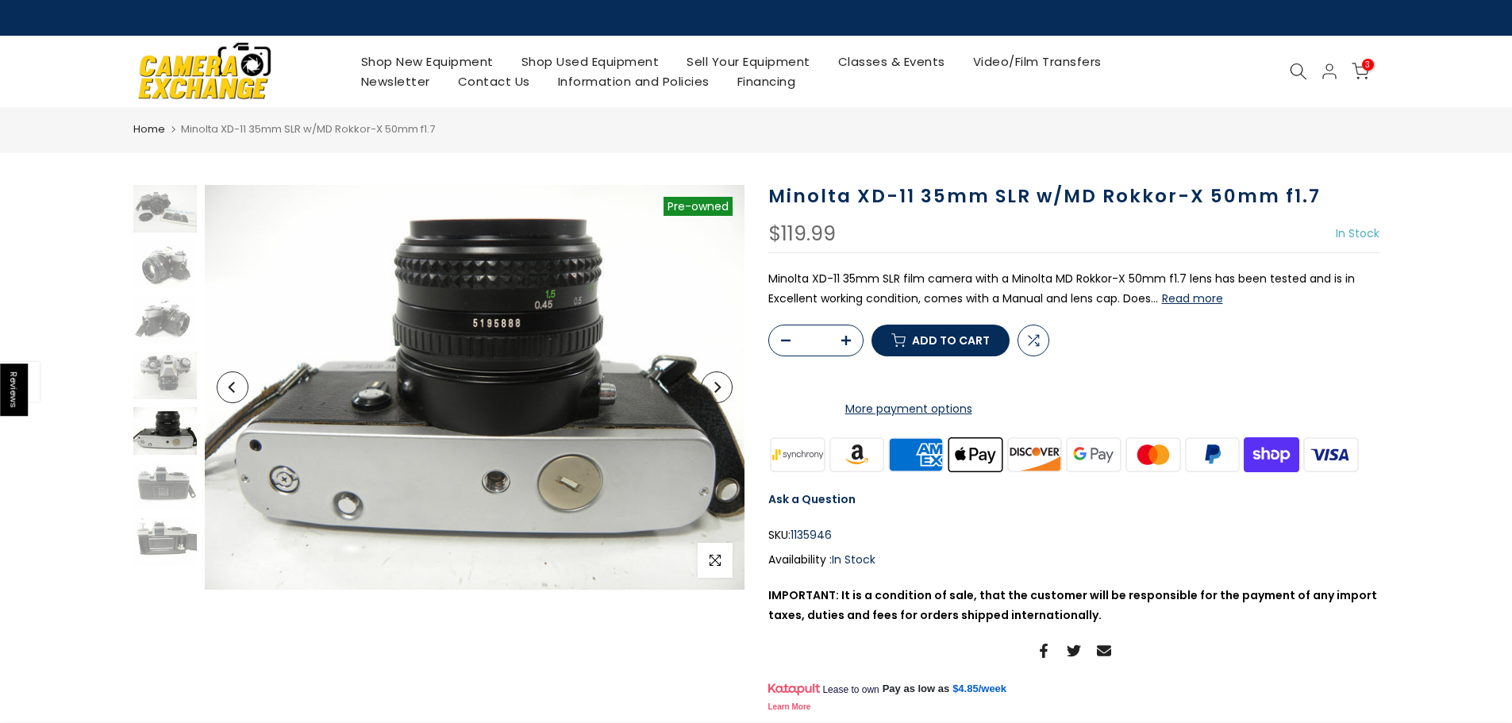
click at [718, 390] on icon "Next" at bounding box center [717, 387] width 6 height 11
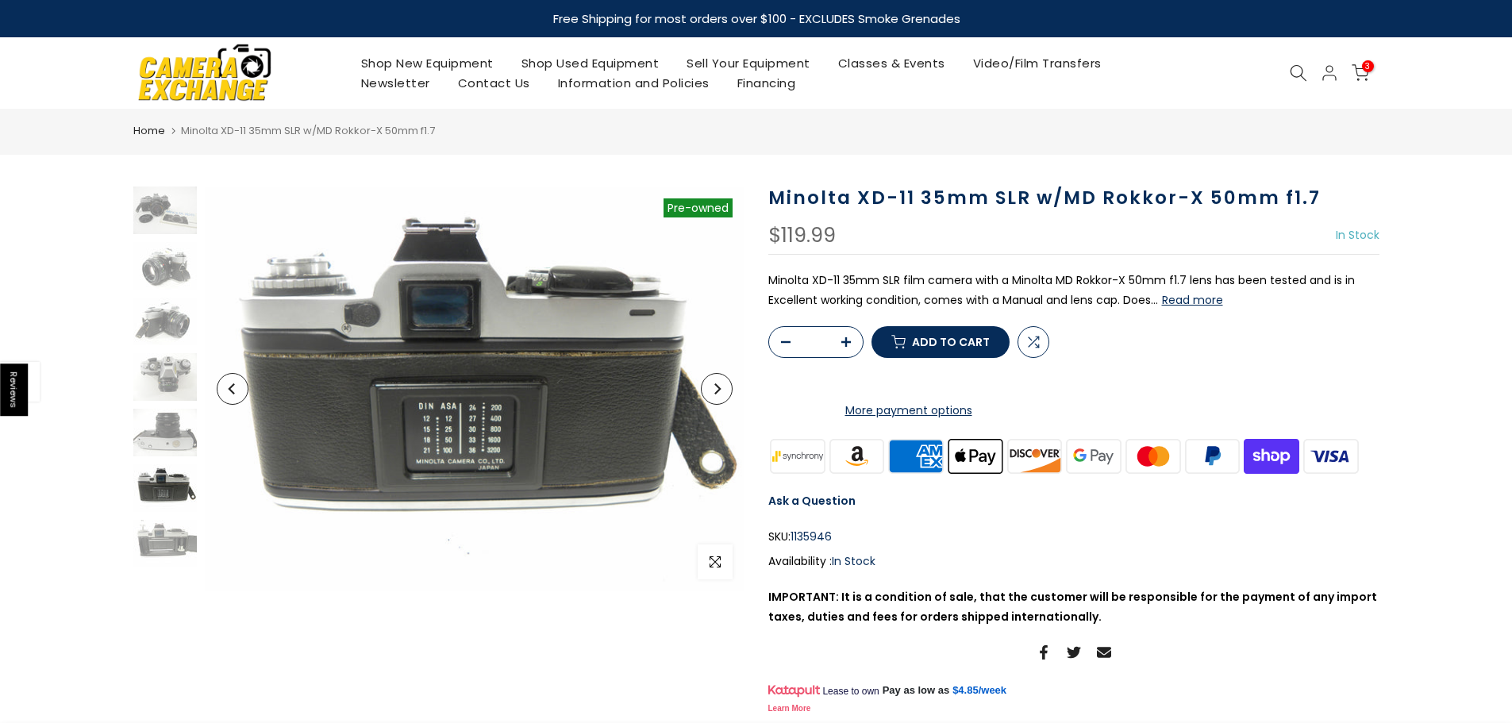
click at [718, 390] on icon "Next" at bounding box center [717, 388] width 6 height 11
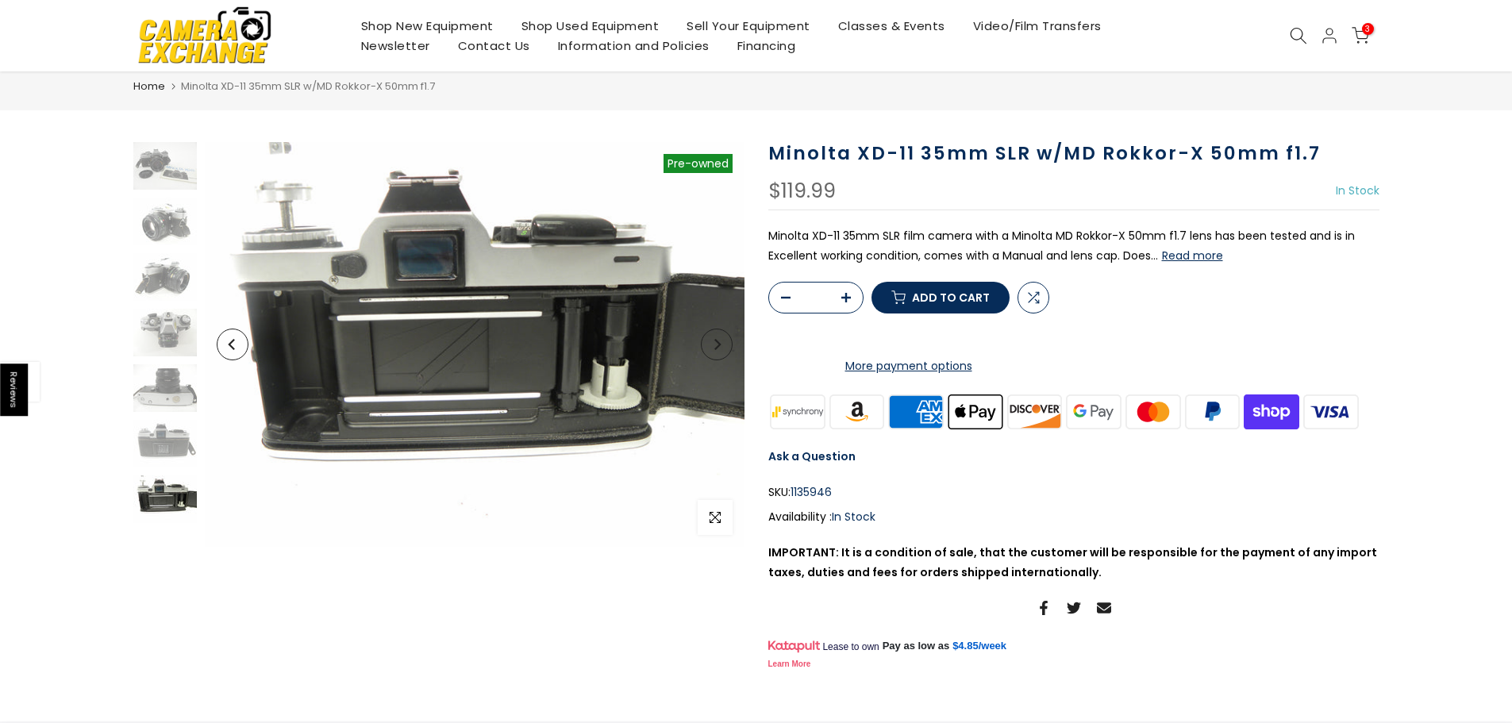
scroll to position [79, 0]
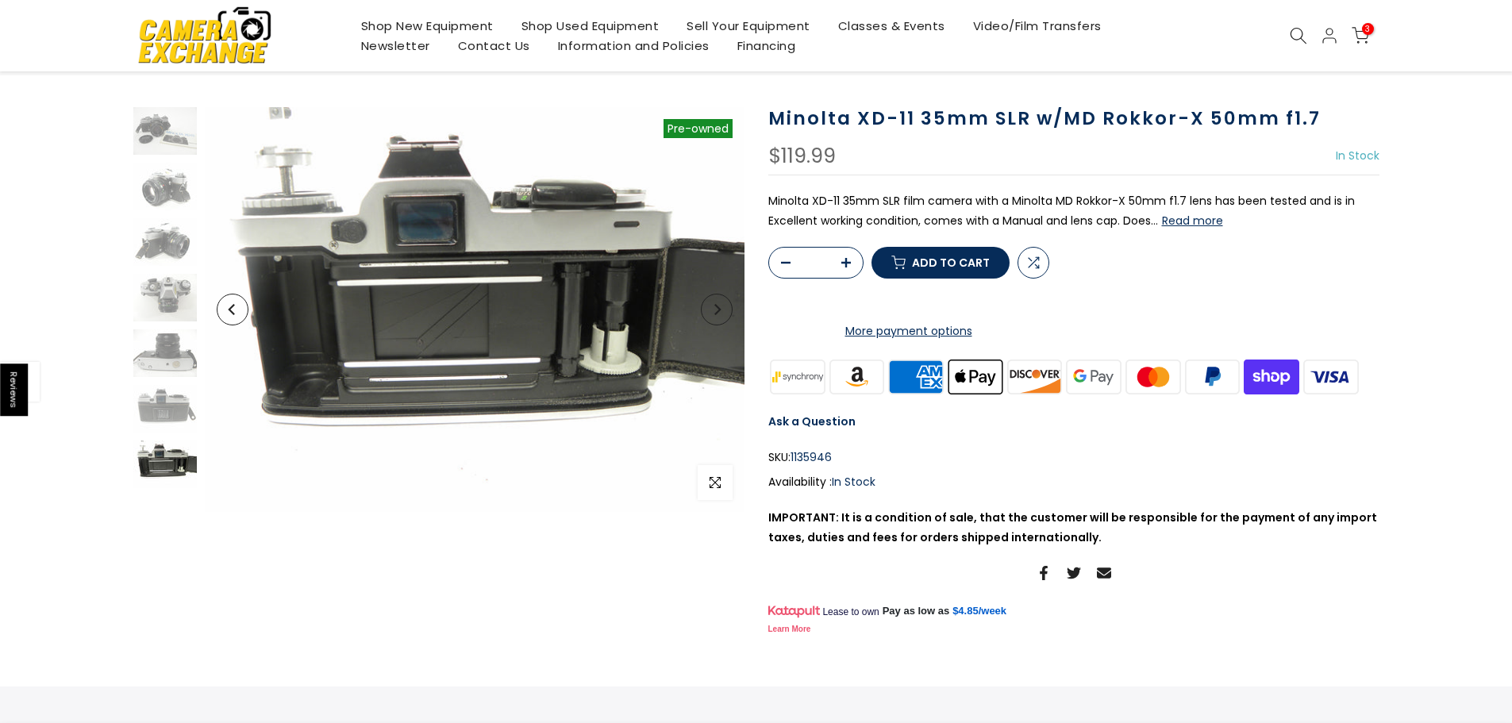
click at [1199, 220] on button "Read more" at bounding box center [1192, 220] width 61 height 14
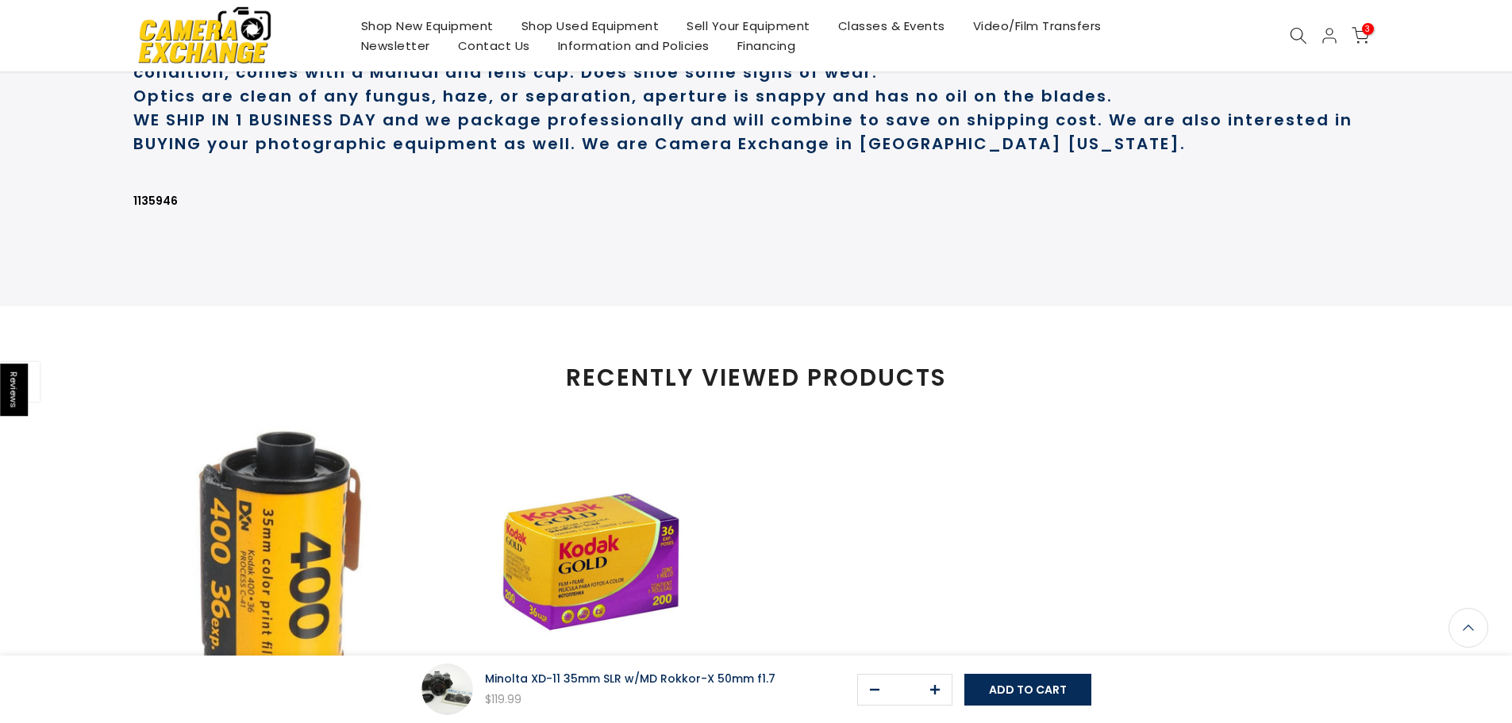
scroll to position [826, 0]
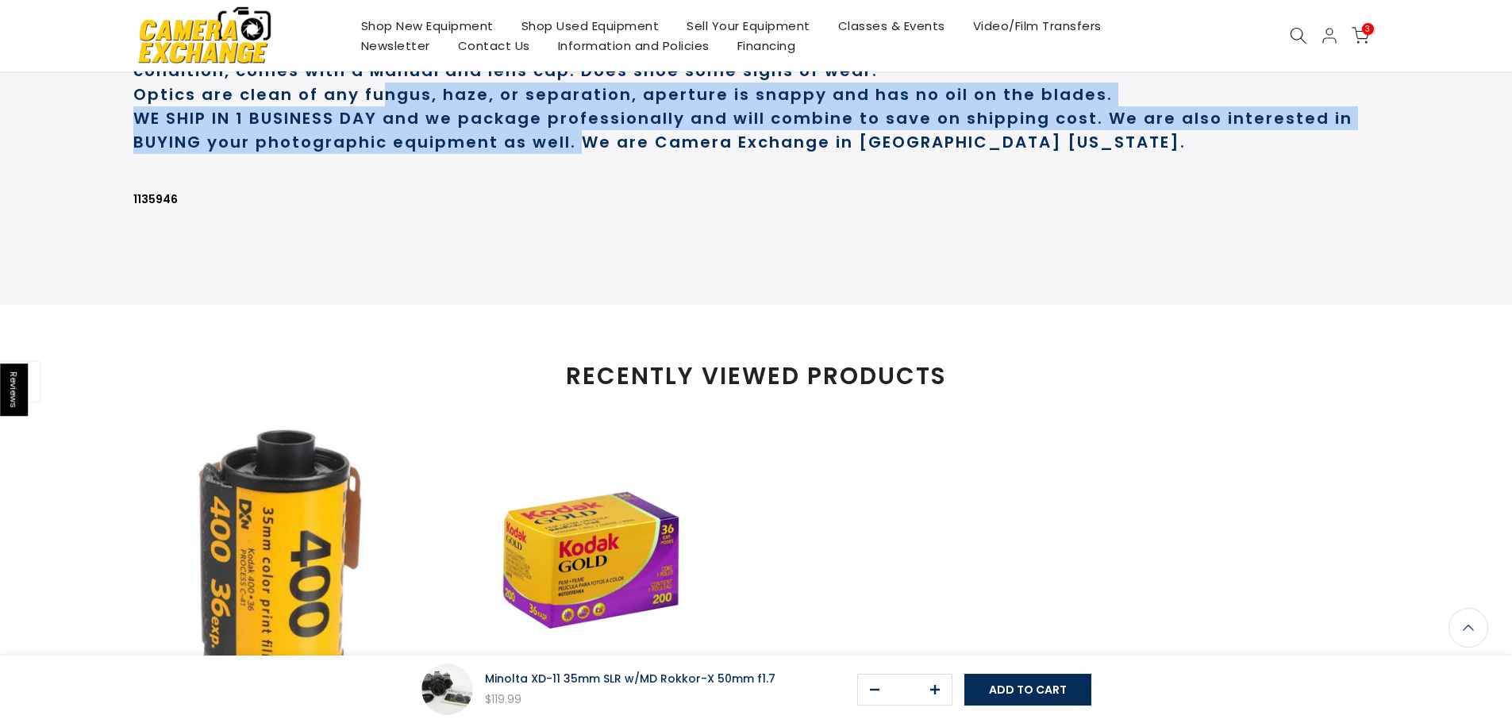
drag, startPoint x: 382, startPoint y: 152, endPoint x: 584, endPoint y: 198, distance: 206.6
click at [584, 198] on div "Minolta XD-11 35mm SLR film camera with a Minolta MD Rokkor-X 50mm f1.7 lens ha…" at bounding box center [756, 148] width 1246 height 267
click at [584, 153] on strong "WE SHIP IN 1 BUSINESS DAY and we package professionally and will combine to sav…" at bounding box center [742, 130] width 1219 height 46
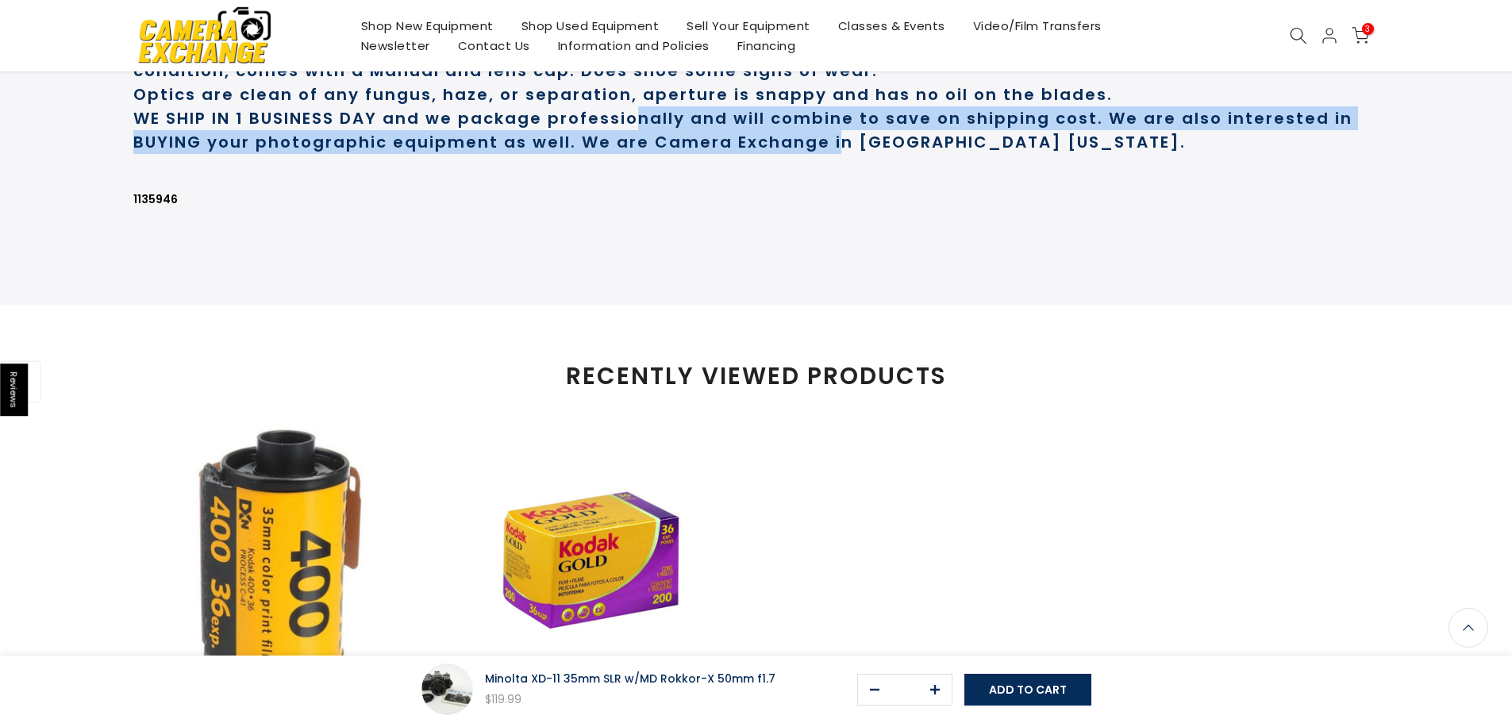
drag, startPoint x: 632, startPoint y: 184, endPoint x: 834, endPoint y: 198, distance: 202.8
click at [834, 153] on strong "WE SHIP IN 1 BUSINESS DAY and we package professionally and will combine to sav…" at bounding box center [742, 130] width 1219 height 46
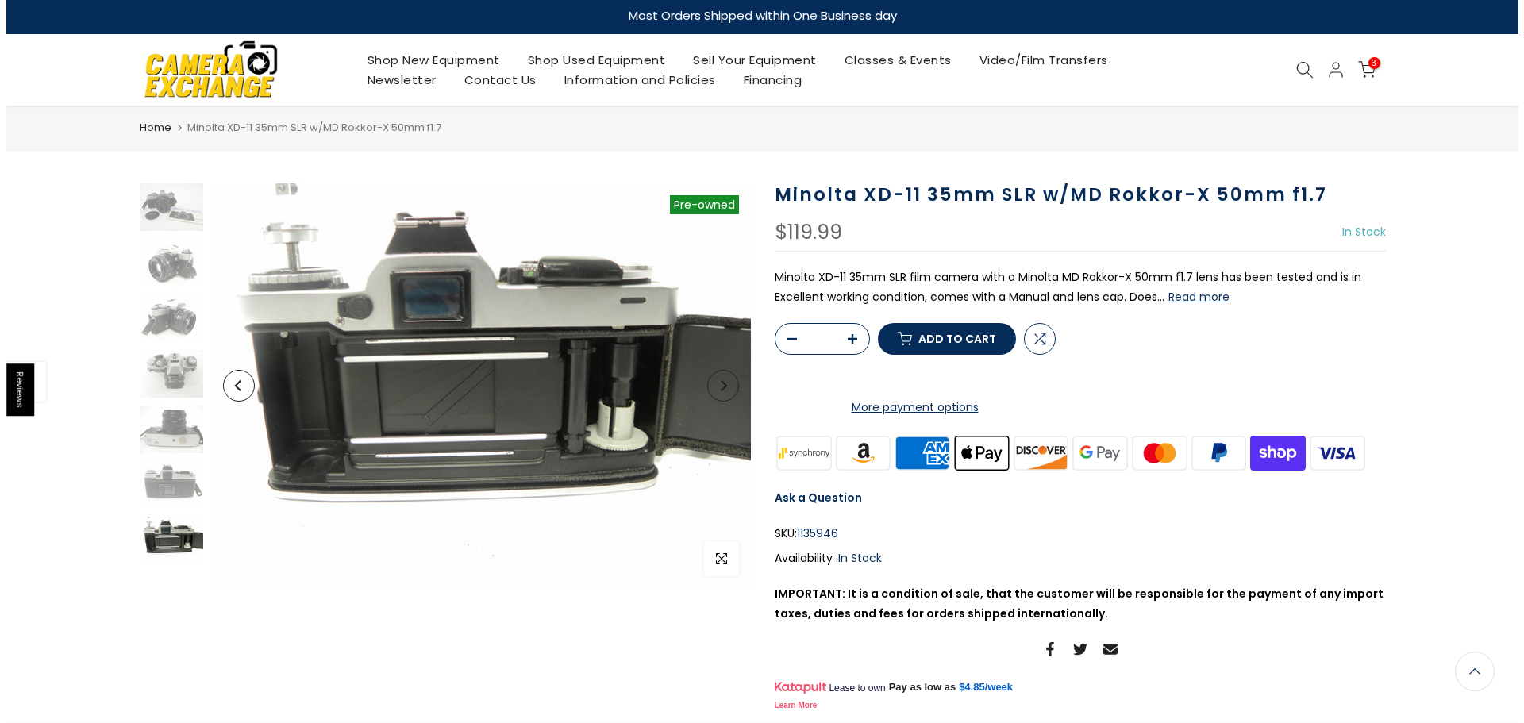
scroll to position [0, 0]
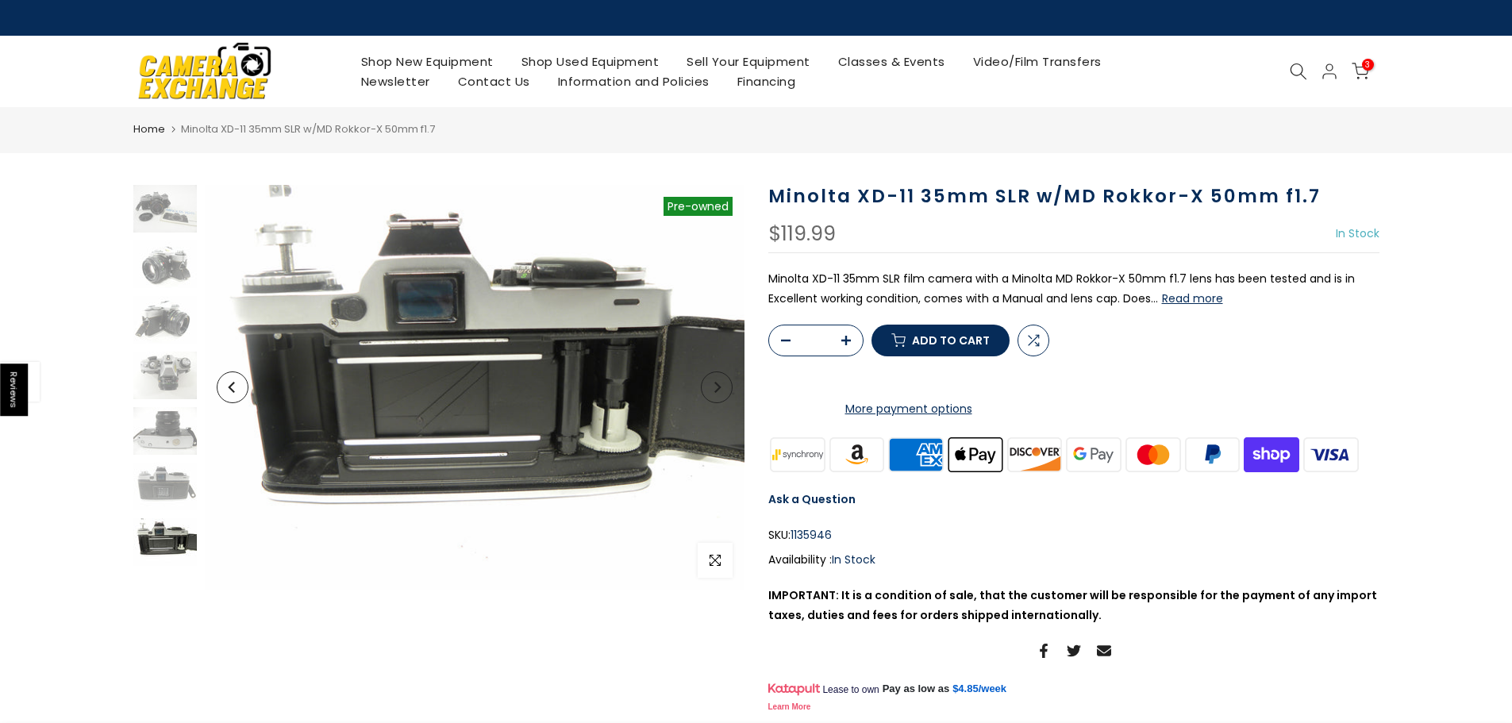
click at [1361, 63] on icon at bounding box center [1359, 71] width 17 height 17
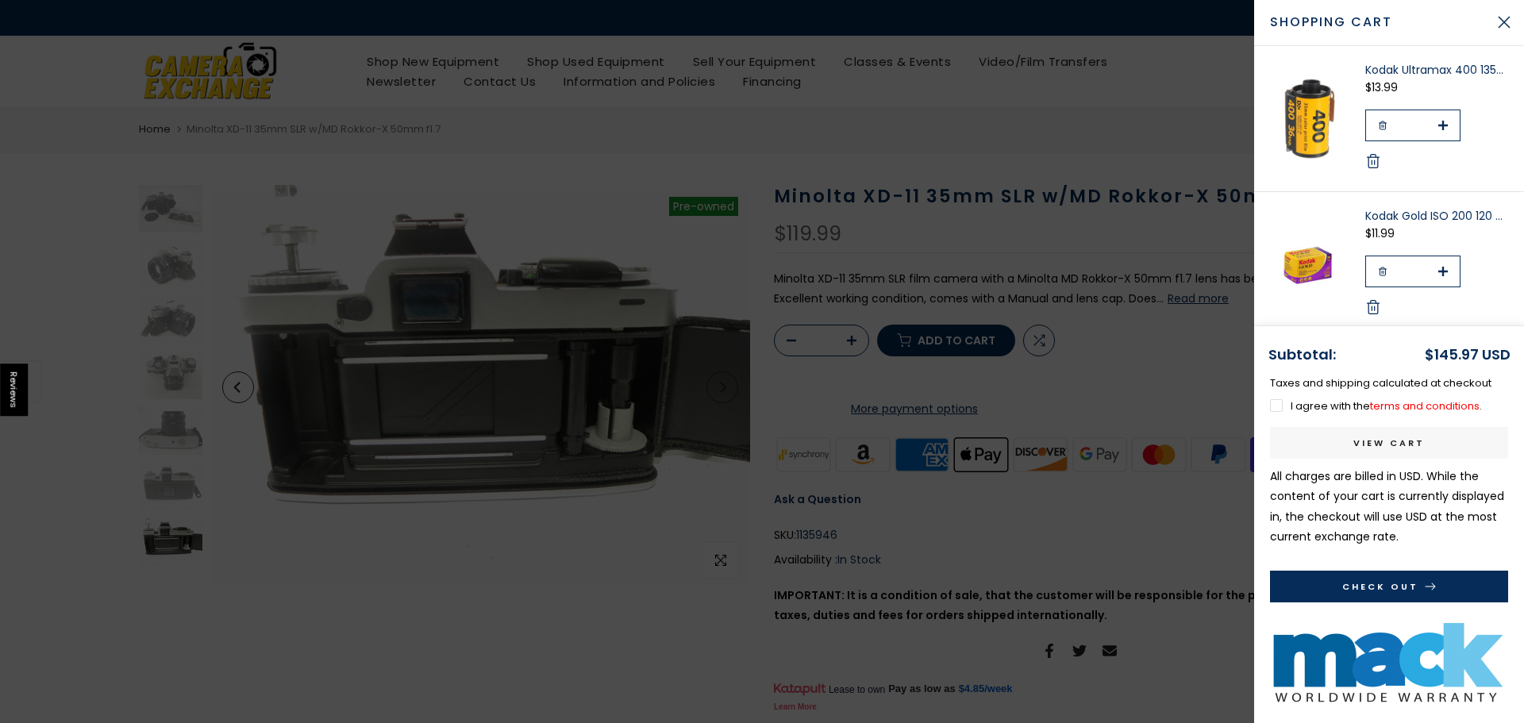
click at [1413, 591] on button "Check Out" at bounding box center [1389, 587] width 238 height 32
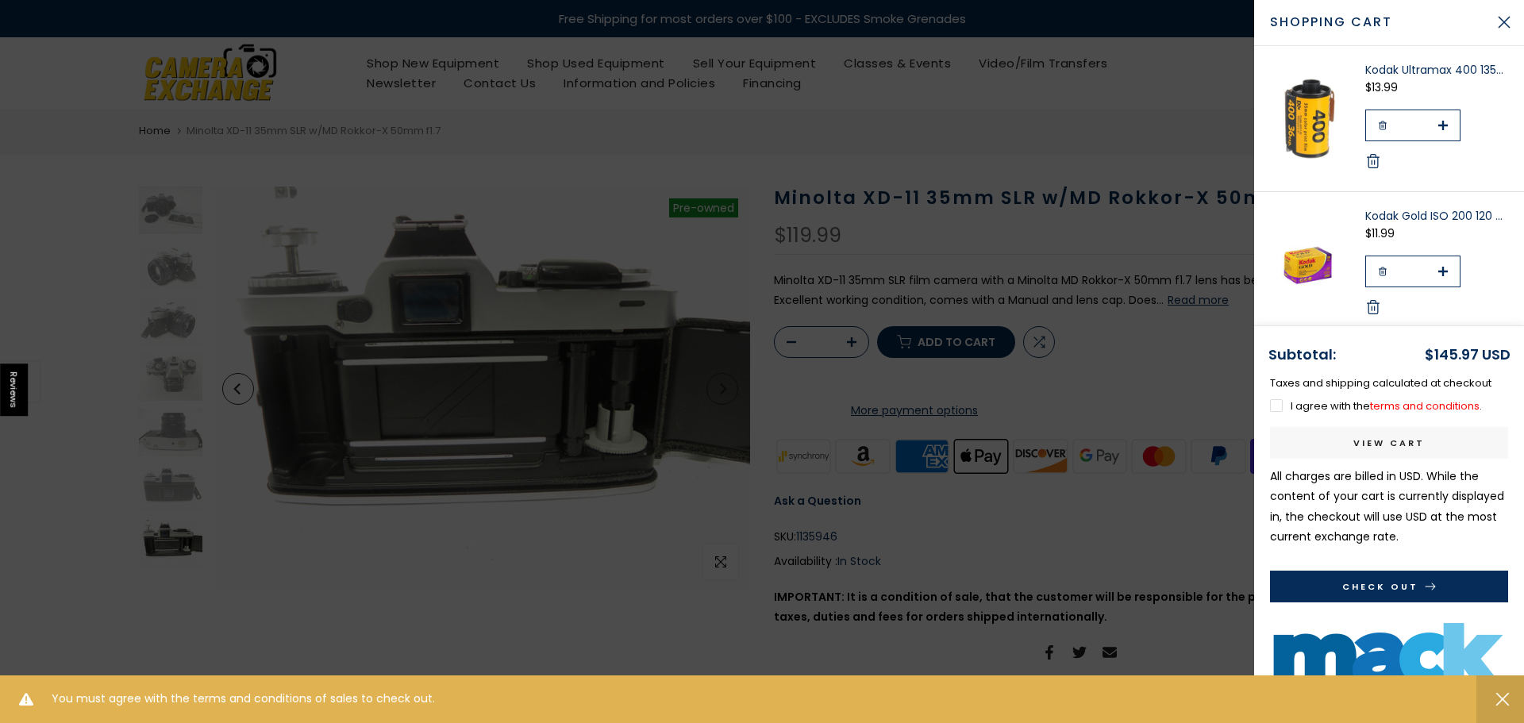
click at [1278, 402] on label "I agree with the terms and conditions ." at bounding box center [1376, 405] width 212 height 15
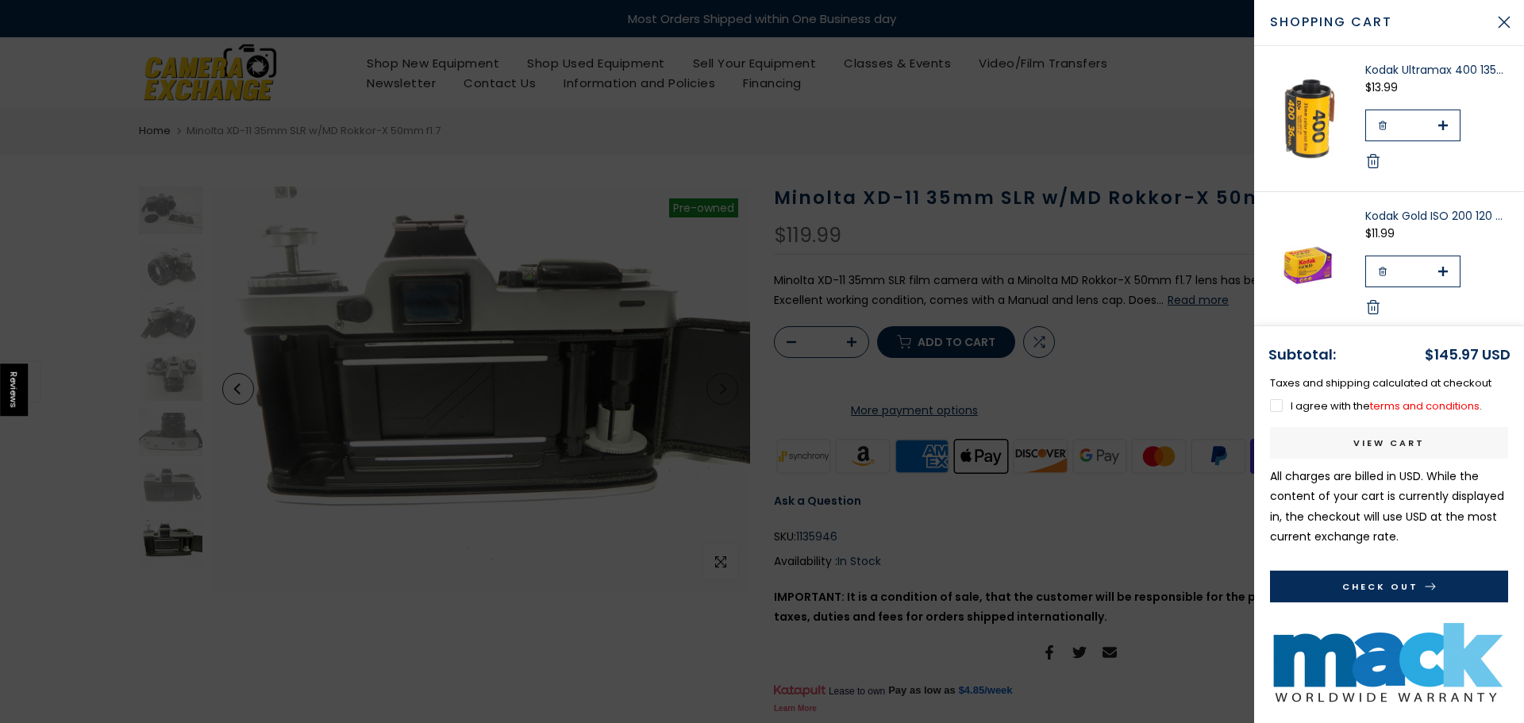
click at [1347, 584] on button "Check Out" at bounding box center [1389, 587] width 238 height 32
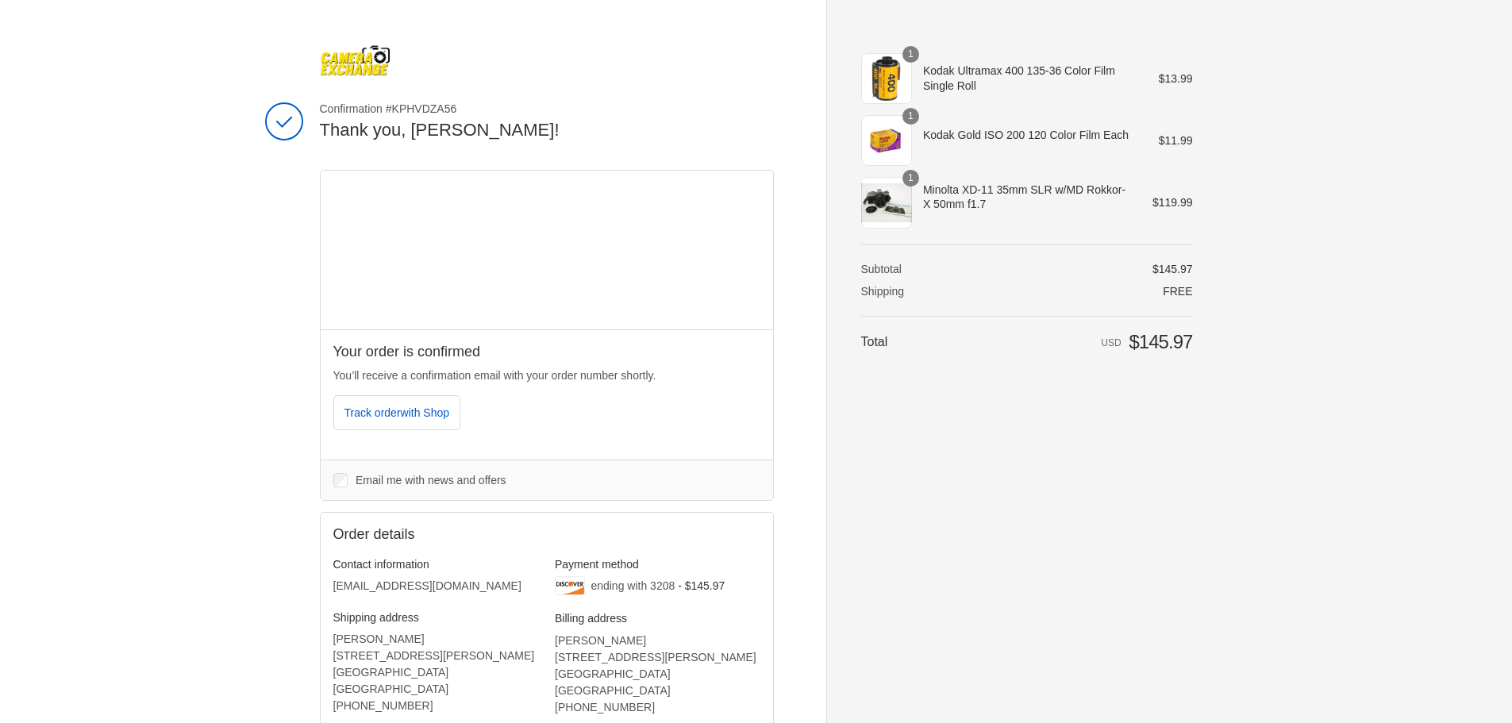
click at [866, 213] on div "1" at bounding box center [886, 202] width 51 height 51
click at [893, 205] on div "1" at bounding box center [886, 202] width 51 height 51
click at [968, 194] on span "Minolta XD-11 35mm SLR w/MD Rokkor-X 50mm f1.7" at bounding box center [1026, 197] width 207 height 29
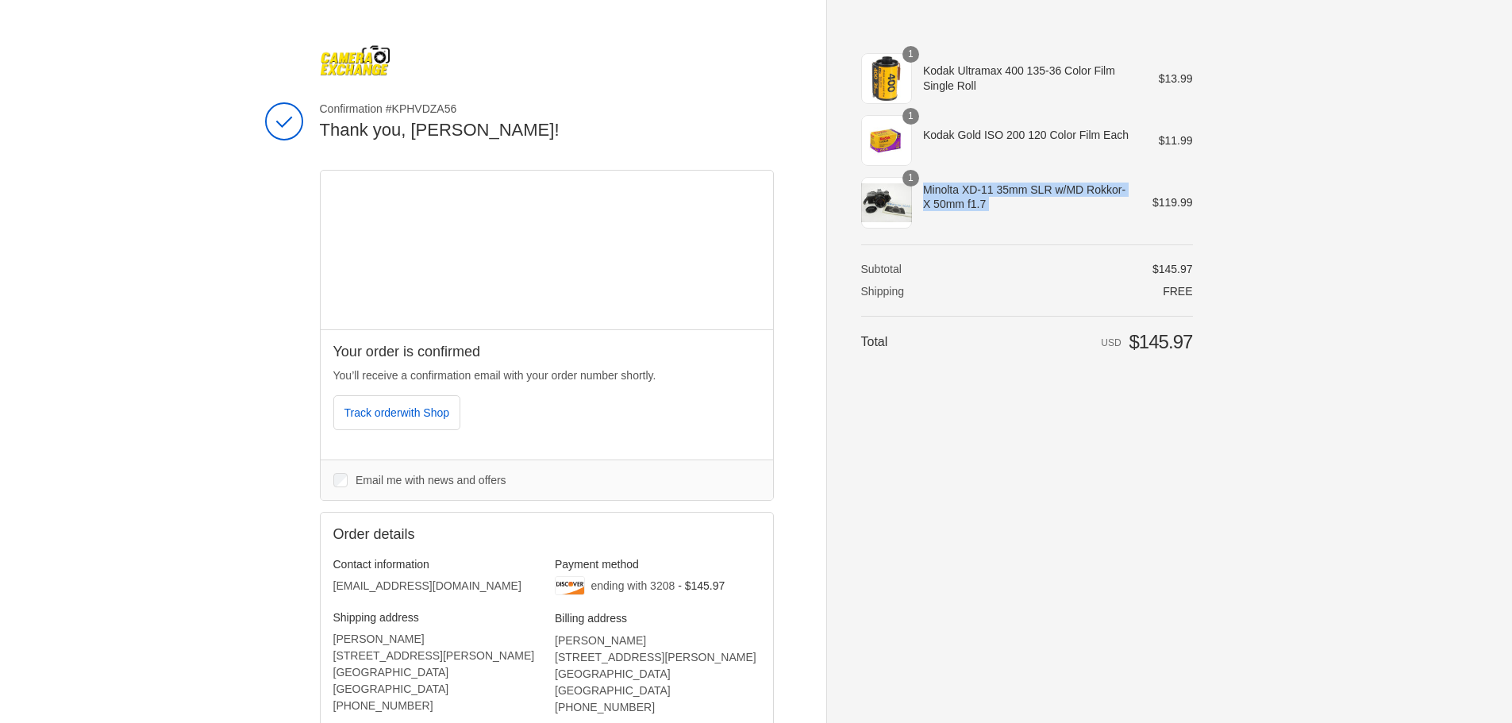
copy tr "Minolta XD-11 35mm SLR w/MD Rokkor-X 50mm f1.7"
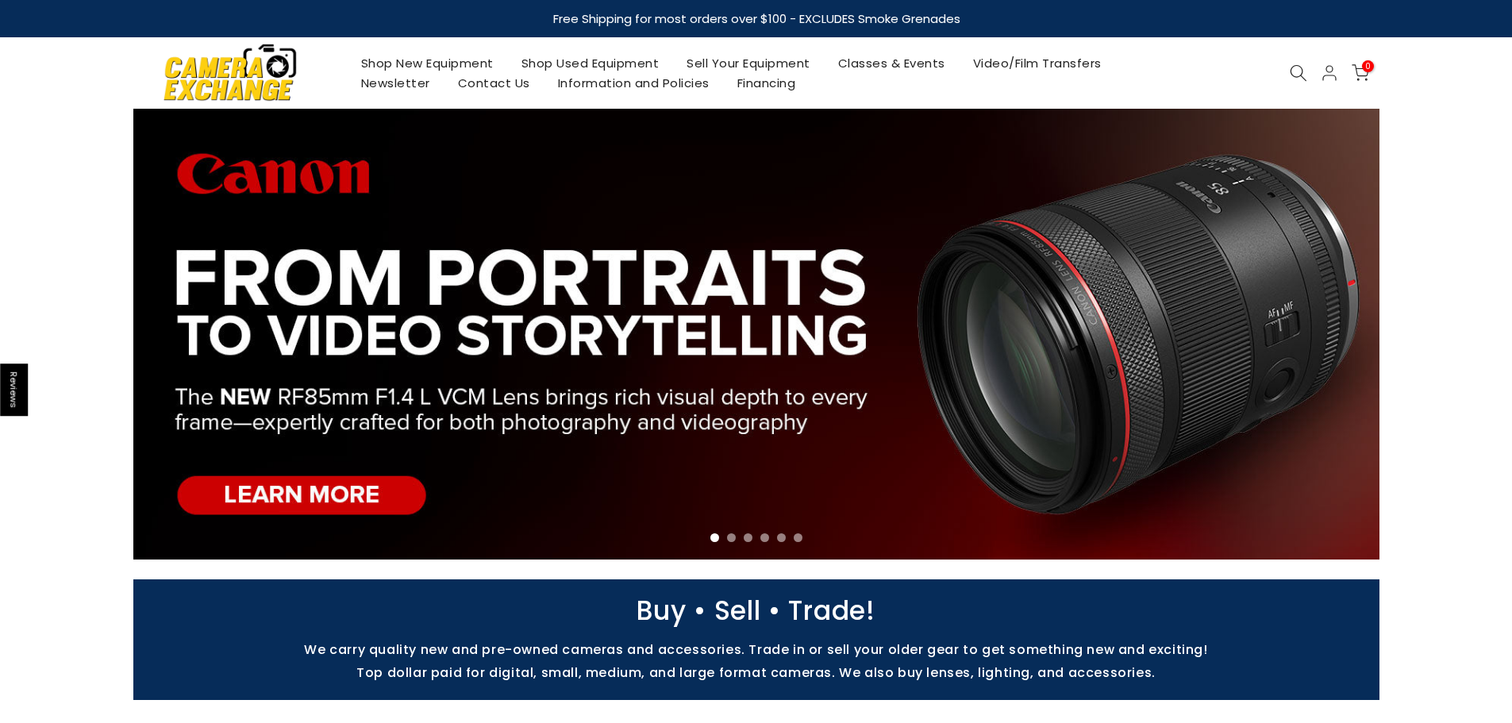
click at [1295, 78] on use at bounding box center [1298, 73] width 16 height 16
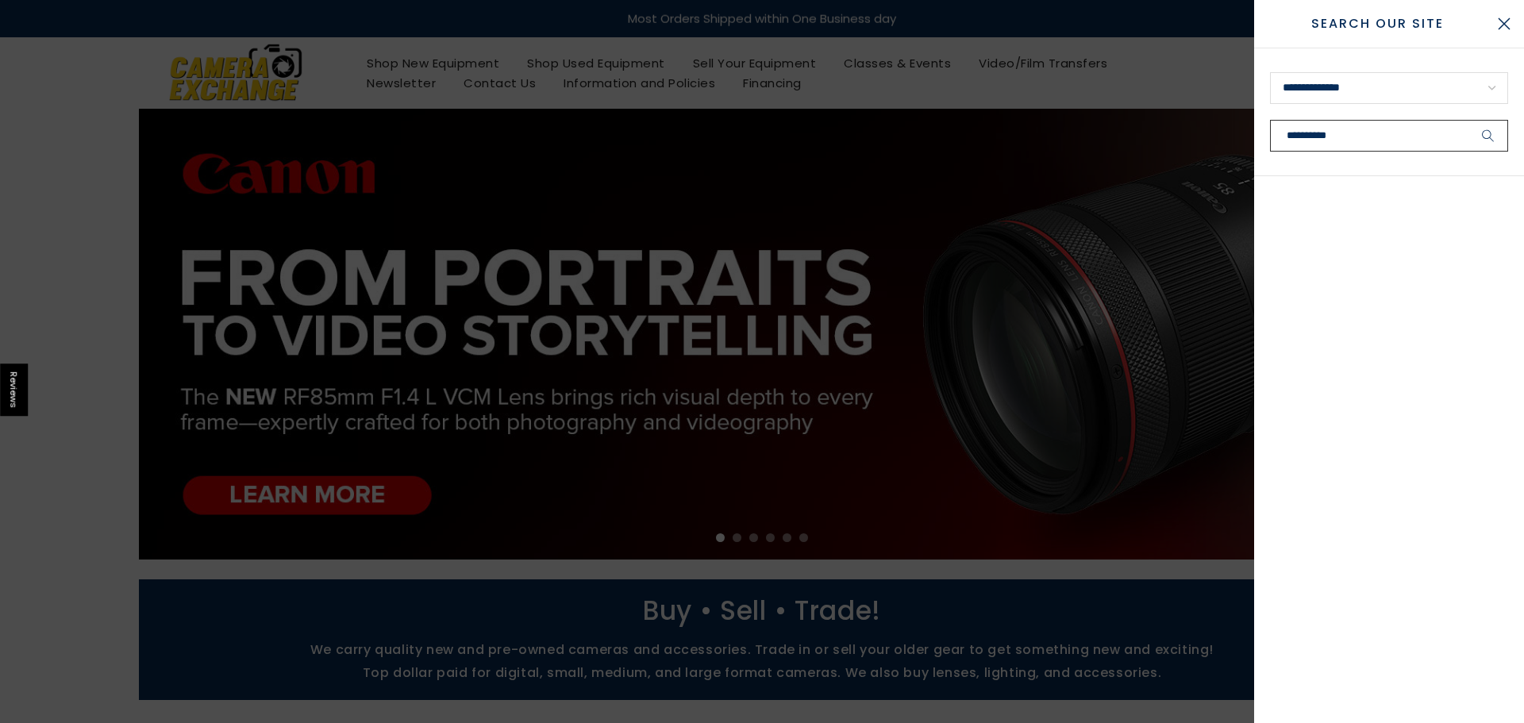
type input "**********"
click at [1468, 120] on button "submit" at bounding box center [1488, 136] width 40 height 32
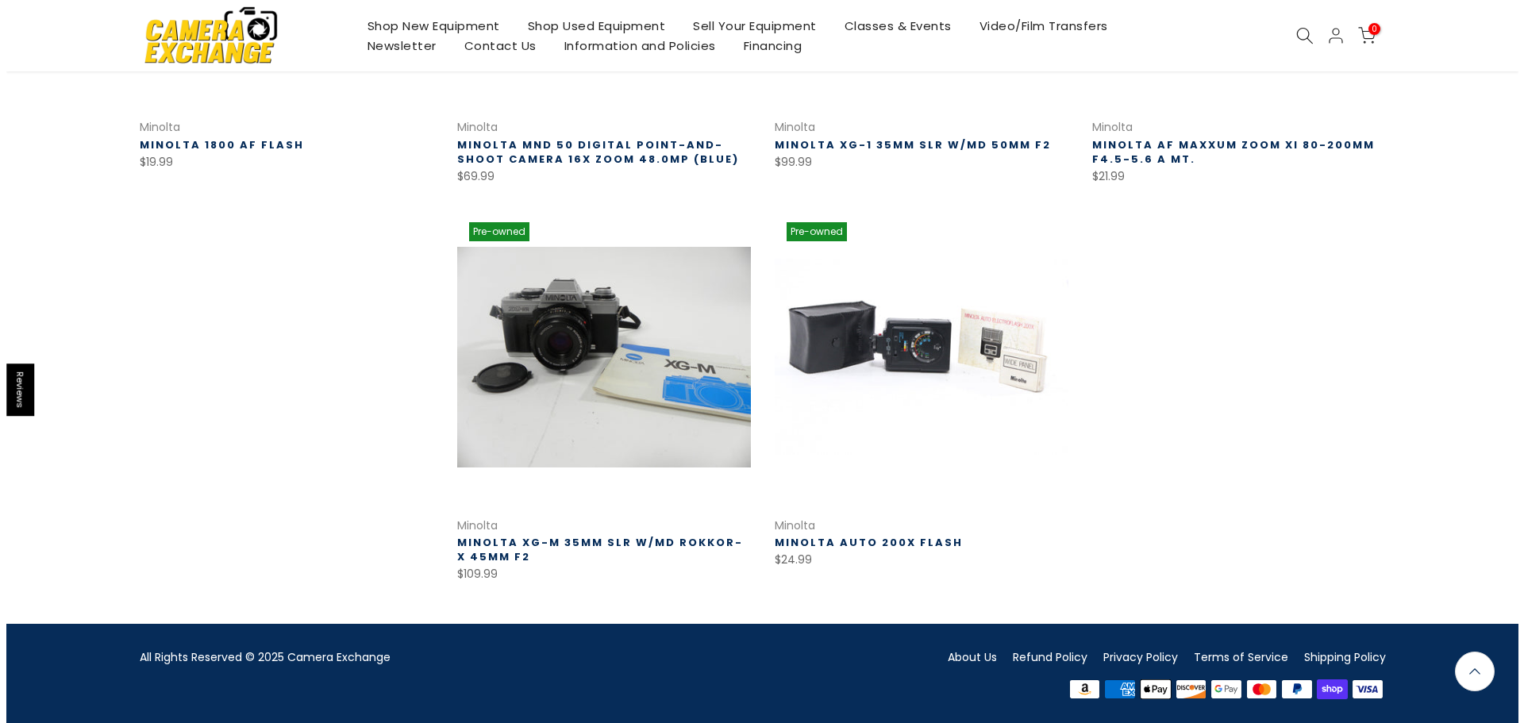
scroll to position [923, 0]
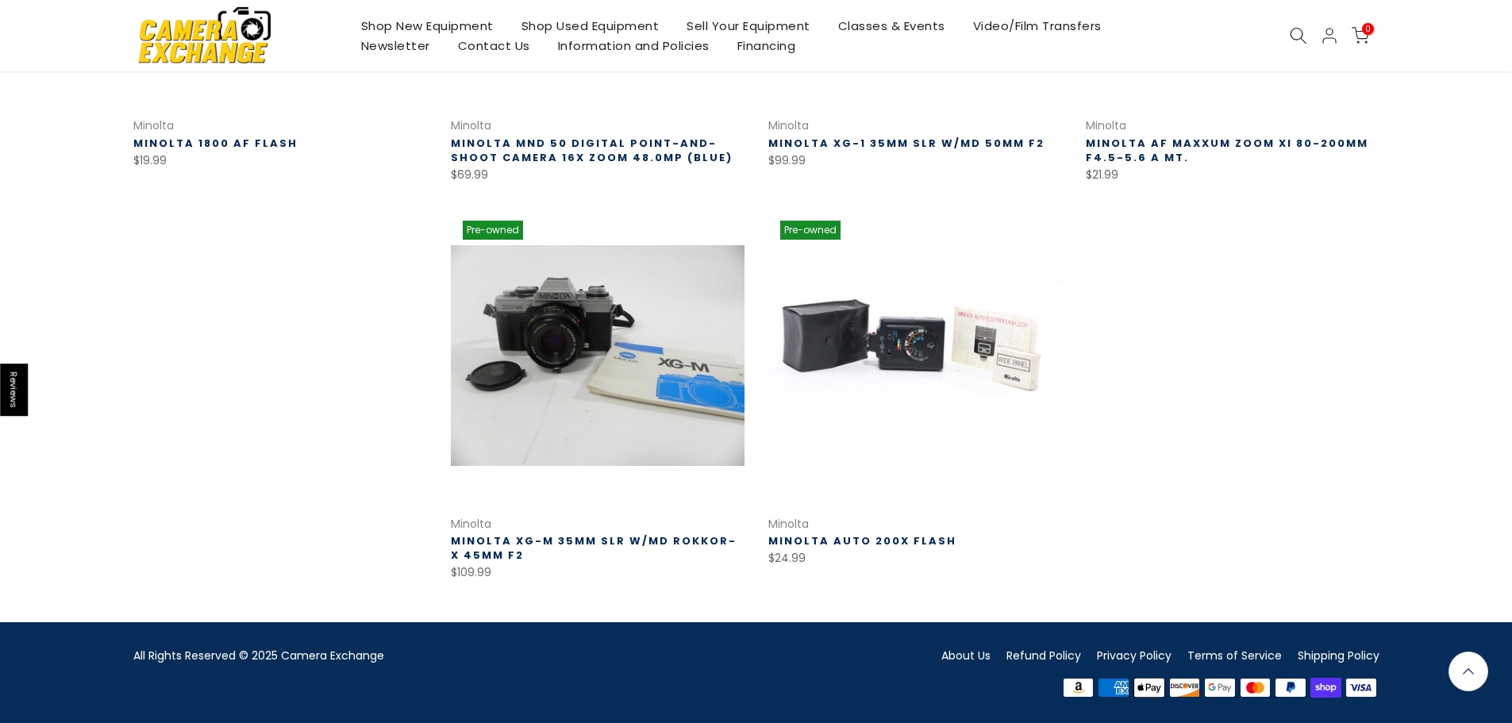
click at [1301, 38] on use at bounding box center [1298, 36] width 16 height 16
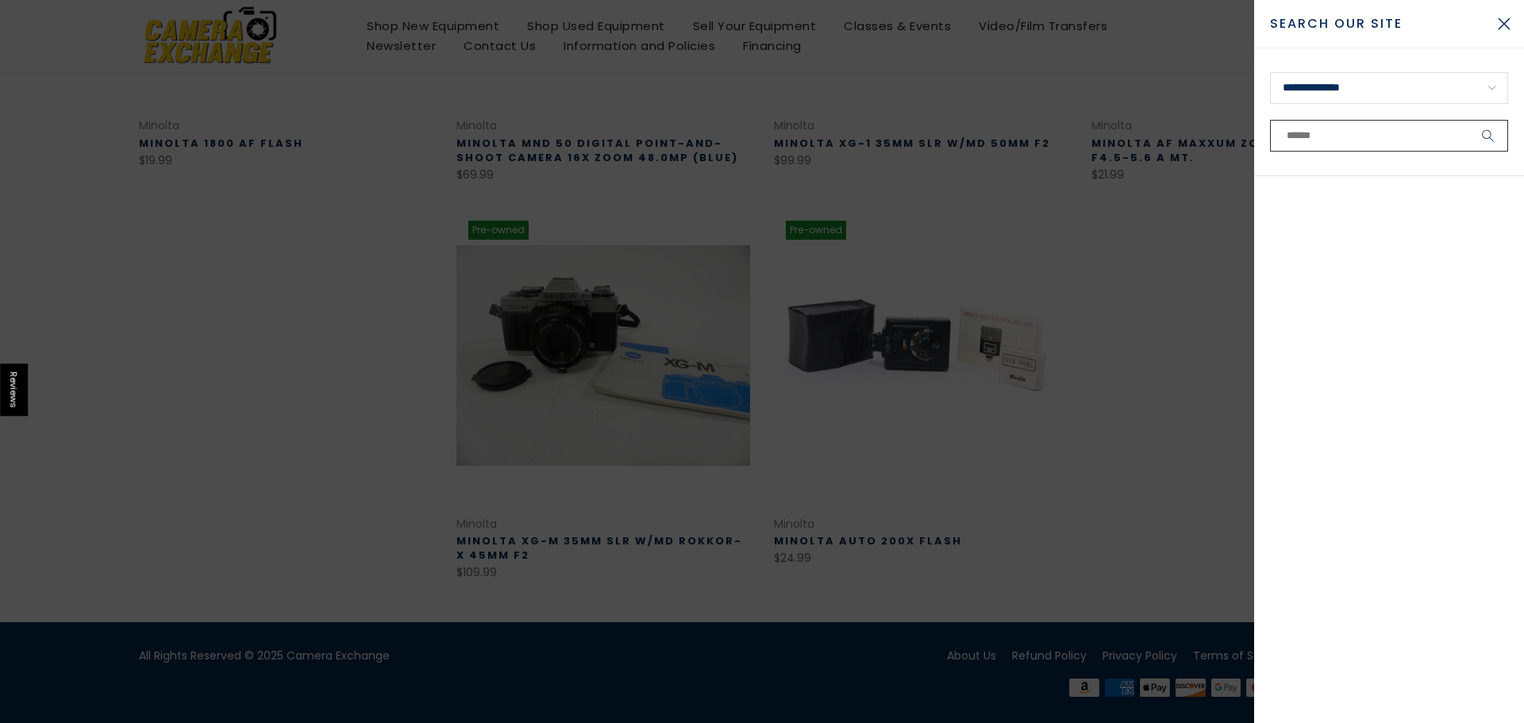
paste input "**********"
type input "**********"
click at [1468, 120] on button "submit" at bounding box center [1488, 136] width 40 height 32
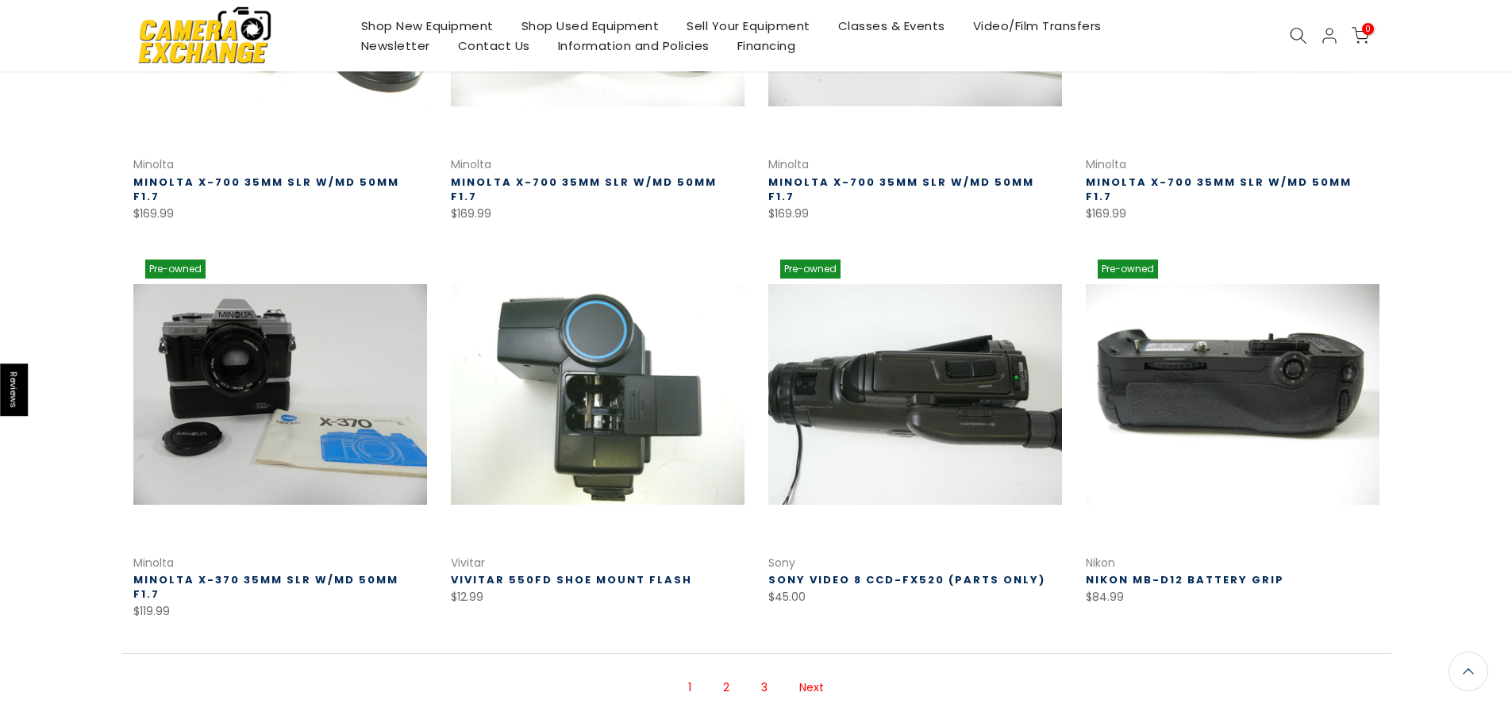
scroll to position [1047, 0]
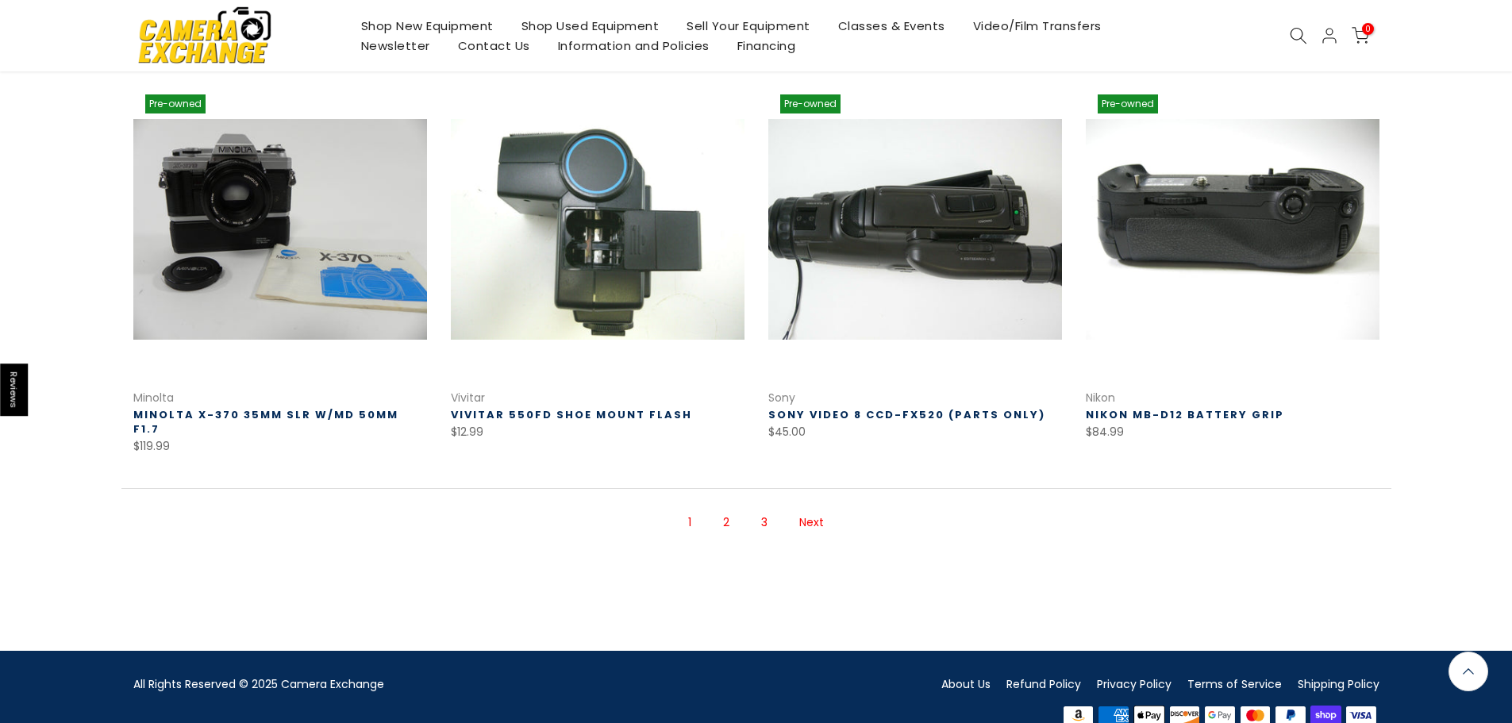
click at [812, 509] on link "Next" at bounding box center [811, 523] width 40 height 28
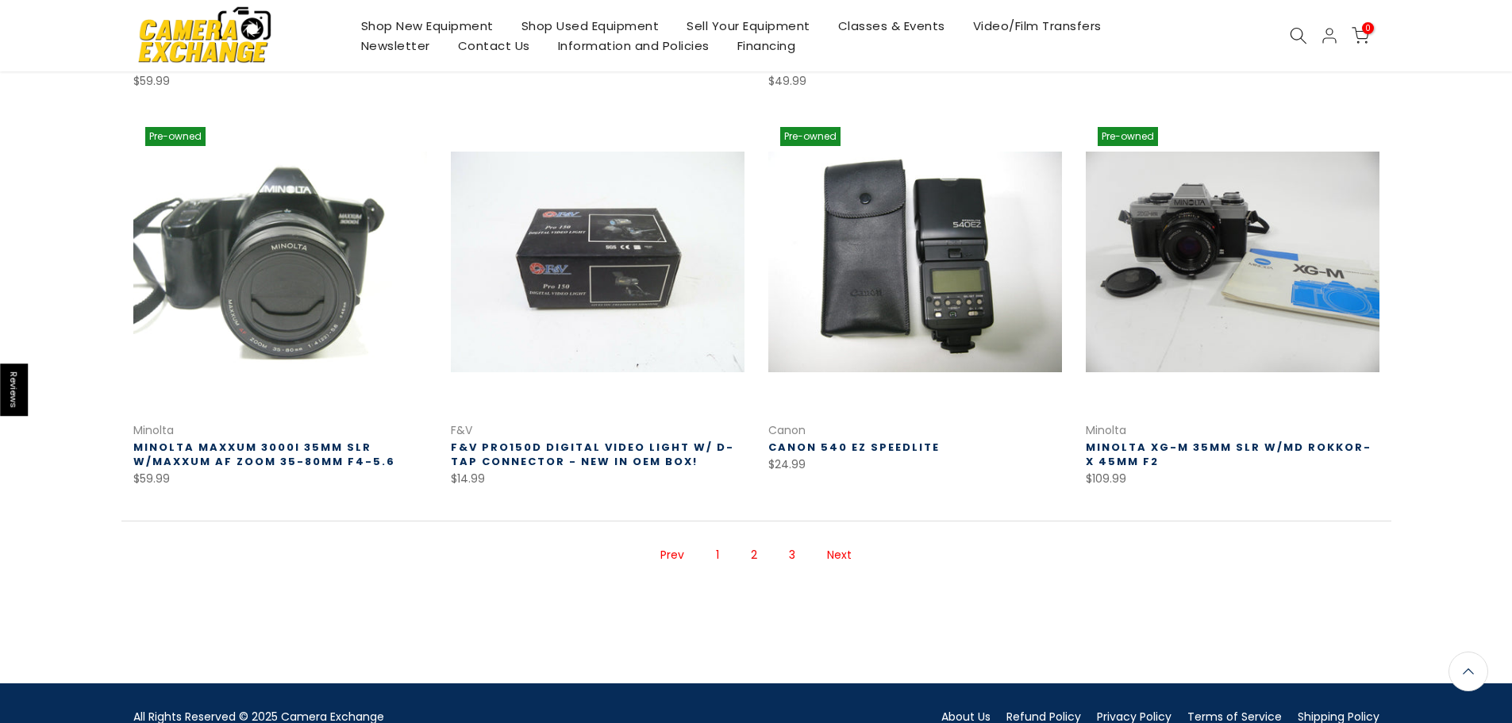
scroll to position [1049, 0]
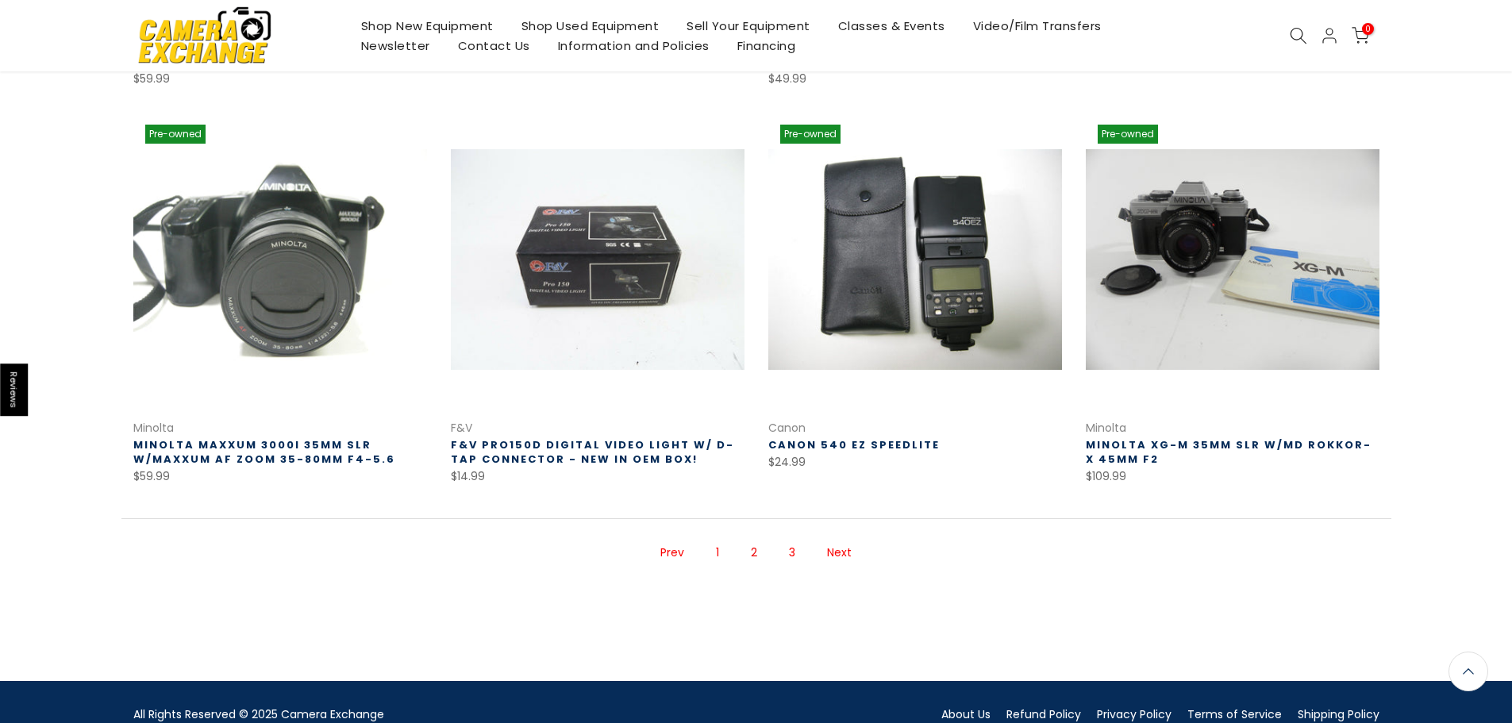
click at [840, 557] on link "Next" at bounding box center [839, 553] width 40 height 28
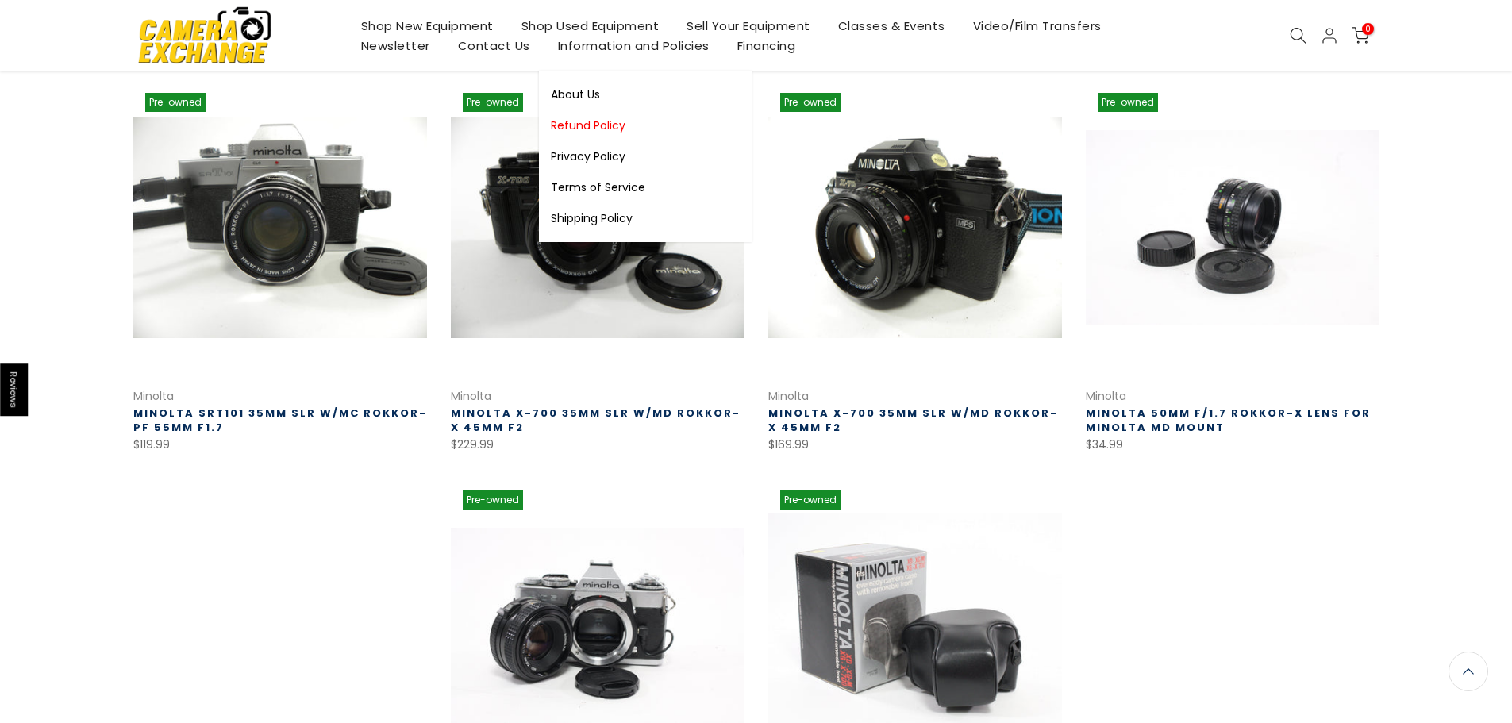
scroll to position [256, 0]
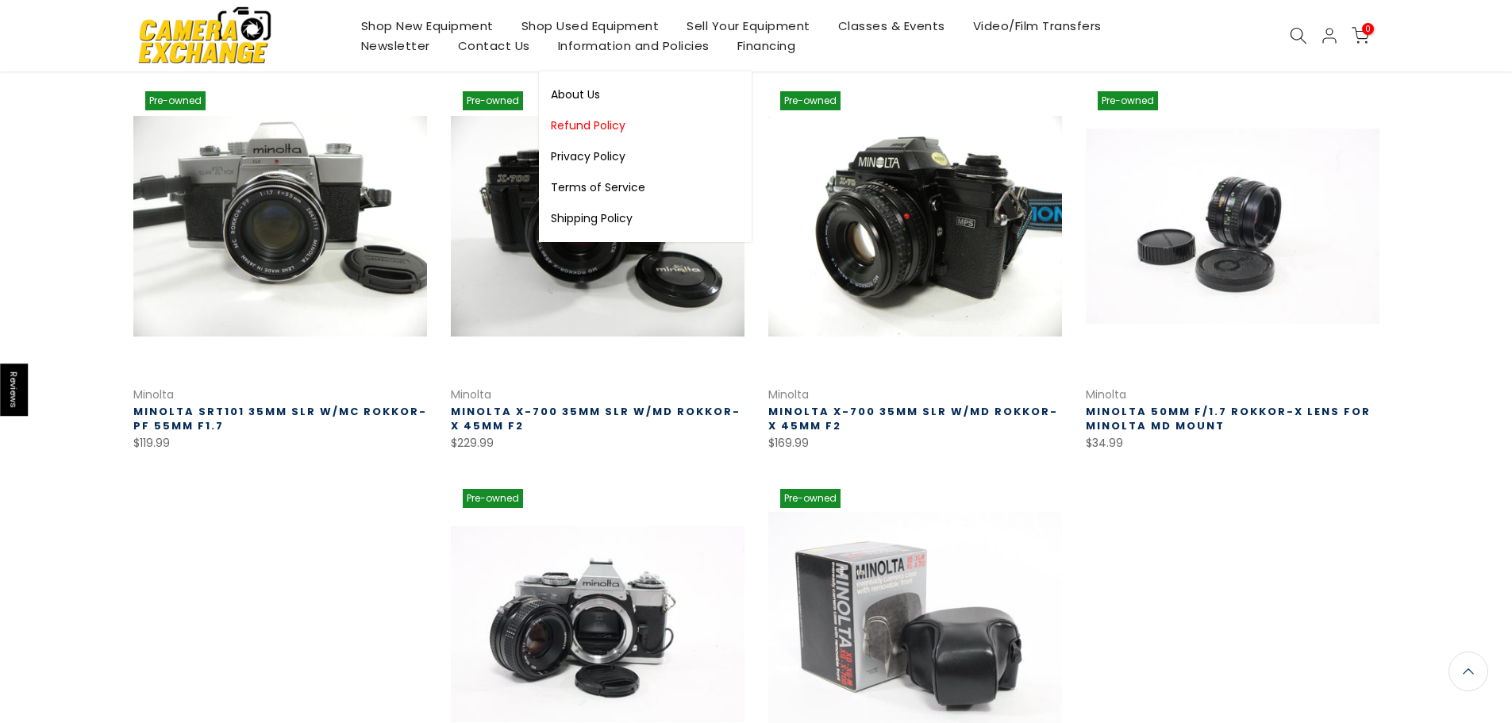
click at [621, 120] on link "Refund Policy" at bounding box center [645, 125] width 213 height 31
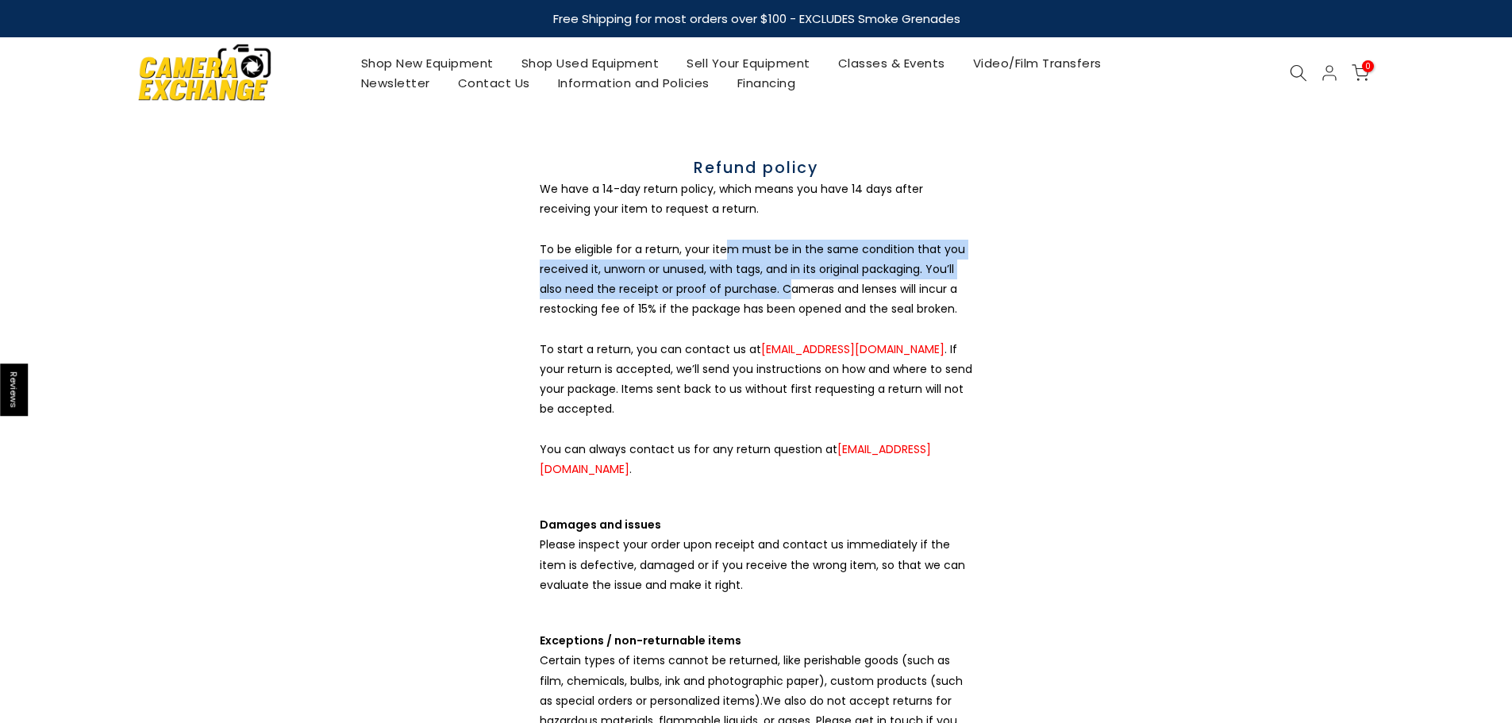
drag, startPoint x: 730, startPoint y: 256, endPoint x: 796, endPoint y: 287, distance: 73.1
click at [796, 287] on p "We have a 14-day return policy, which means you have 14 days after receiving yo…" at bounding box center [756, 329] width 432 height 300
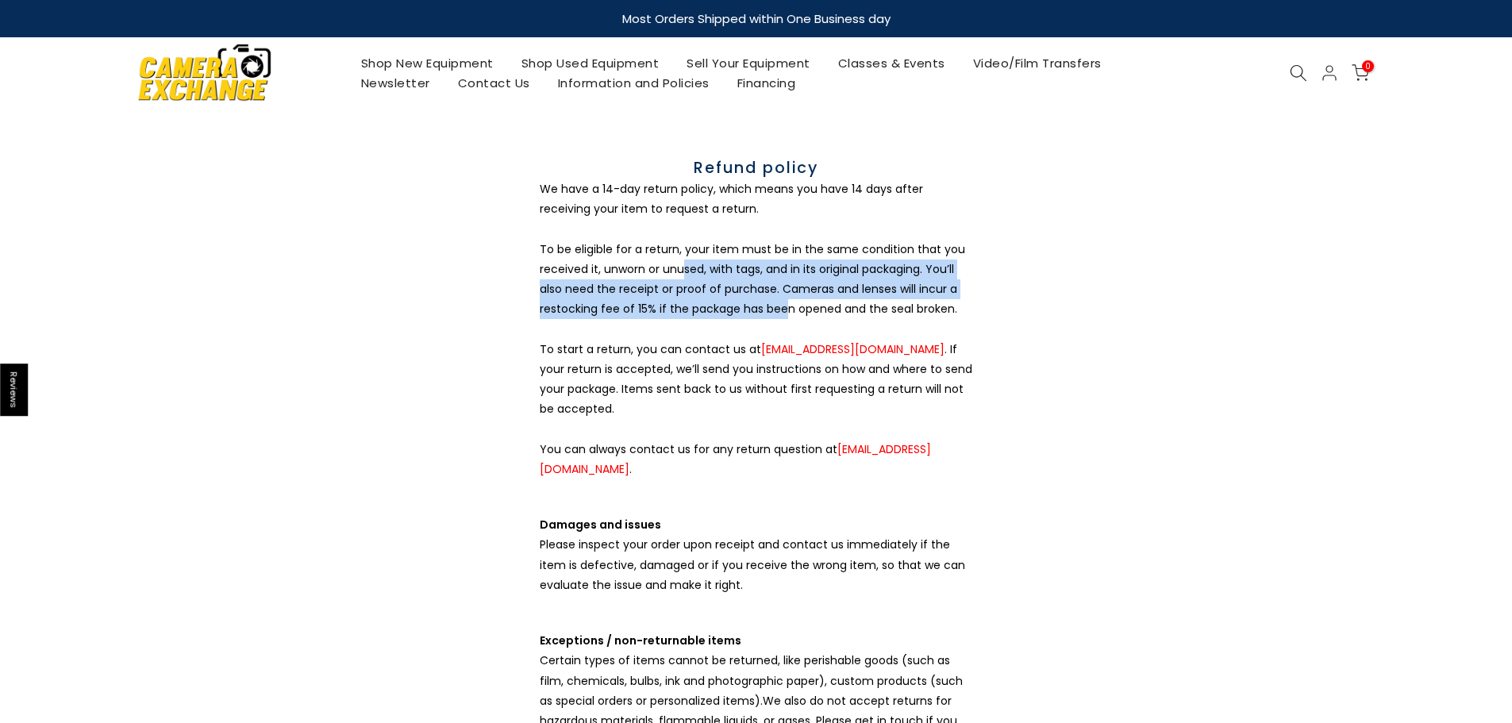
drag, startPoint x: 736, startPoint y: 286, endPoint x: 688, endPoint y: 267, distance: 52.0
click at [688, 267] on p "We have a 14-day return policy, which means you have 14 days after receiving yo…" at bounding box center [756, 329] width 432 height 300
drag, startPoint x: 714, startPoint y: 273, endPoint x: 804, endPoint y: 318, distance: 100.4
click at [804, 318] on p "We have a 14-day return policy, which means you have 14 days after receiving yo…" at bounding box center [756, 329] width 432 height 300
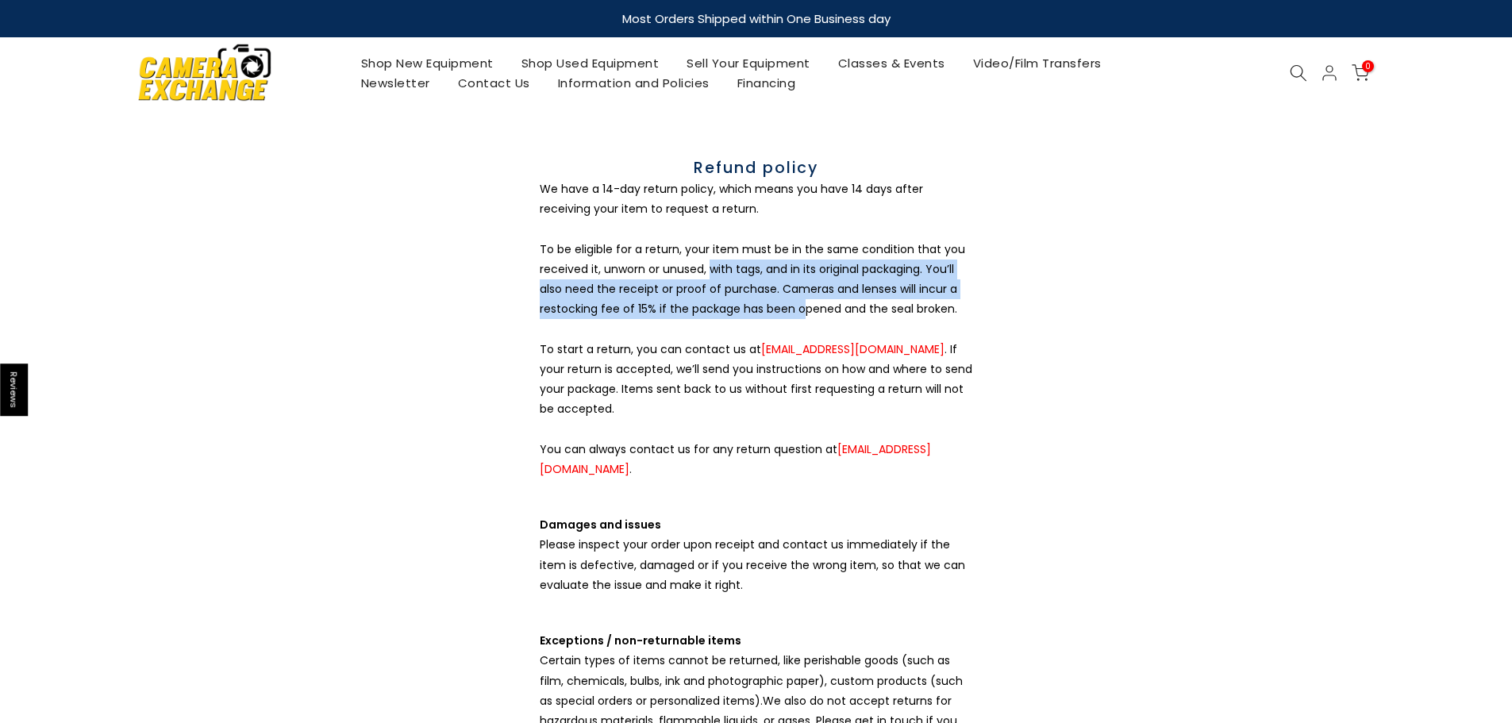
click at [804, 318] on p "We have a 14-day return policy, which means you have 14 days after receiving yo…" at bounding box center [756, 329] width 432 height 300
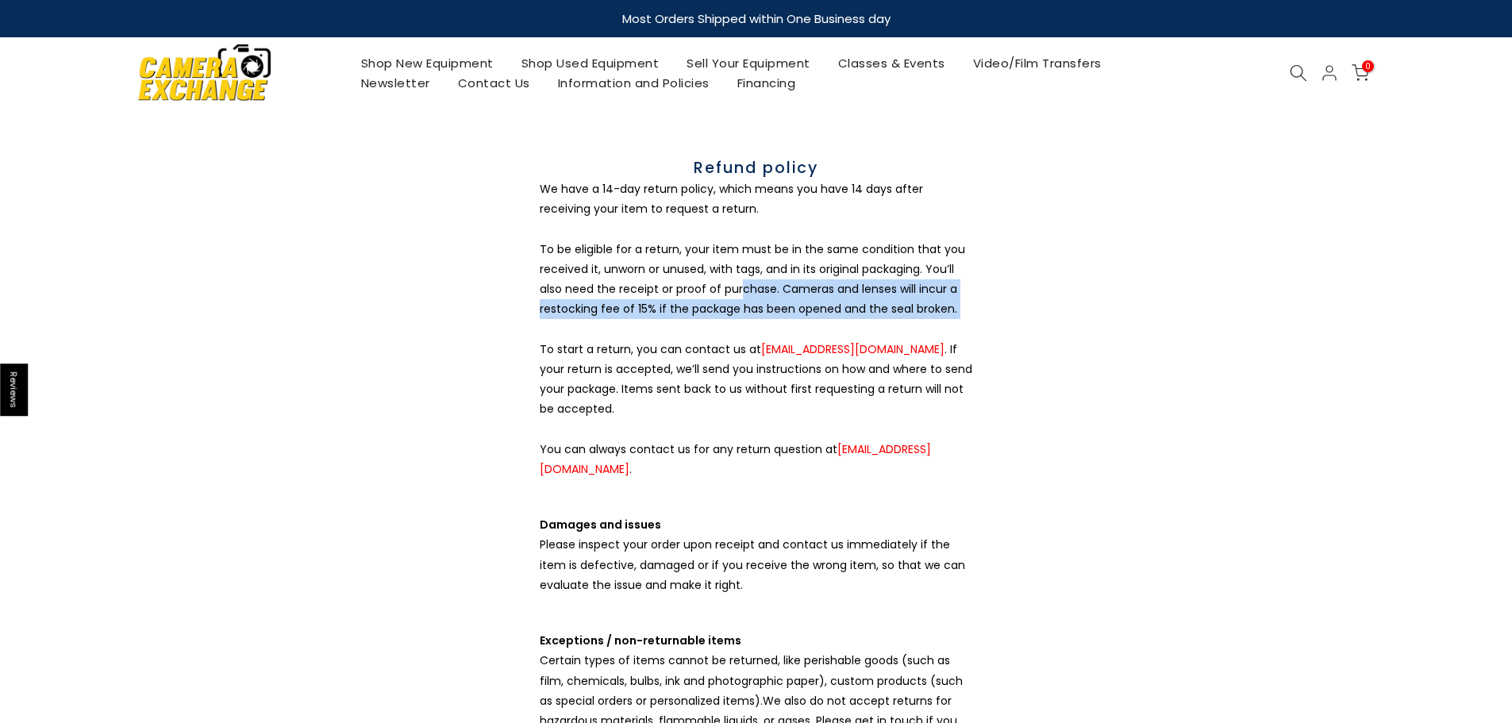
drag, startPoint x: 848, startPoint y: 320, endPoint x: 746, endPoint y: 285, distance: 108.2
click at [746, 285] on p "We have a 14-day return policy, which means you have 14 days after receiving yo…" at bounding box center [756, 329] width 432 height 300
